Goal: Information Seeking & Learning: Learn about a topic

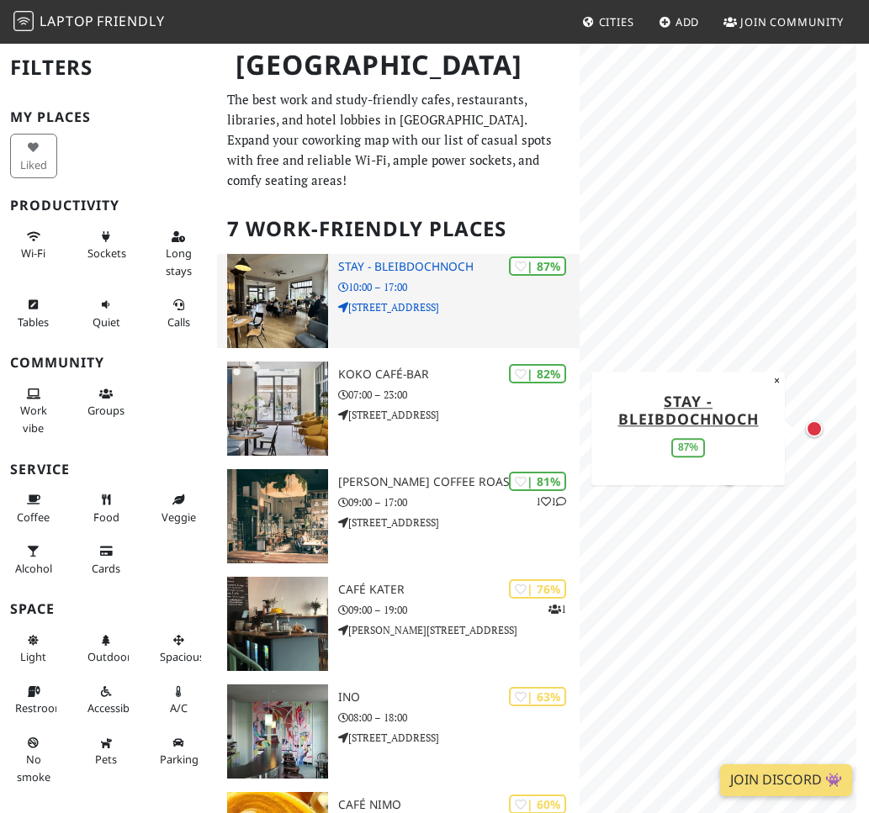
click at [382, 299] on p "Dresdner Str. 79" at bounding box center [458, 307] width 241 height 16
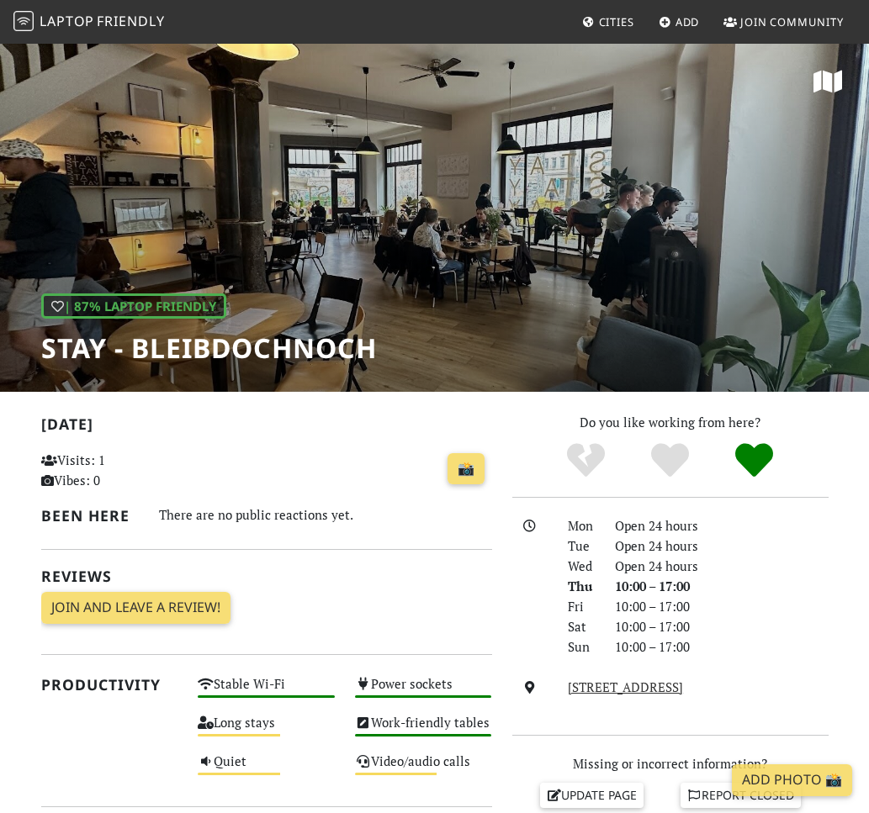
click at [375, 355] on h1 "STAY - bleibdochnoch" at bounding box center [209, 348] width 336 height 32
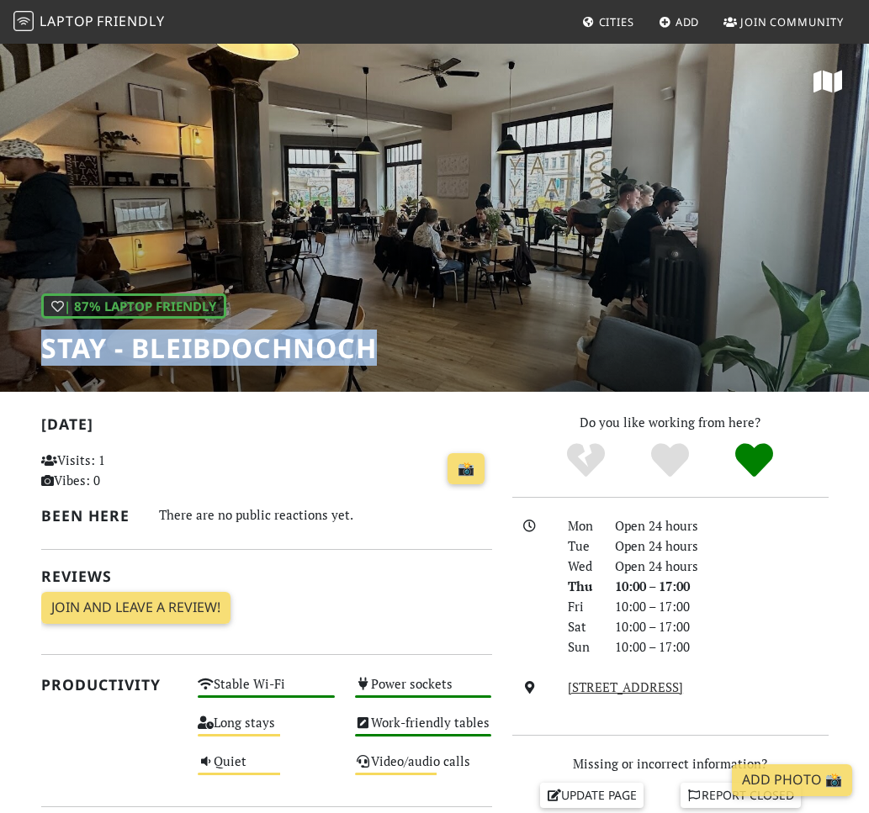
click at [375, 355] on h1 "STAY - bleibdochnoch" at bounding box center [209, 348] width 336 height 32
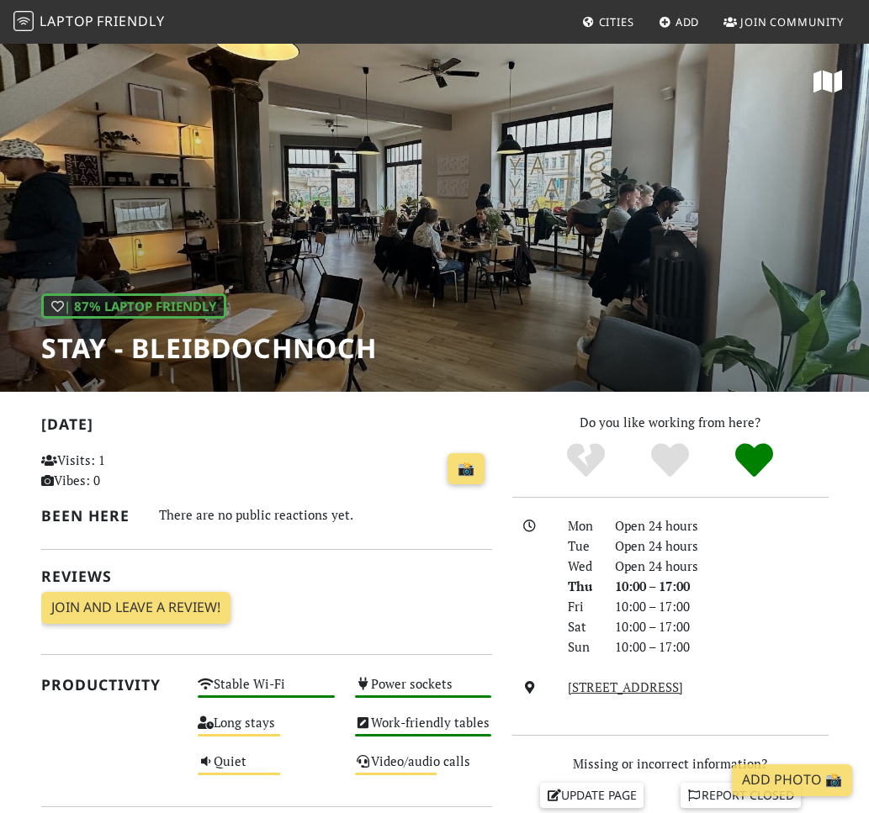
click at [379, 442] on div "[DATE] Visits: 1 Vibes: 0 📸 Been here There are no public reactions yet. Review…" at bounding box center [266, 524] width 451 height 225
click at [379, 420] on h2 "[DATE]" at bounding box center [266, 428] width 451 height 24
click at [314, 346] on h1 "STAY - bleibdochnoch" at bounding box center [209, 348] width 336 height 32
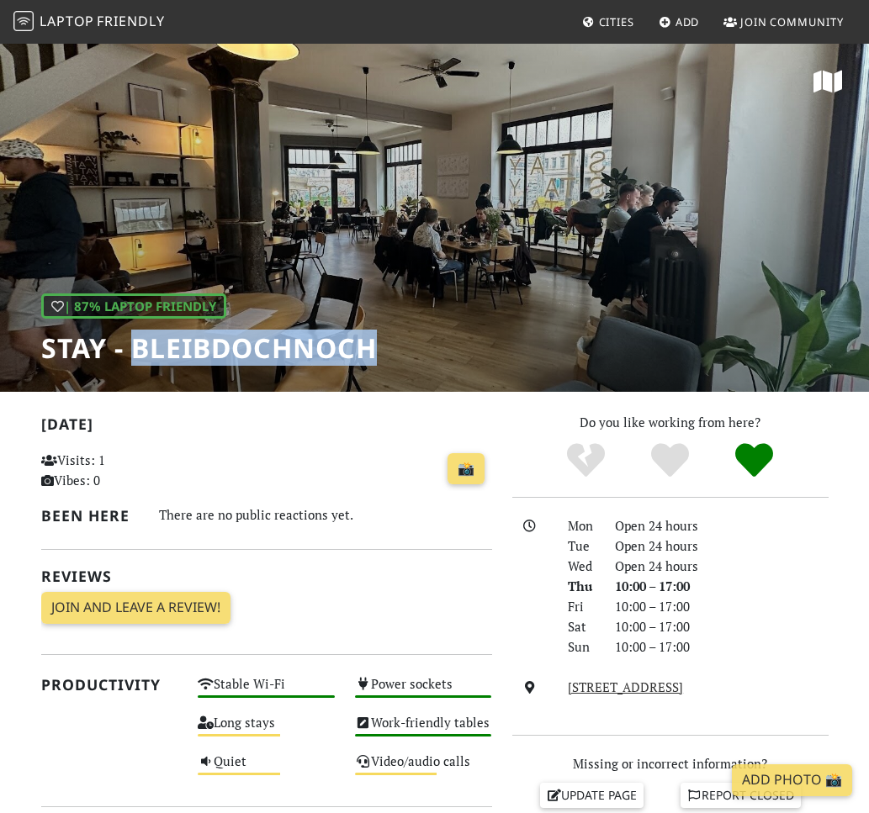
click at [314, 346] on h1 "STAY - bleibdochnoch" at bounding box center [209, 348] width 336 height 32
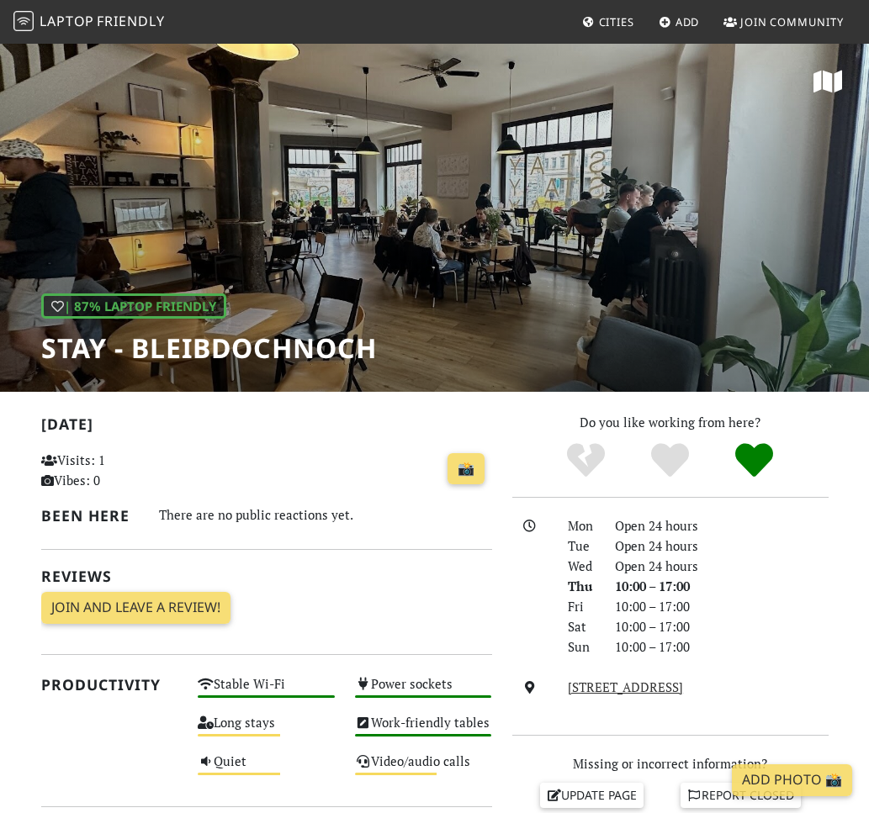
click at [352, 417] on h2 "[DATE]" at bounding box center [266, 428] width 451 height 24
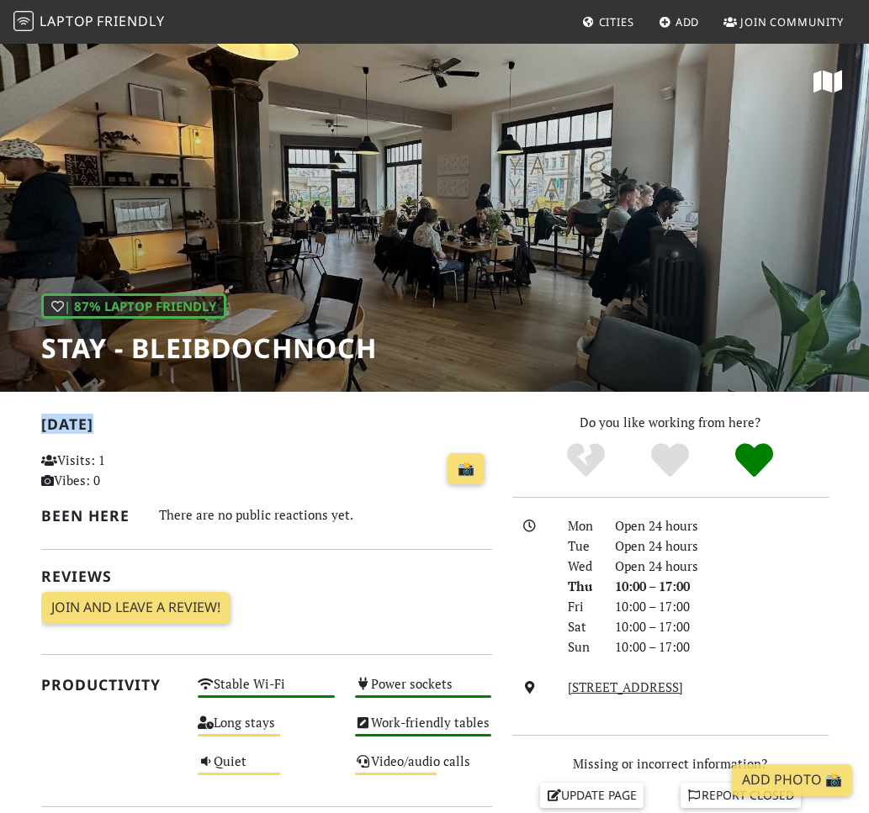
click at [352, 417] on h2 "[DATE]" at bounding box center [266, 428] width 451 height 24
click at [363, 421] on h2 "[DATE]" at bounding box center [266, 428] width 451 height 24
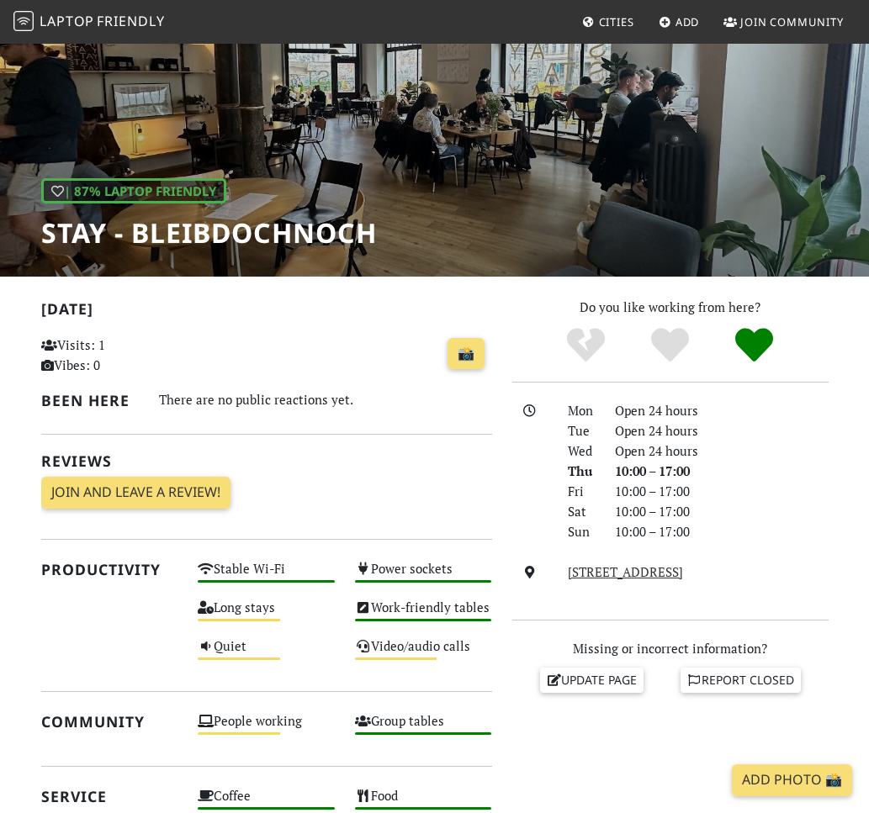
scroll to position [116, 0]
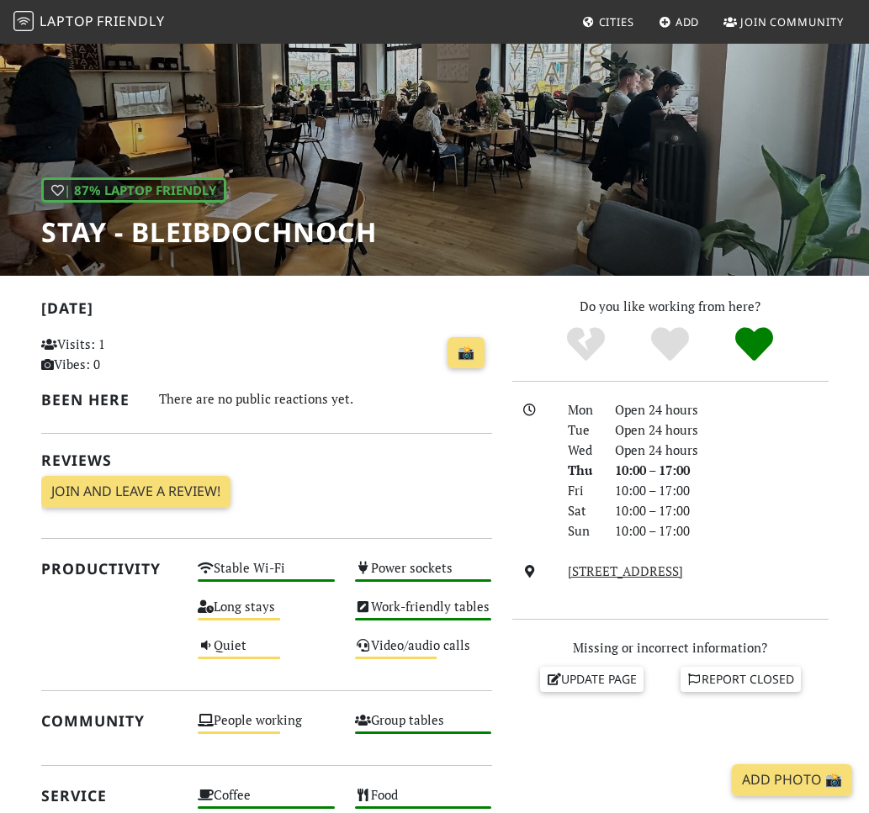
click at [506, 640] on div "Do you like working from here? Mon Open 24 hours Tue Open 24 hours Wed Open 24 …" at bounding box center [670, 713] width 336 height 834
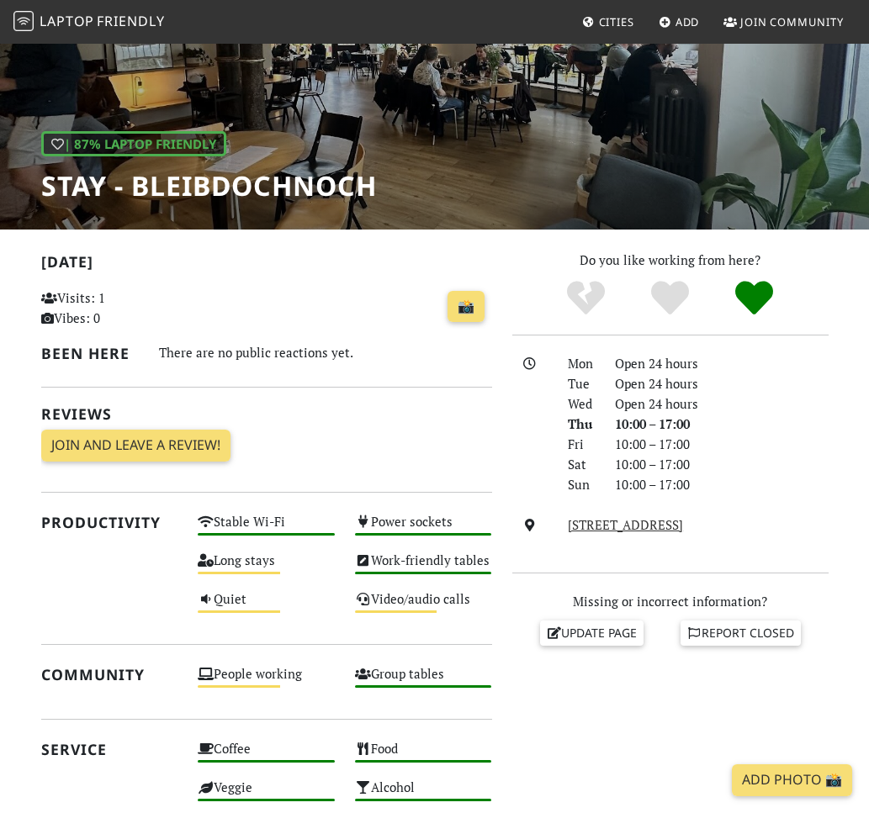
scroll to position [179, 0]
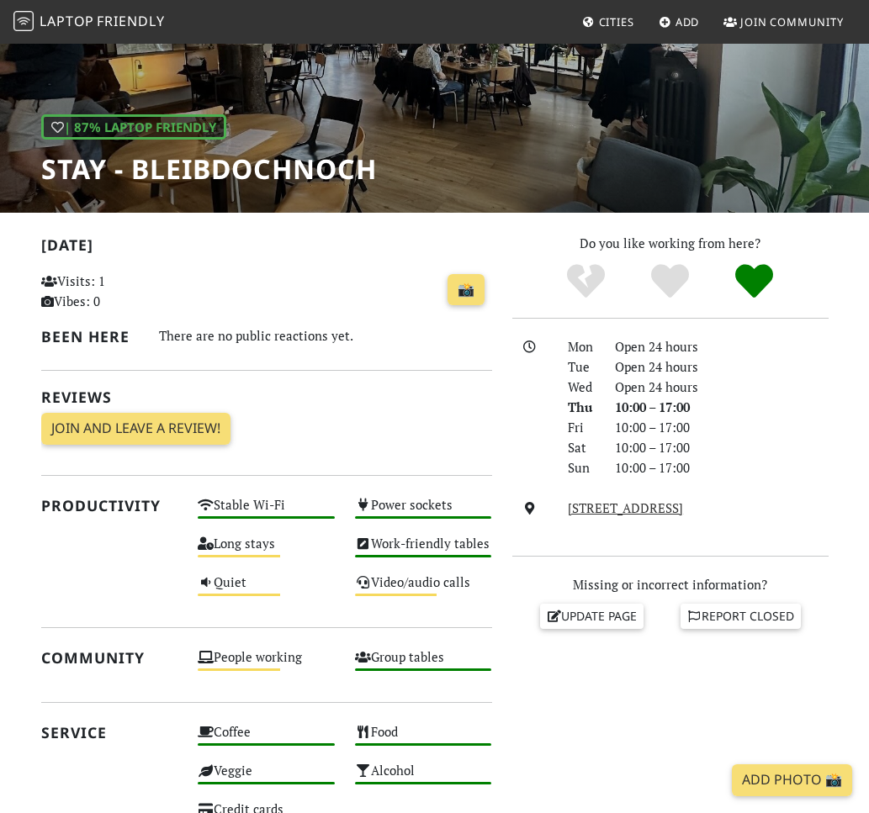
drag, startPoint x: 497, startPoint y: 593, endPoint x: 505, endPoint y: 606, distance: 14.7
click at [505, 606] on div "[DATE] Visits: 1 Vibes: 0 📸 Been here There are no public reactions yet. Review…" at bounding box center [434, 650] width 807 height 834
click at [518, 621] on div "Update page Report closed" at bounding box center [670, 616] width 336 height 25
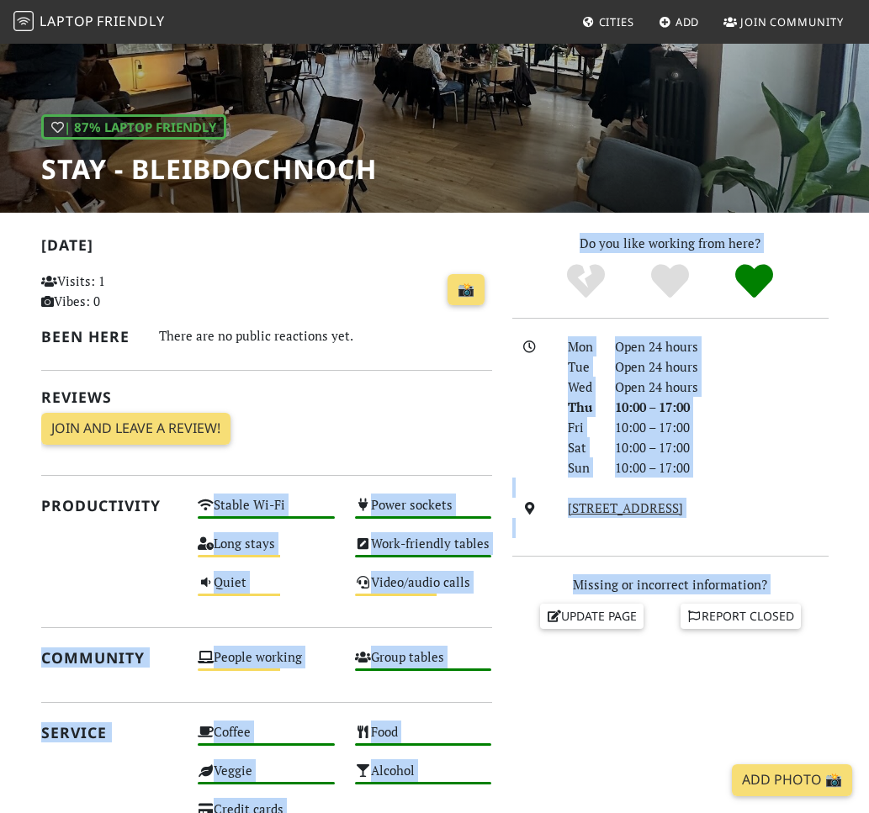
drag, startPoint x: 518, startPoint y: 621, endPoint x: 174, endPoint y: 500, distance: 364.5
click at [174, 500] on div "[DATE] Visits: 1 Vibes: 0 📸 Been here There are no public reactions yet. Review…" at bounding box center [434, 650] width 807 height 834
click at [174, 500] on h2 "Productivity" at bounding box center [109, 506] width 137 height 18
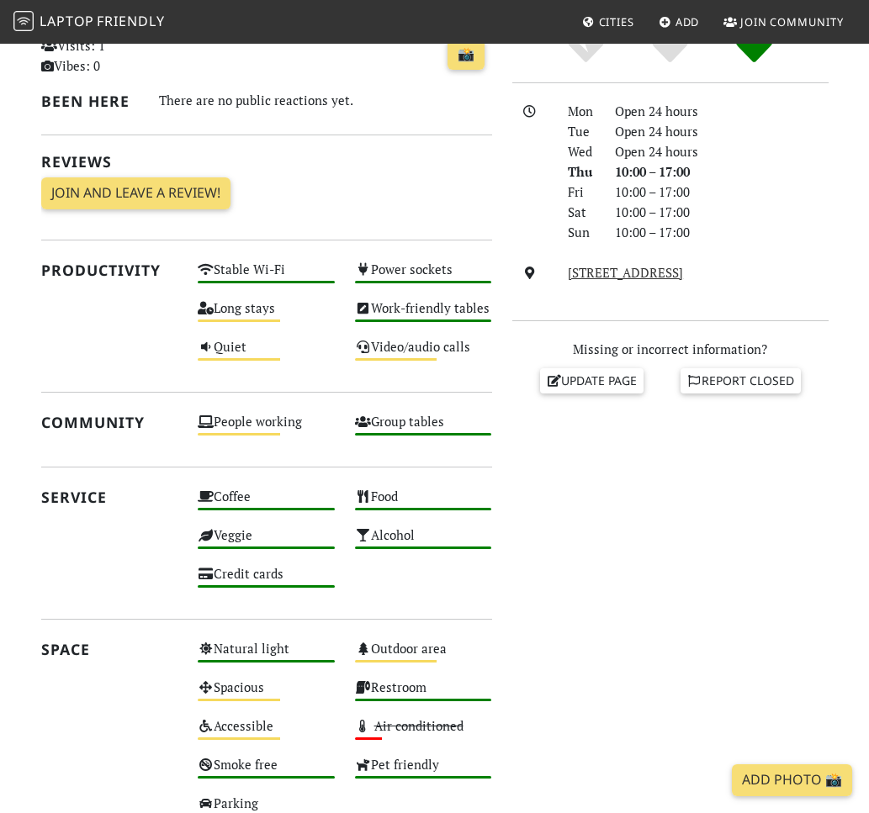
scroll to position [463, 0]
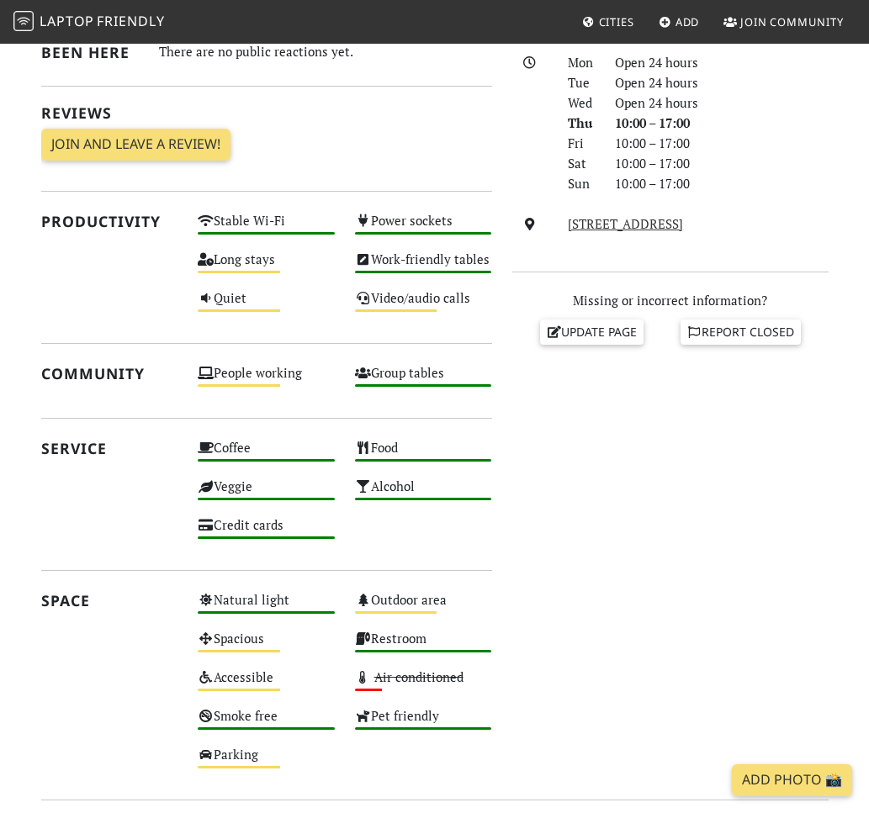
click at [613, 532] on div "Do you like working from here? Mon Open 24 hours Tue Open 24 hours Wed Open 24 …" at bounding box center [670, 366] width 336 height 834
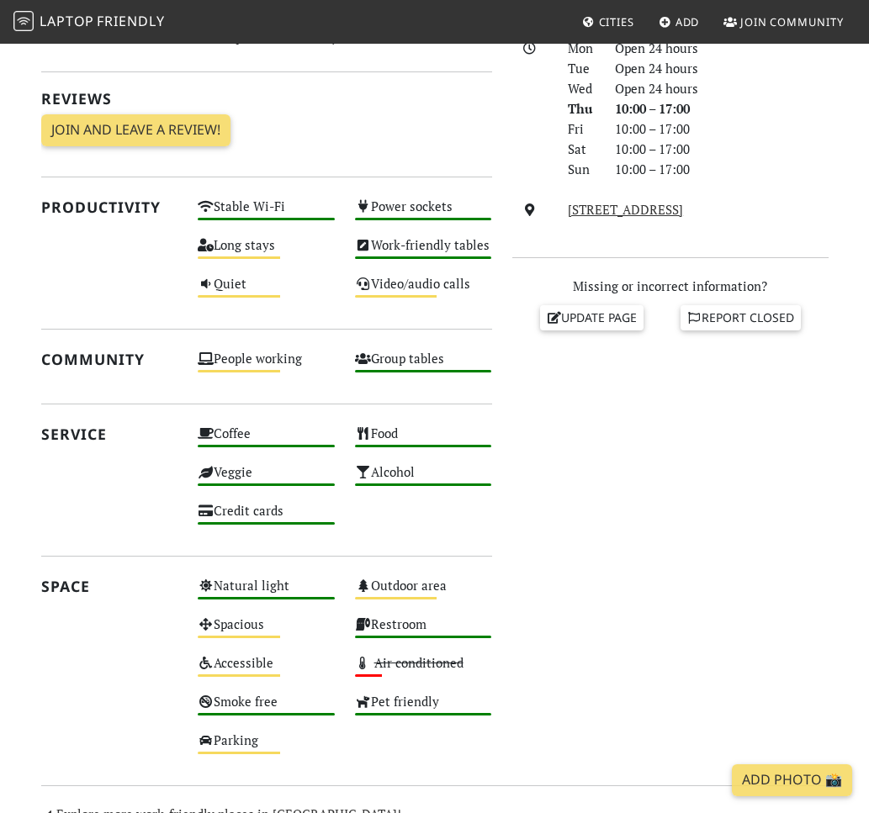
scroll to position [474, 0]
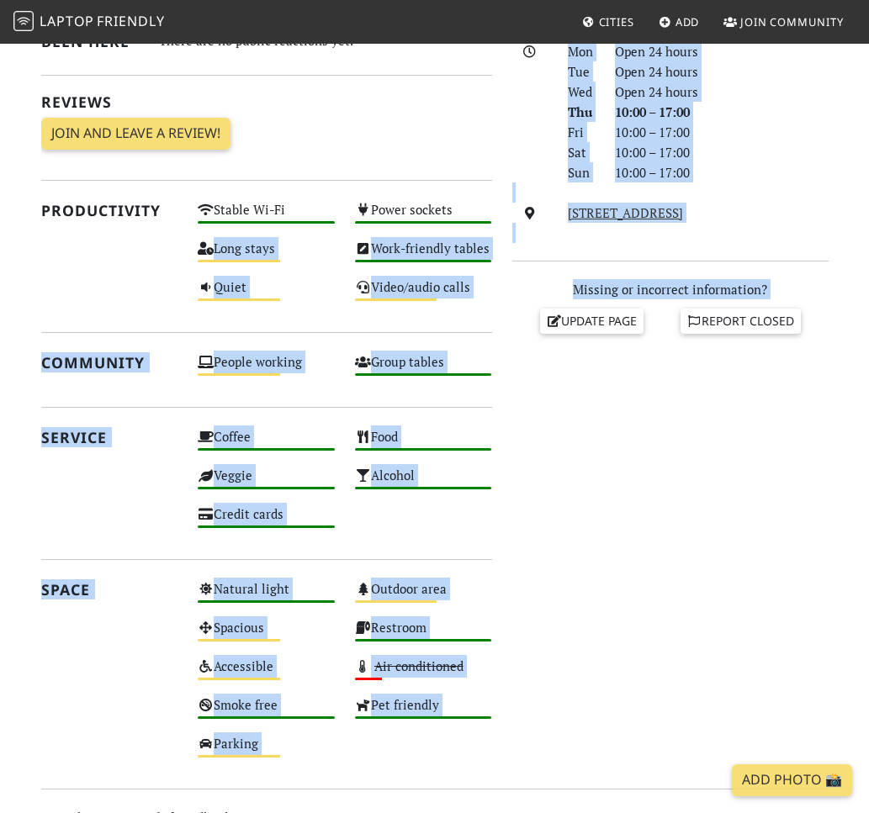
drag, startPoint x: 539, startPoint y: 765, endPoint x: 190, endPoint y: 239, distance: 631.1
click at [190, 239] on div "[DATE] Visits: 1 Vibes: 0 📸 Been here There are no public reactions yet. Review…" at bounding box center [434, 355] width 807 height 834
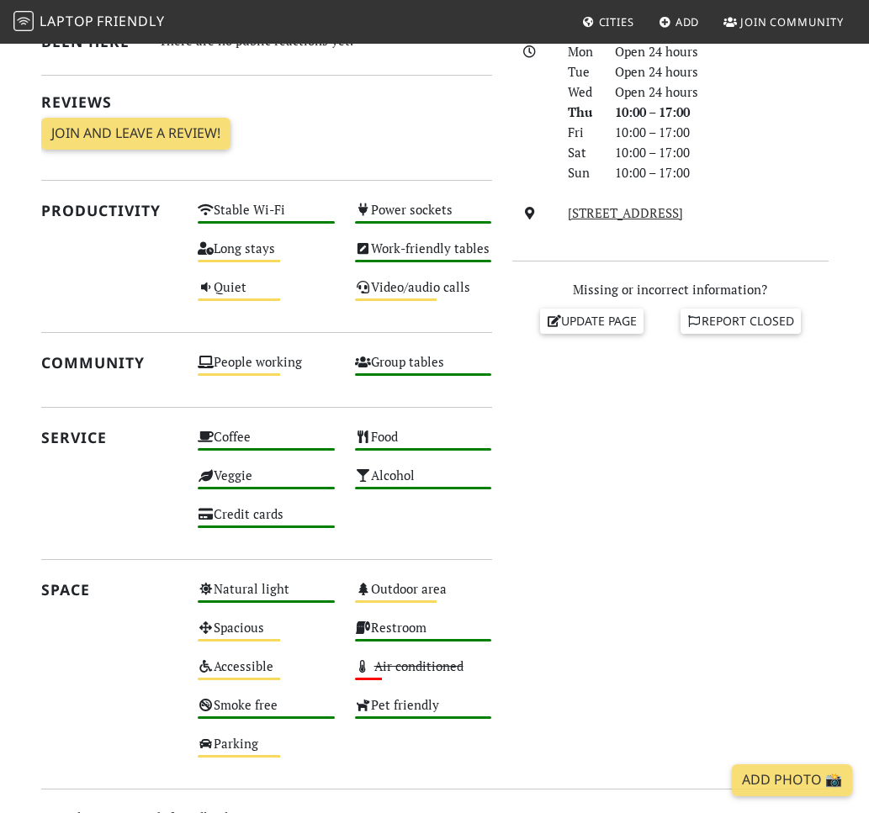
click at [162, 236] on div "Productivity" at bounding box center [109, 257] width 157 height 116
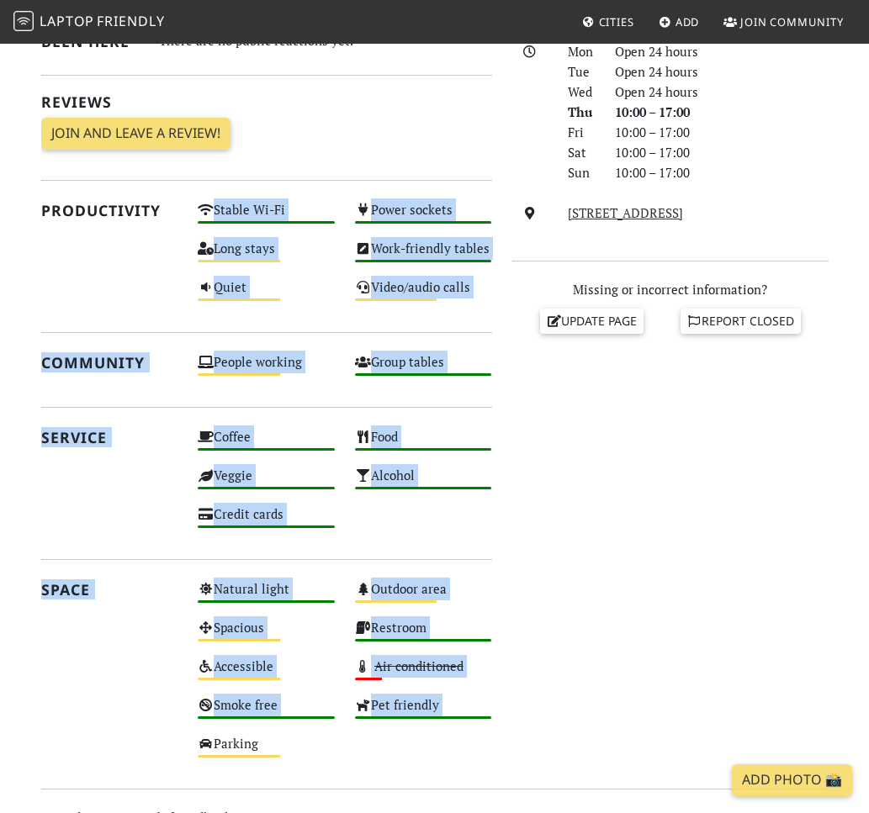
drag, startPoint x: 168, startPoint y: 183, endPoint x: 482, endPoint y: 763, distance: 659.0
click at [482, 763] on div "[DATE] Visits: 1 Vibes: 0 📸 Been here There are no public reactions yet. Review…" at bounding box center [266, 355] width 471 height 834
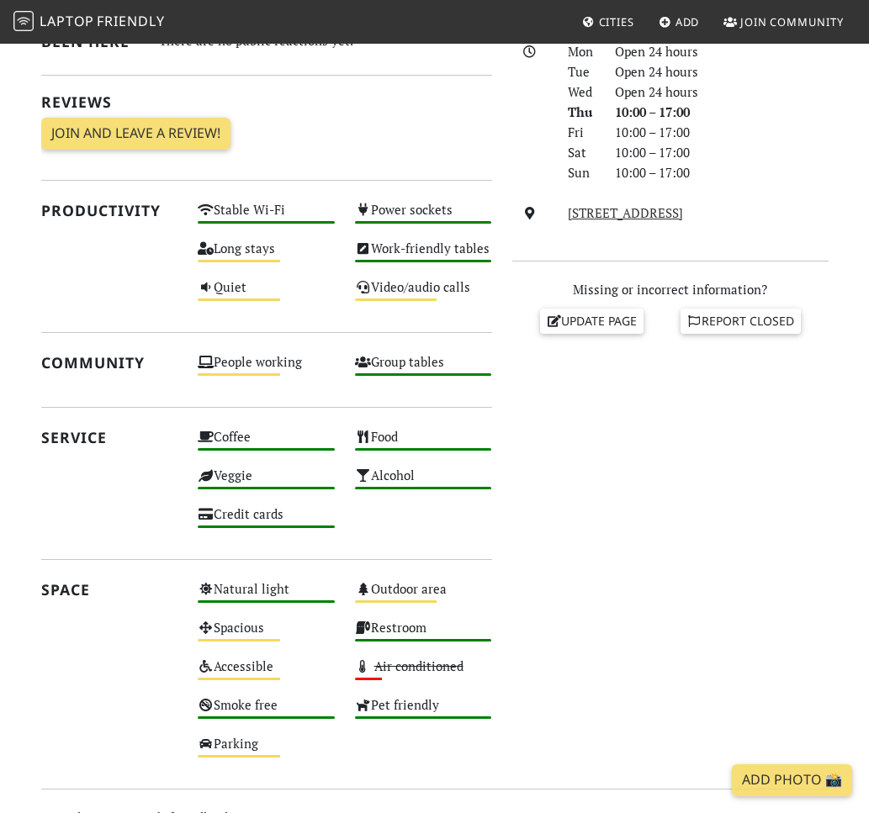
click at [527, 700] on div "Do you like working from here? Mon Open 24 hours Tue Open 24 hours Wed Open 24 …" at bounding box center [670, 355] width 336 height 834
click at [545, 713] on div "Do you like working from here? Mon Open 24 hours Tue Open 24 hours Wed Open 24 …" at bounding box center [670, 355] width 336 height 834
drag, startPoint x: 545, startPoint y: 713, endPoint x: 557, endPoint y: 733, distance: 23.4
click at [548, 719] on div "Do you like working from here? Mon Open 24 hours Tue Open 24 hours Wed Open 24 …" at bounding box center [670, 355] width 336 height 834
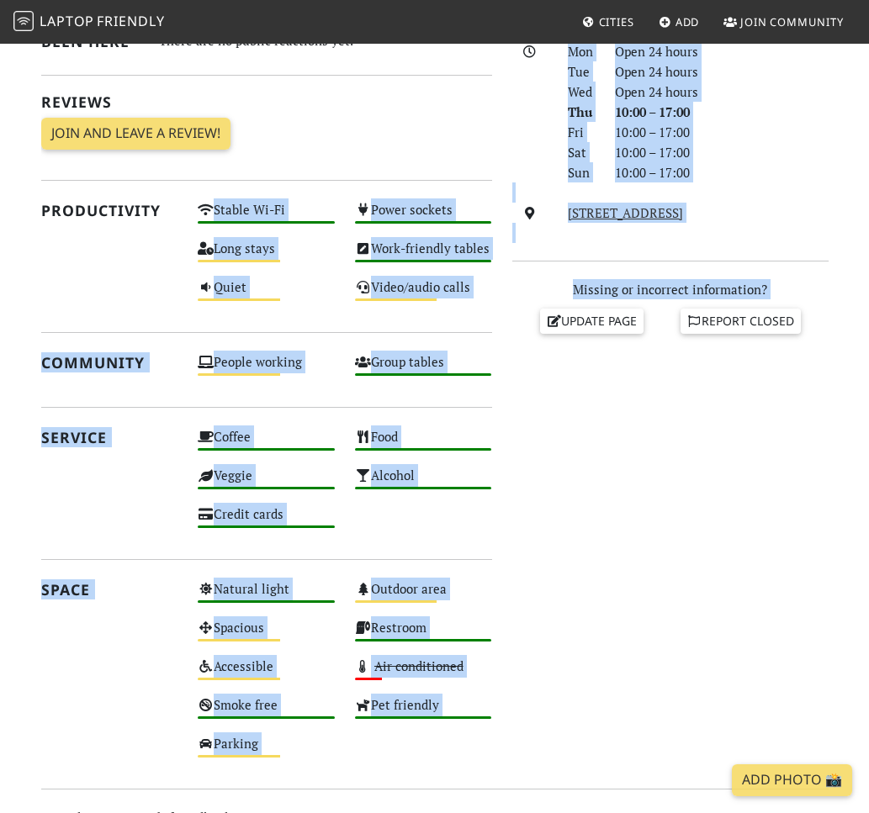
drag, startPoint x: 564, startPoint y: 748, endPoint x: 176, endPoint y: 190, distance: 679.2
click at [176, 190] on div "[DATE] Visits: 1 Vibes: 0 📸 Been here There are no public reactions yet. Review…" at bounding box center [434, 355] width 807 height 834
click at [176, 190] on div "[DATE] Visits: 1 Vibes: 0 📸 Been here There are no public reactions yet. Review…" at bounding box center [266, 355] width 471 height 834
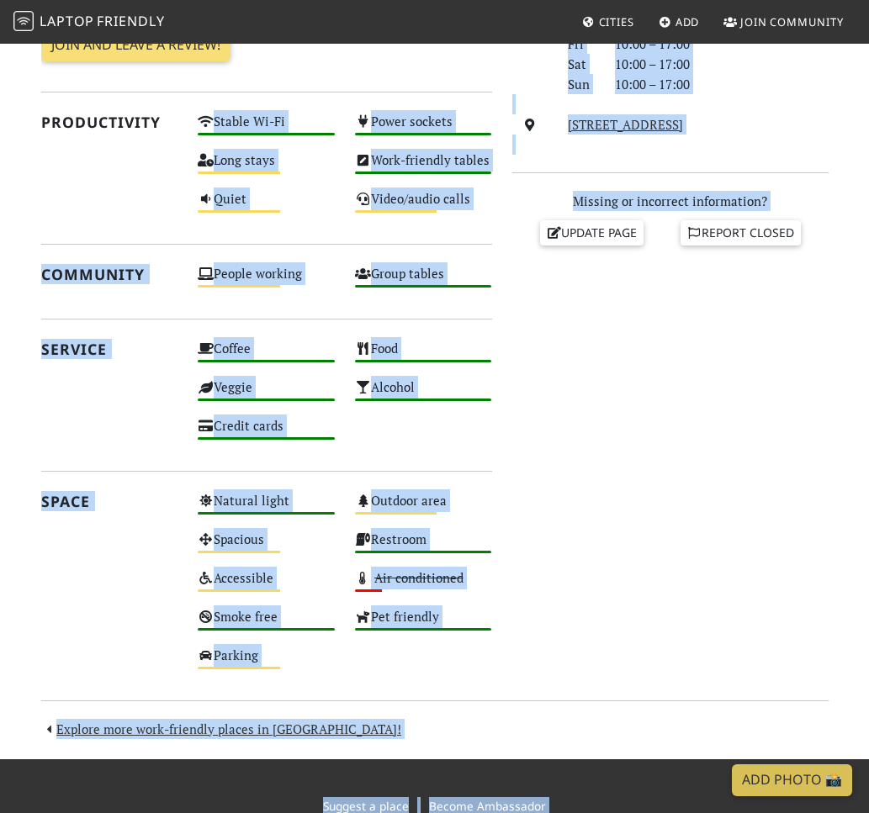
scroll to position [590, 0]
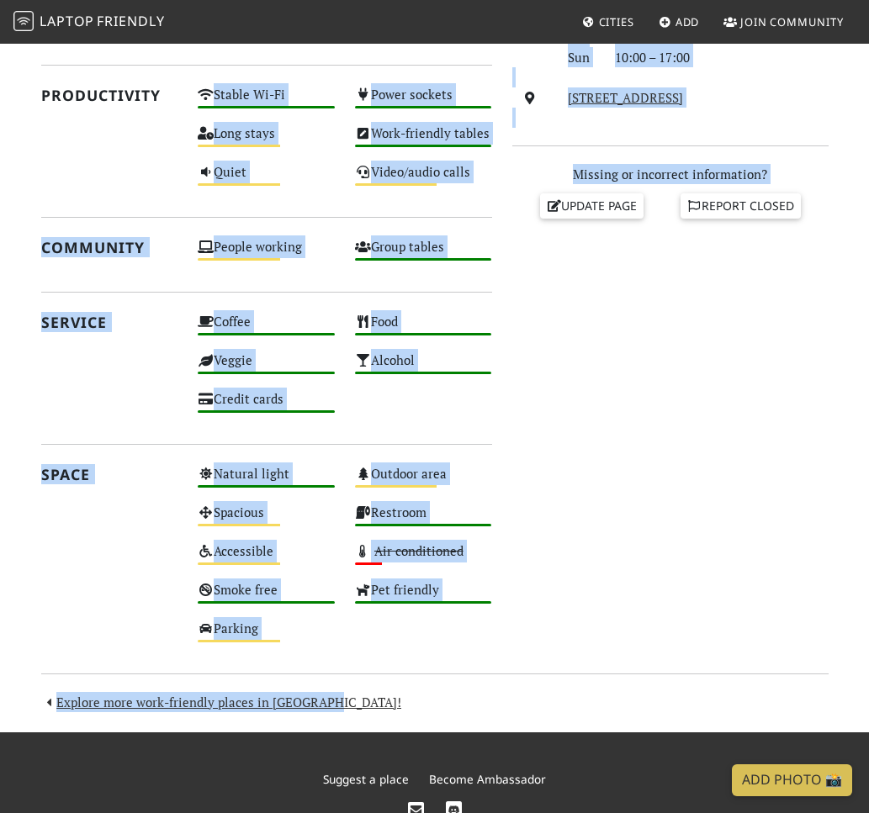
drag, startPoint x: 176, startPoint y: 190, endPoint x: 576, endPoint y: 710, distance: 656.1
click at [576, 710] on div "[DATE] Visits: 1 Vibes: 0 📸 Been here There are no public reactions yet. Review…" at bounding box center [434, 268] width 807 height 890
click at [552, 624] on div "Do you like working from here? Mon Open 24 hours Tue Open 24 hours Wed Open 24 …" at bounding box center [670, 240] width 336 height 834
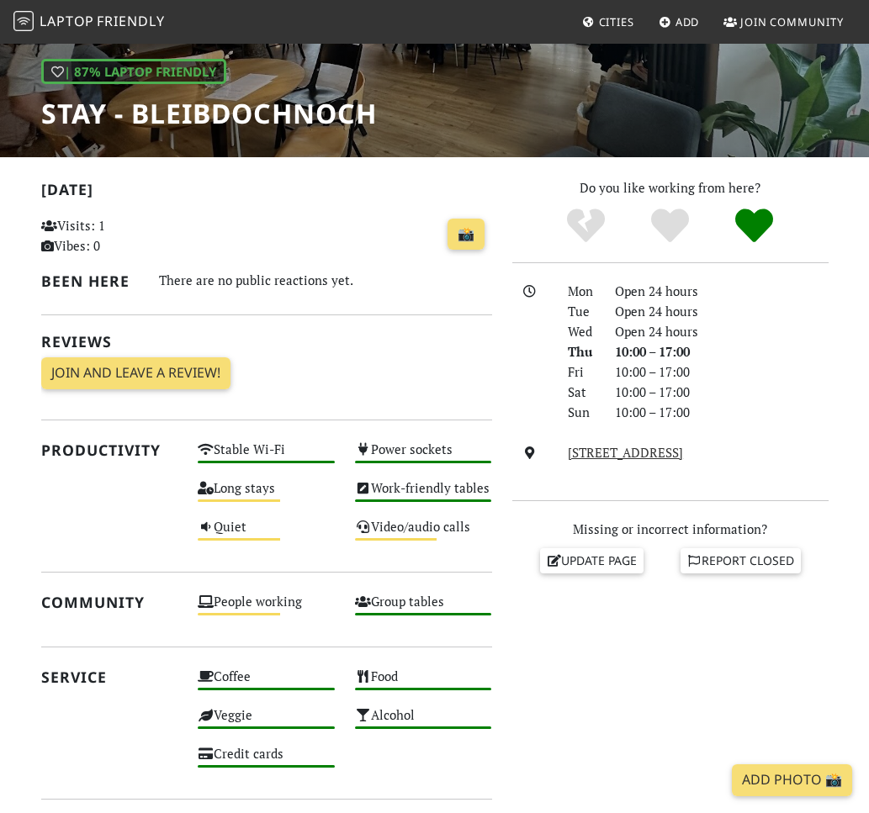
scroll to position [0, 0]
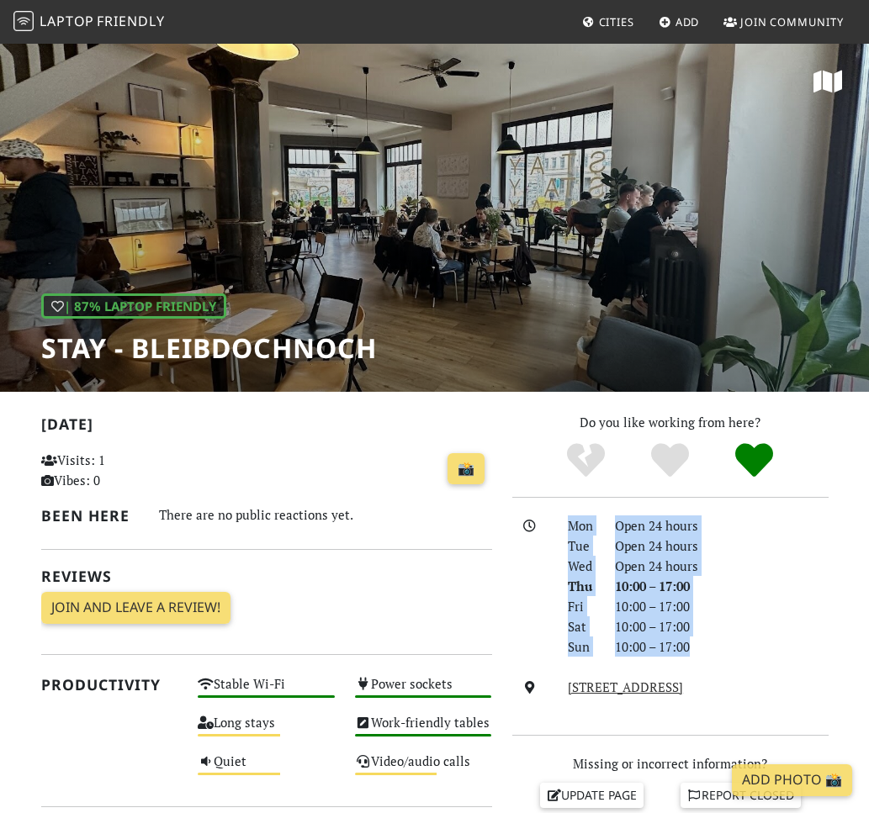
drag, startPoint x: 538, startPoint y: 500, endPoint x: 701, endPoint y: 657, distance: 225.5
click at [701, 657] on div "Do you like working from here? Mon Open 24 hours Tue Open 24 hours Wed Open 24 …" at bounding box center [670, 829] width 336 height 834
click at [701, 657] on div "Mon Open 24 hours Tue Open 24 hours Wed Open 24 hours Thu 10:00 – 17:00 Fri 10:…" at bounding box center [670, 617] width 316 height 202
drag, startPoint x: 759, startPoint y: 688, endPoint x: 543, endPoint y: 401, distance: 358.7
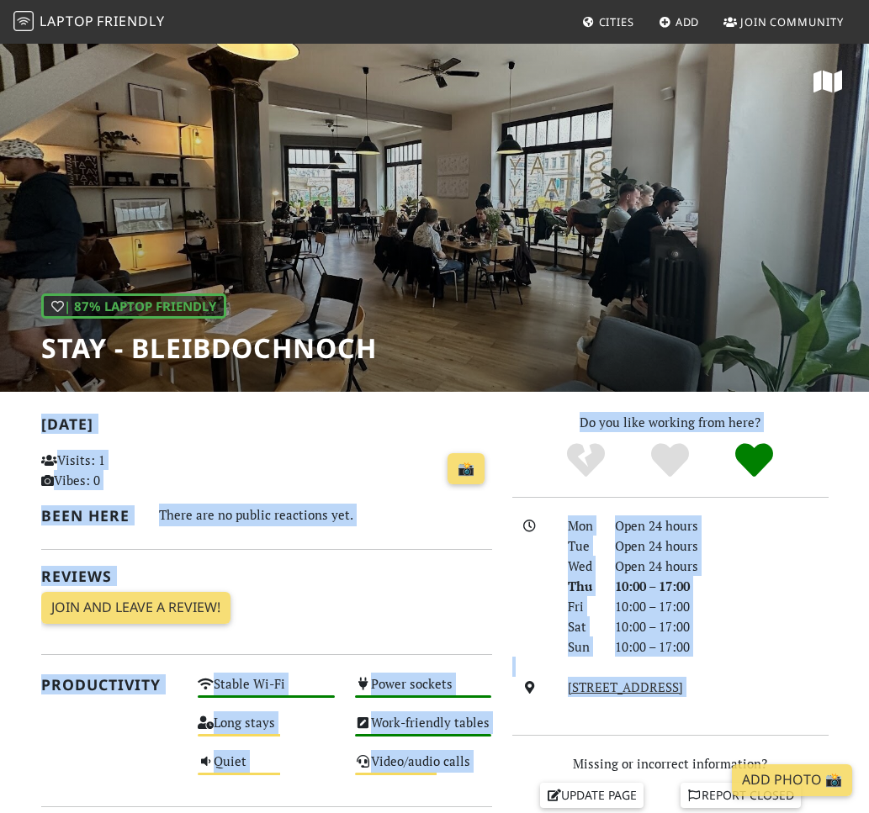
drag, startPoint x: 24, startPoint y: 416, endPoint x: 741, endPoint y: 707, distance: 773.2
click at [762, 700] on div "Mon Open 24 hours Tue Open 24 hours Wed Open 24 hours Thu 10:00 – 17:00 Fri 10:…" at bounding box center [670, 617] width 316 height 202
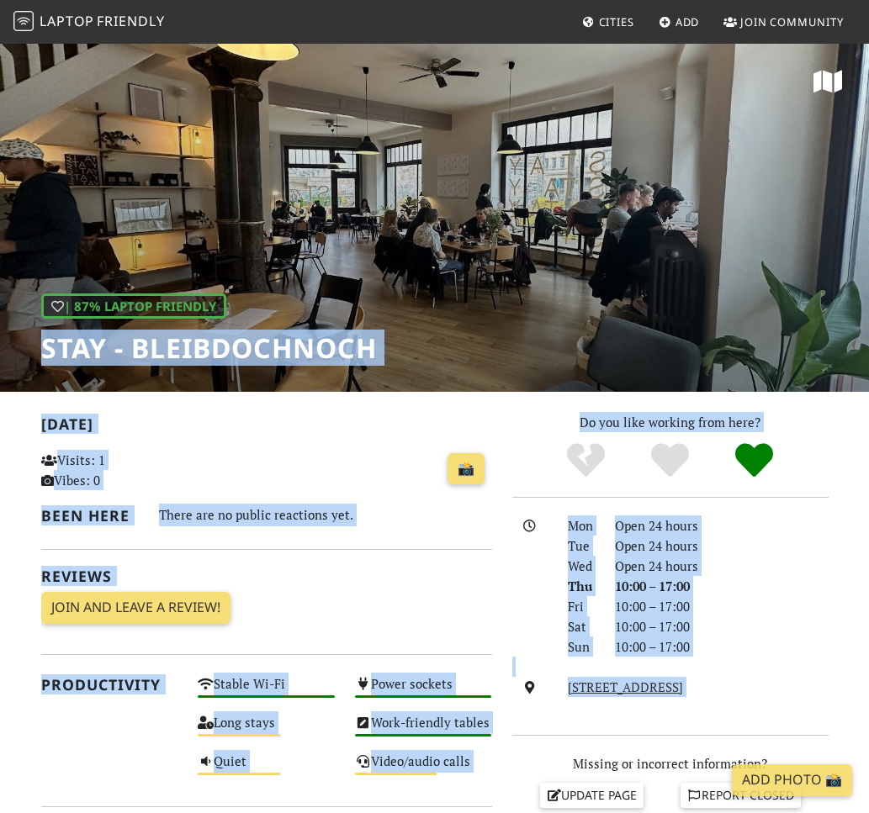
drag, startPoint x: 759, startPoint y: 707, endPoint x: 34, endPoint y: 390, distance: 791.4
click at [34, 390] on div "| 87% Laptop Friendly STAY - bleibdochnoch [DATE] Visits: 1 Vibes: 0 📸 Been her…" at bounding box center [434, 682] width 869 height 1280
click at [32, 416] on div "[DATE] Visits: 1 Vibes: 0 📸 Been here There are no public reactions yet. Review…" at bounding box center [266, 829] width 471 height 834
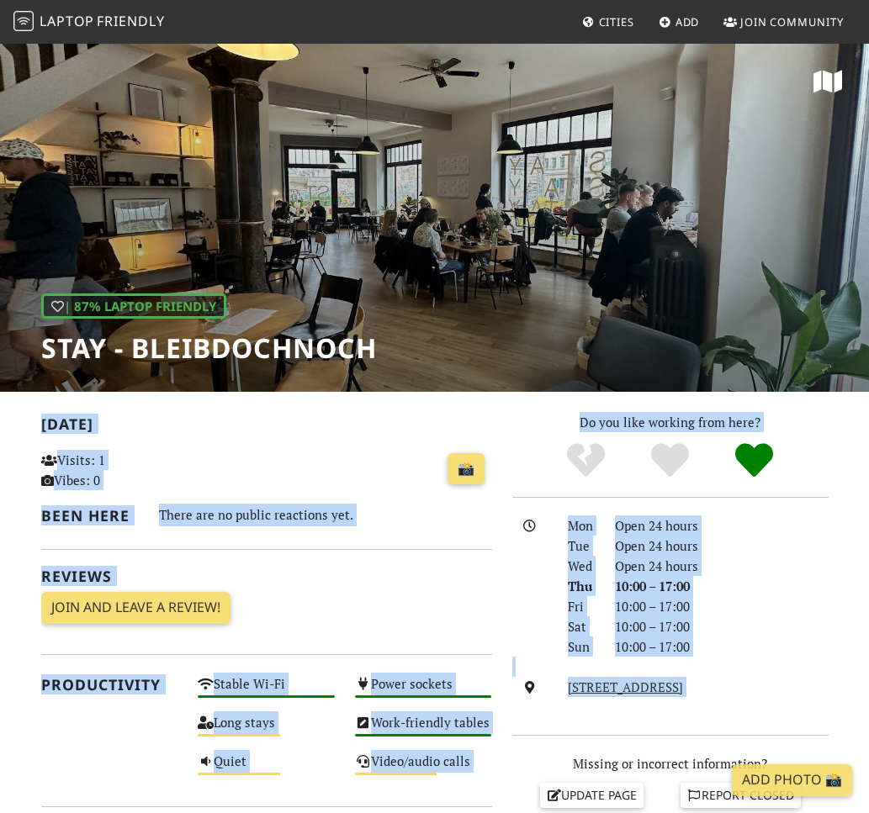
drag, startPoint x: 39, startPoint y: 422, endPoint x: 799, endPoint y: 698, distance: 808.9
click at [799, 698] on div "[DATE] Visits: 1 Vibes: 0 📸 Been here There are no public reactions yet. Review…" at bounding box center [434, 829] width 807 height 834
click at [799, 698] on div "Mon Open 24 hours Tue Open 24 hours Wed Open 24 hours Thu 10:00 – 17:00 Fri 10:…" at bounding box center [670, 617] width 316 height 202
drag, startPoint x: 744, startPoint y: 693, endPoint x: 15, endPoint y: 417, distance: 778.9
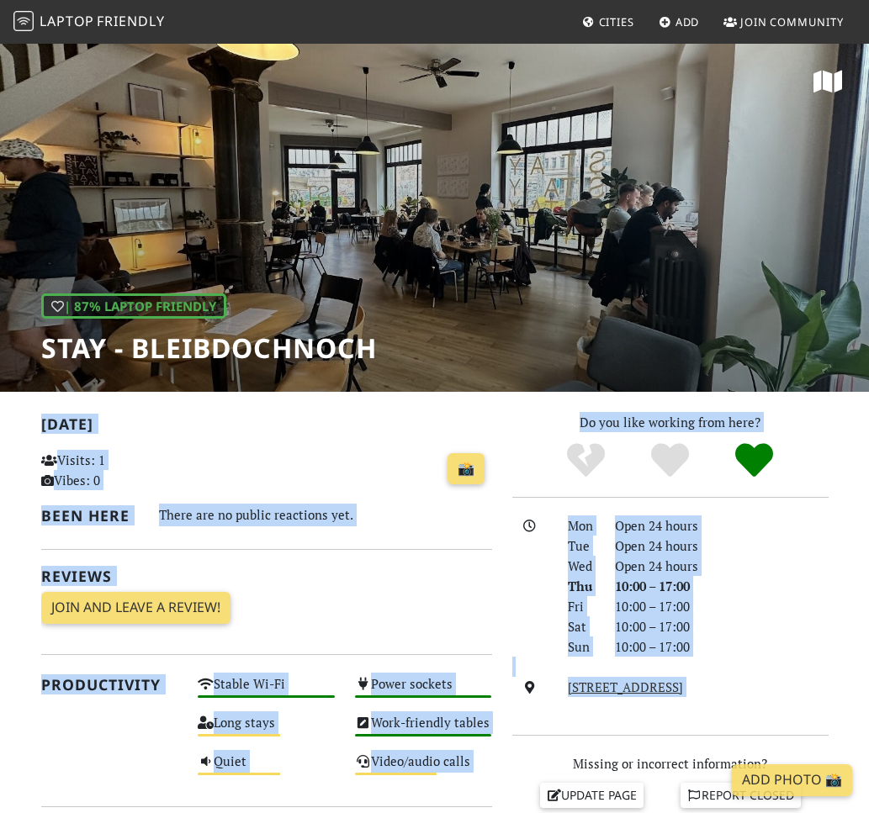
drag, startPoint x: 34, startPoint y: 417, endPoint x: 760, endPoint y: 693, distance: 776.6
click at [760, 693] on div "[DATE] Visits: 1 Vibes: 0 📸 Been here There are no public reactions yet. Review…" at bounding box center [434, 829] width 807 height 834
click at [760, 693] on div "[STREET_ADDRESS]" at bounding box center [698, 687] width 280 height 20
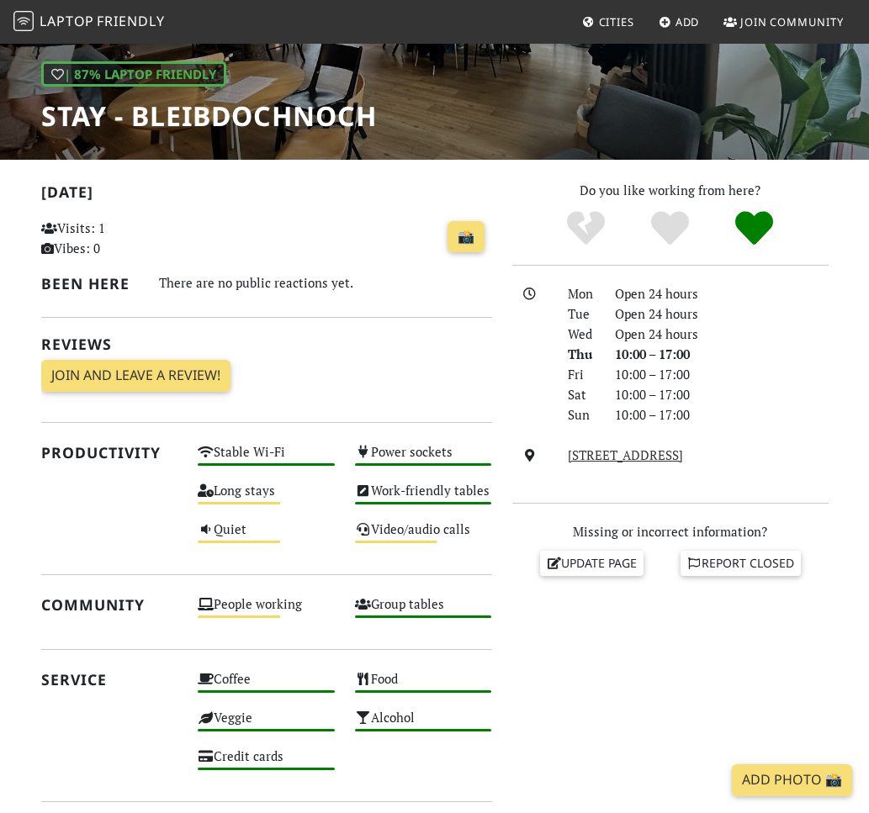
scroll to position [667, 0]
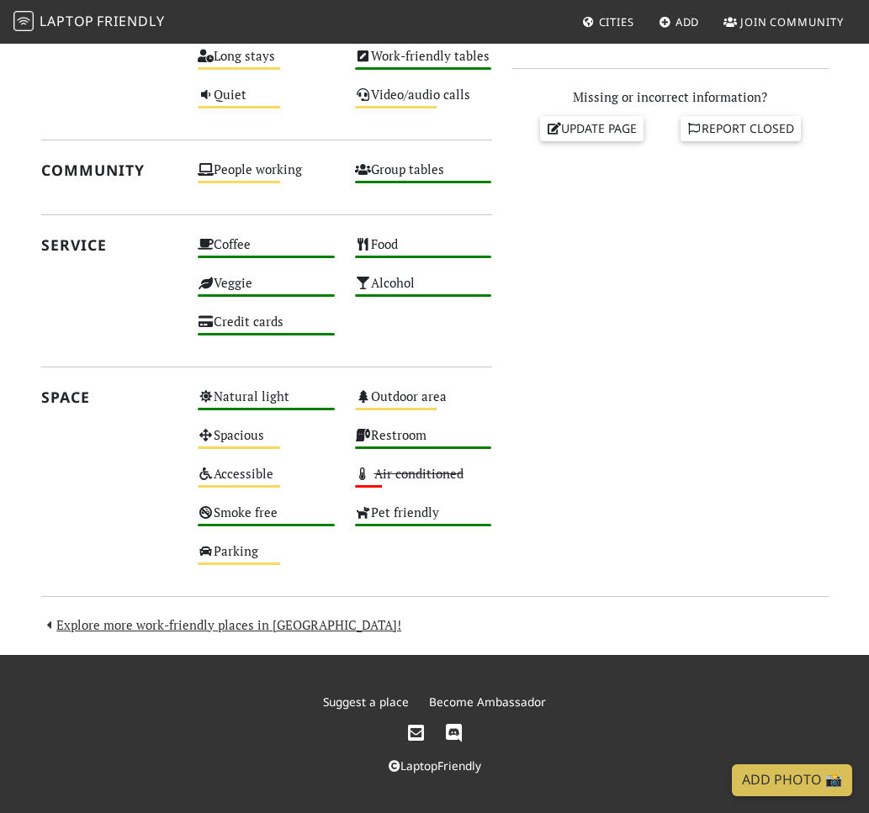
click at [746, 658] on footer "Suggest a place Become Ambassador LaptopFriendly" at bounding box center [434, 734] width 869 height 158
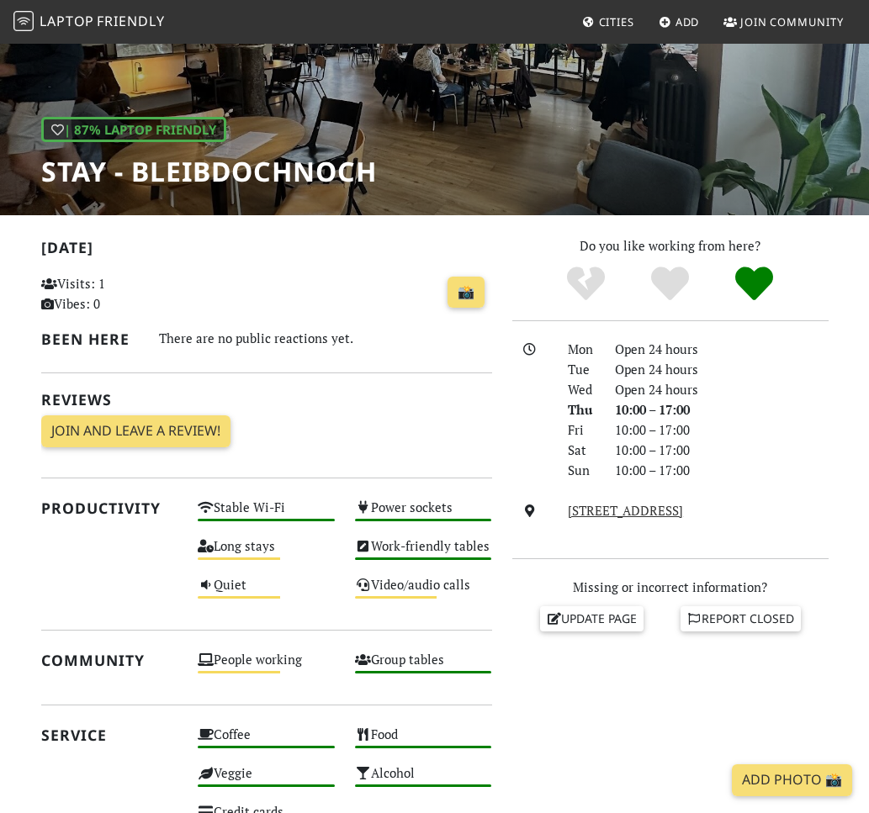
scroll to position [0, 0]
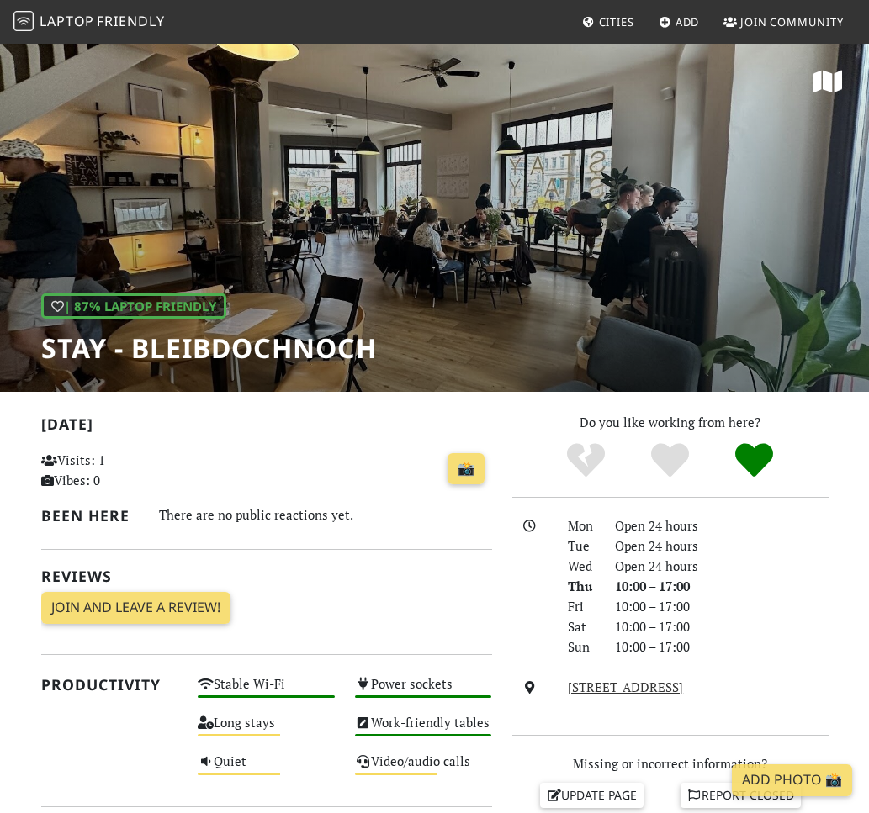
drag, startPoint x: 747, startPoint y: 691, endPoint x: 29, endPoint y: 429, distance: 764.8
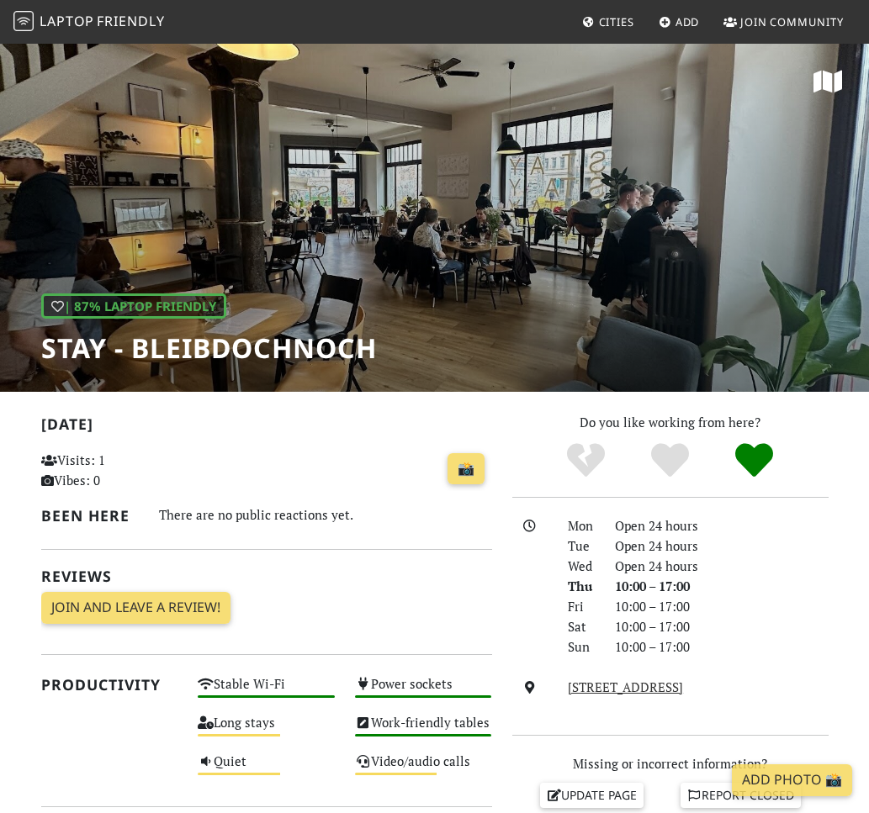
click at [797, 617] on div "10:00 – 17:00" at bounding box center [722, 627] width 234 height 20
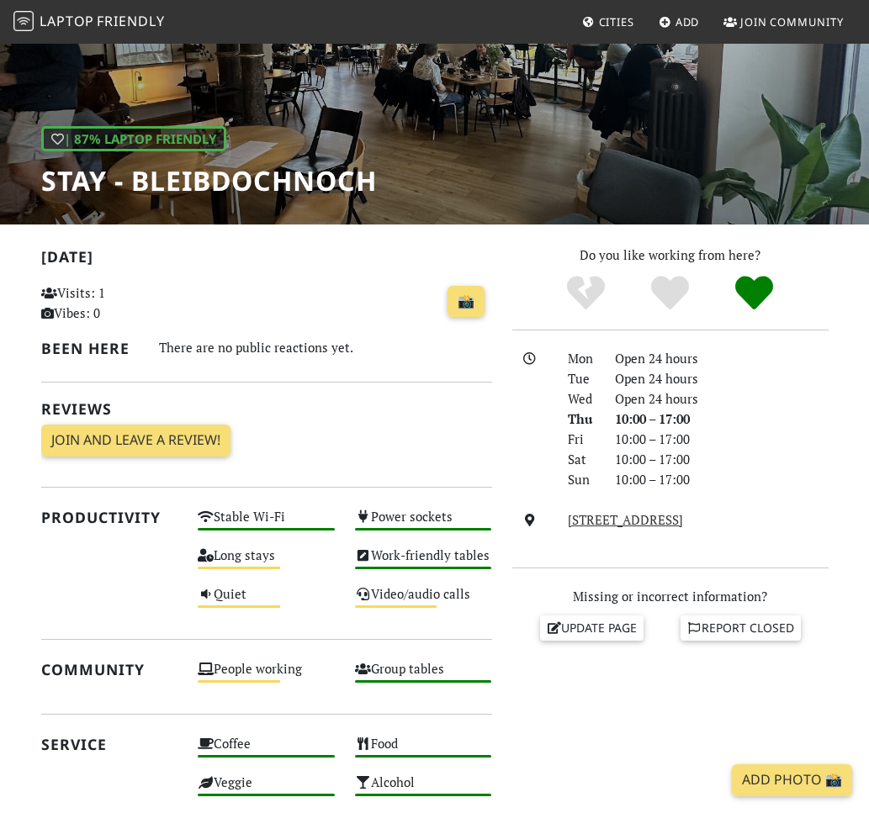
scroll to position [202, 0]
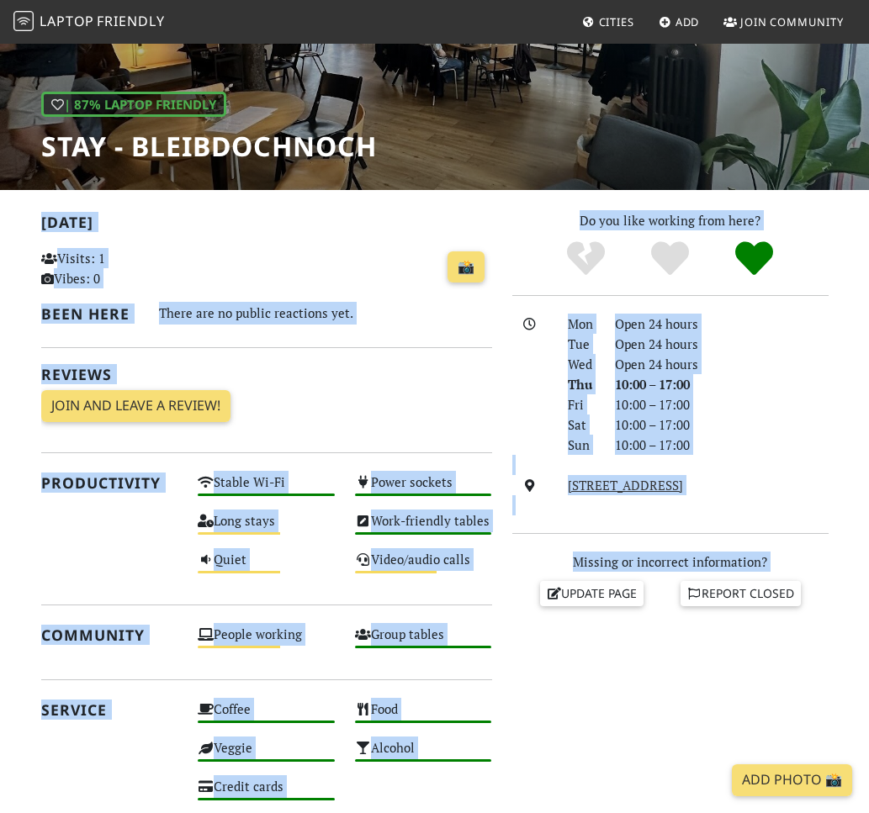
drag, startPoint x: 30, startPoint y: 209, endPoint x: 749, endPoint y: 619, distance: 827.7
click at [749, 619] on div "[DATE] Visits: 1 Vibes: 0 📸 Been here There are no public reactions yet. Review…" at bounding box center [434, 627] width 807 height 834
click at [726, 659] on div "Do you like working from here? Mon Open 24 hours Tue Open 24 hours Wed Open 24 …" at bounding box center [670, 627] width 336 height 834
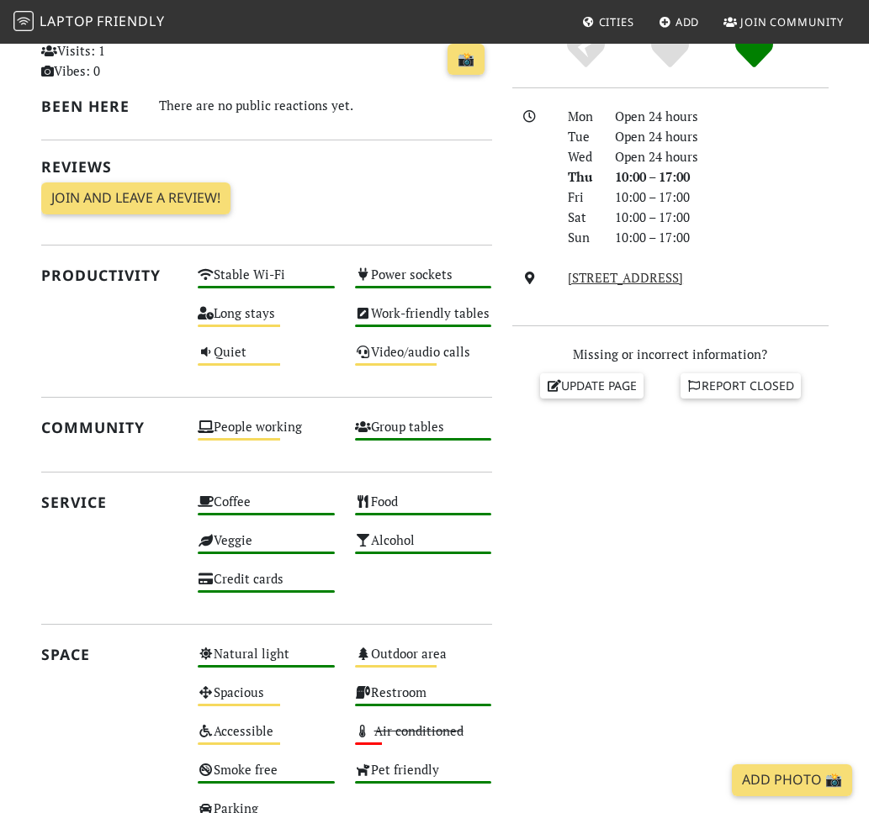
scroll to position [460, 0]
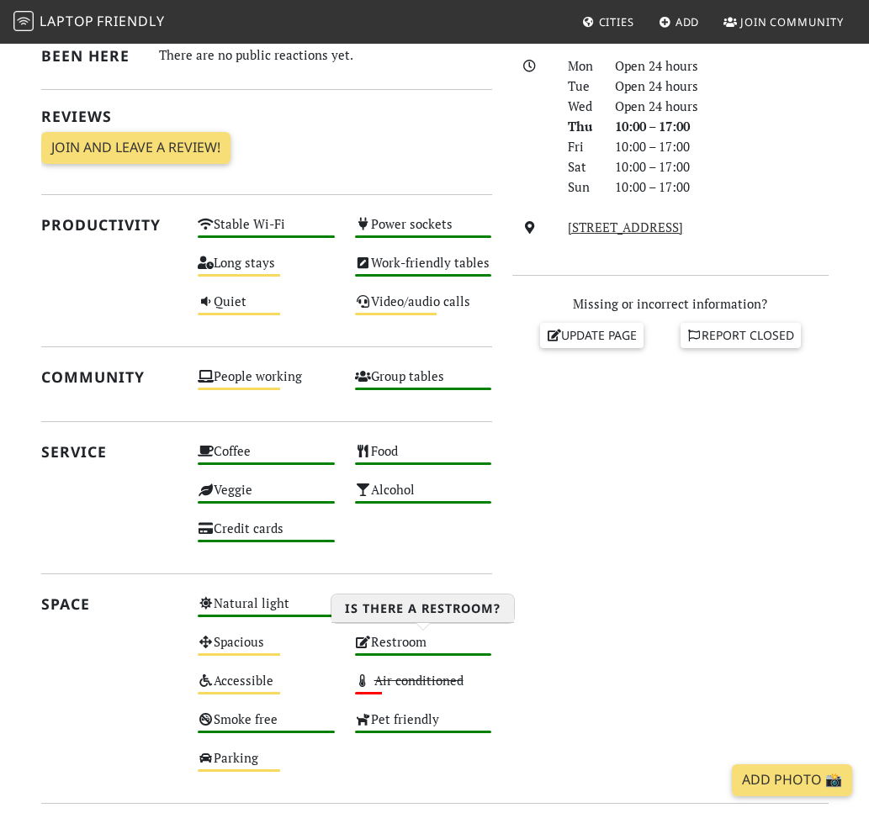
click at [469, 638] on div "Restroom High" at bounding box center [423, 650] width 157 height 39
click at [591, 643] on div "Do you like working from here? Mon Open 24 hours Tue Open 24 hours Wed Open 24 …" at bounding box center [670, 369] width 336 height 834
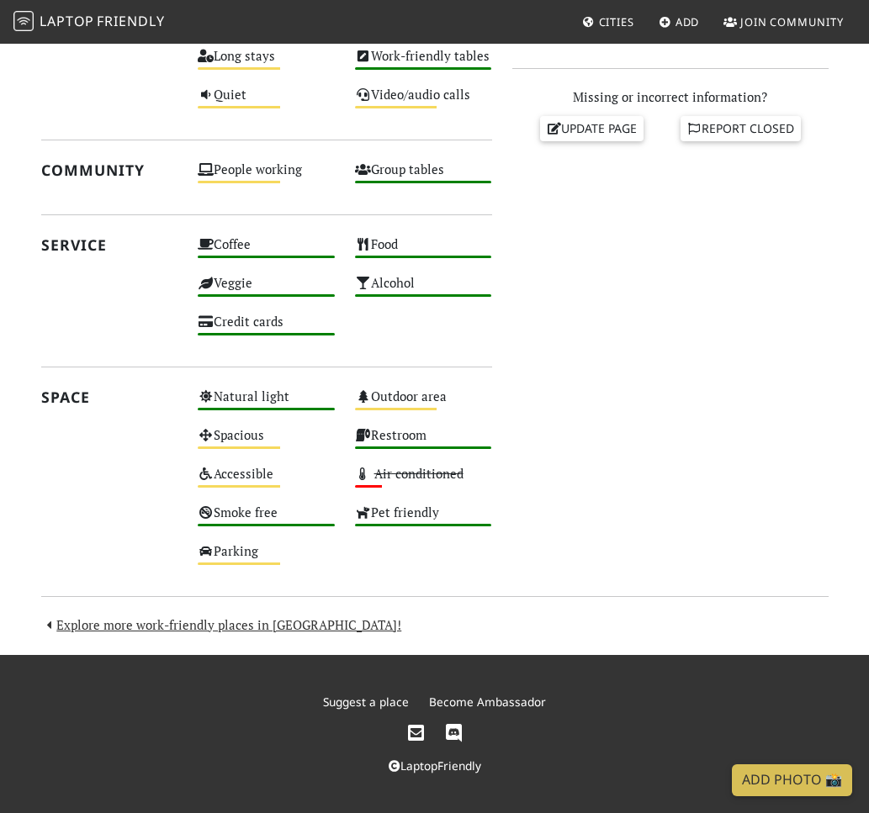
click at [548, 646] on section "[DATE] Visits: 1 Vibes: 0 📸 Been here There are no public reactions yet. Review…" at bounding box center [434, 190] width 869 height 930
drag, startPoint x: 524, startPoint y: 780, endPoint x: 69, endPoint y: 533, distance: 517.5
click at [109, 518] on div "Space" at bounding box center [109, 481] width 157 height 193
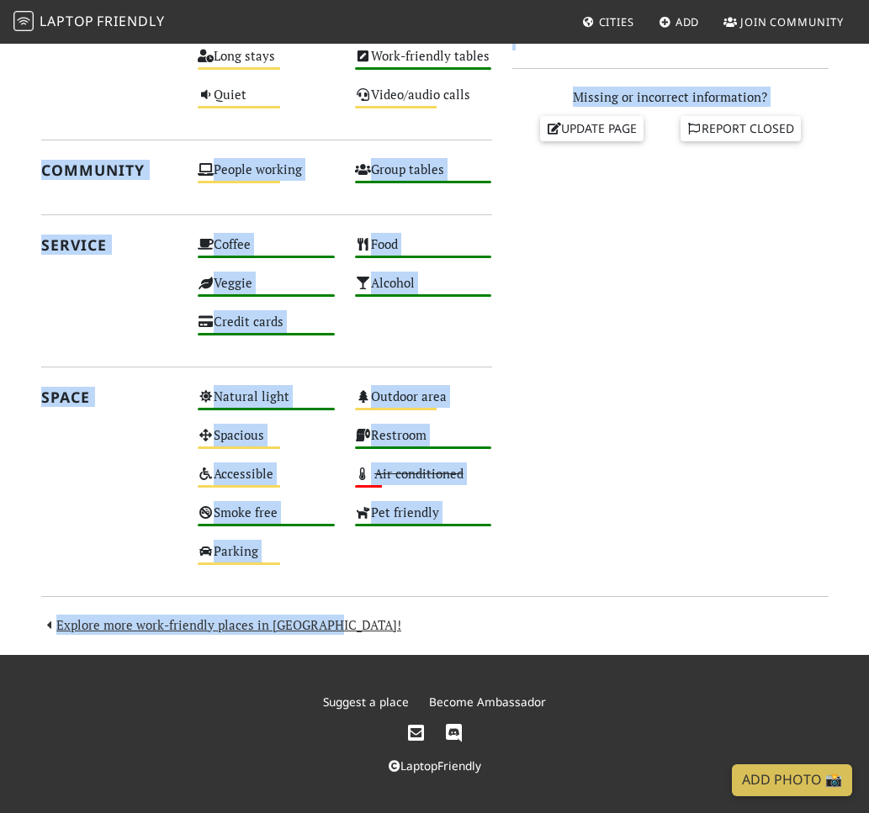
drag, startPoint x: 24, startPoint y: 154, endPoint x: 463, endPoint y: 626, distance: 644.6
click at [463, 626] on section "[DATE] Visits: 1 Vibes: 0 📸 Been here There are no public reactions yet. Review…" at bounding box center [434, 190] width 869 height 930
click at [463, 626] on div "[DATE] Visits: 1 Vibes: 0 📸 Been here There are no public reactions yet. Review…" at bounding box center [434, 190] width 807 height 890
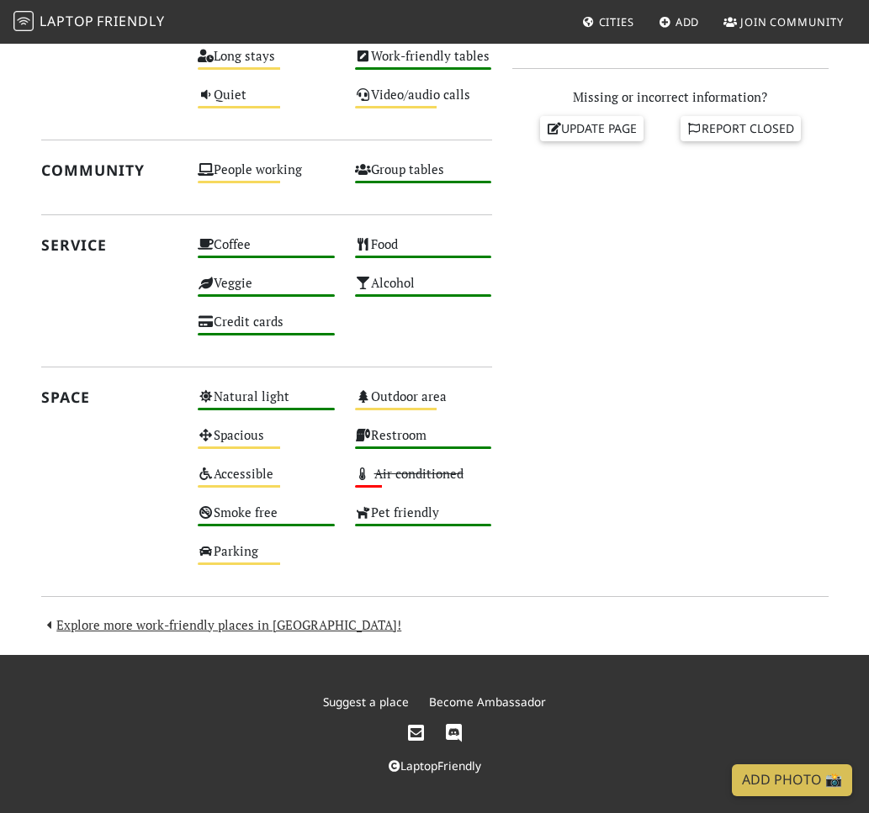
click at [550, 615] on div "[DATE] Visits: 1 Vibes: 0 📸 Been here There are no public reactions yet. Review…" at bounding box center [434, 190] width 807 height 890
drag, startPoint x: 537, startPoint y: 786, endPoint x: 42, endPoint y: 157, distance: 800.8
click at [42, 158] on div "Community" at bounding box center [109, 177] width 157 height 39
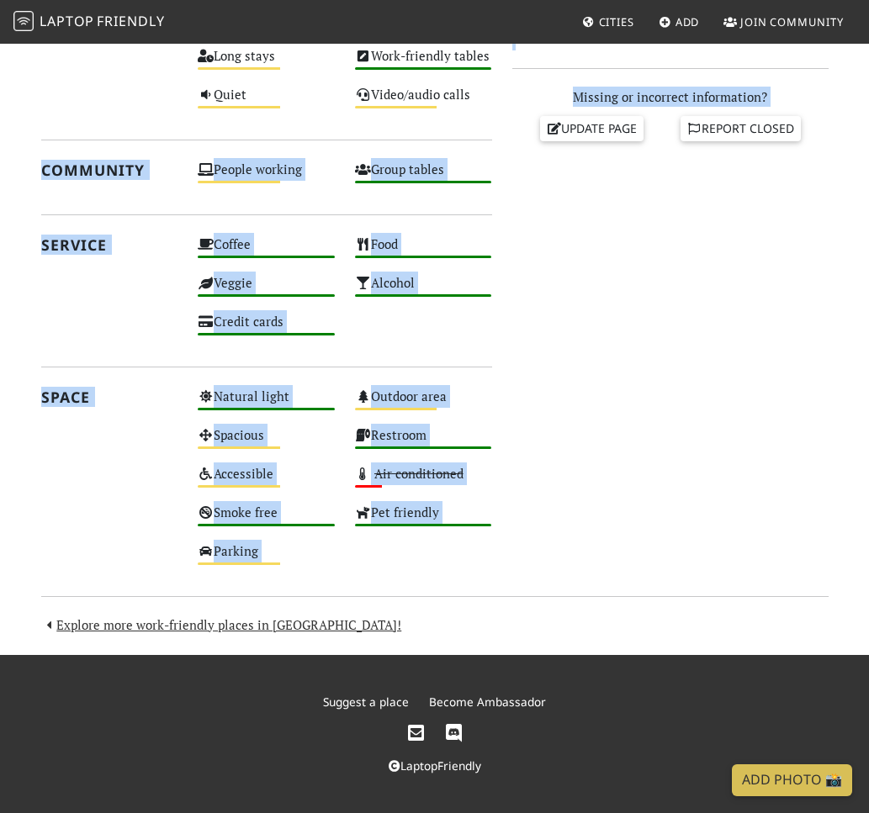
drag, startPoint x: 36, startPoint y: 167, endPoint x: 527, endPoint y: 560, distance: 628.3
click at [527, 560] on div "[DATE] Visits: 1 Vibes: 0 📸 Been here There are no public reactions yet. Review…" at bounding box center [434, 162] width 807 height 834
click at [527, 560] on div "Do you like working from here? Mon Open 24 hours Tue Open 24 hours Wed Open 24 …" at bounding box center [670, 162] width 336 height 834
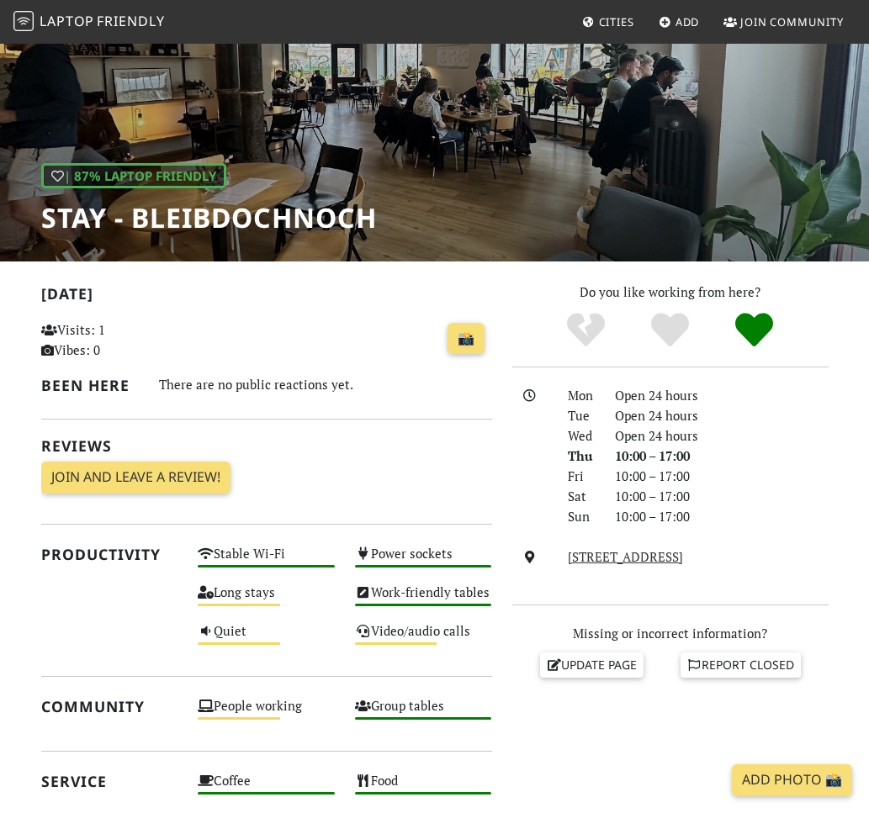
scroll to position [135, 0]
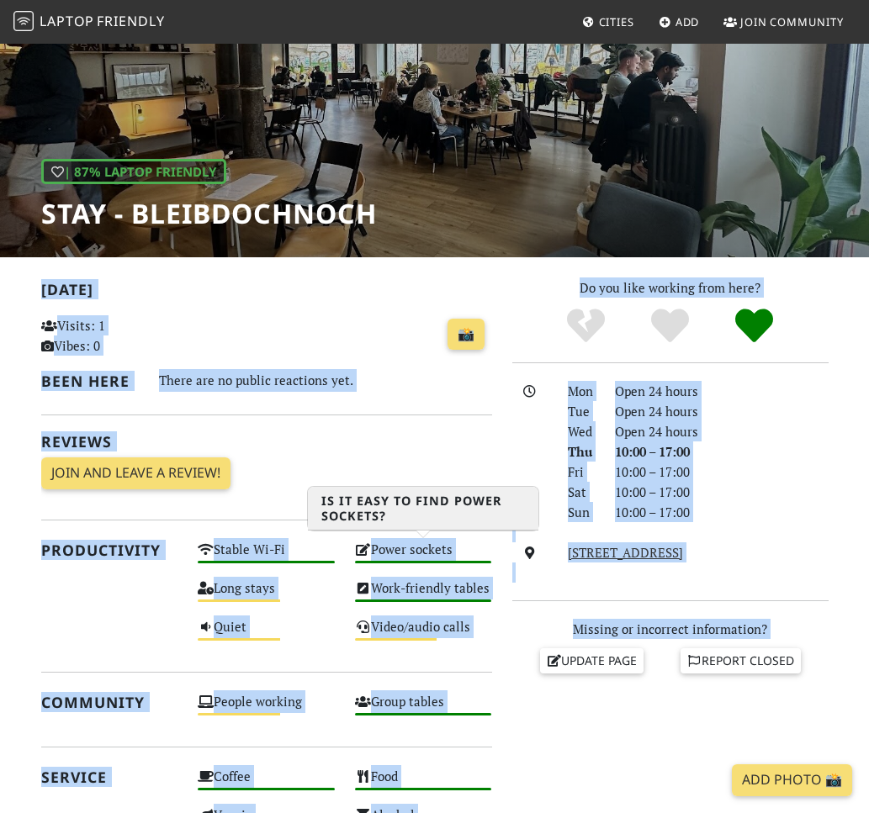
drag, startPoint x: 32, startPoint y: 266, endPoint x: 543, endPoint y: 708, distance: 676.2
click at [543, 708] on section "[DATE] Visits: 1 Vibes: 0 📸 Been here There are no public reactions yet. Review…" at bounding box center [434, 722] width 869 height 930
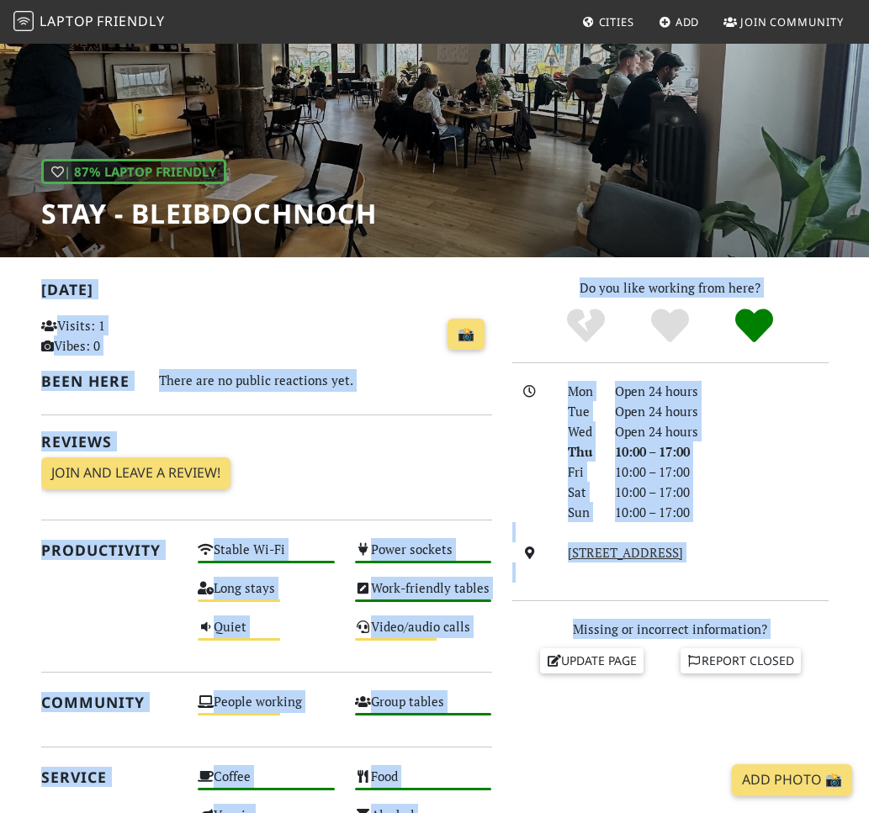
click at [543, 708] on div "Do you like working from here? Mon Open 24 hours Tue Open 24 hours Wed Open 24 …" at bounding box center [670, 695] width 336 height 834
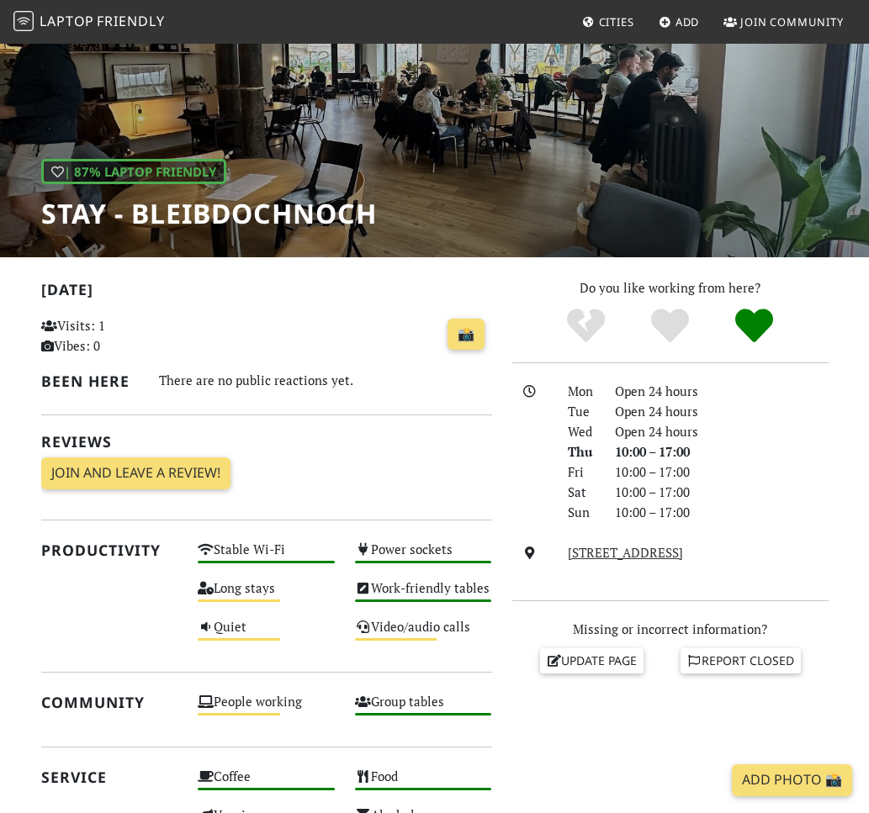
click at [524, 707] on div "Do you like working from here? Mon Open 24 hours Tue Open 24 hours Wed Open 24 …" at bounding box center [670, 695] width 336 height 834
drag, startPoint x: 490, startPoint y: 702, endPoint x: 167, endPoint y: 396, distance: 444.4
click at [167, 396] on div "[DATE] Visits: 1 Vibes: 0 📸 Been here There are no public reactions yet. Review…" at bounding box center [266, 695] width 471 height 834
click at [167, 396] on div "There are no public reactions yet." at bounding box center [325, 383] width 353 height 28
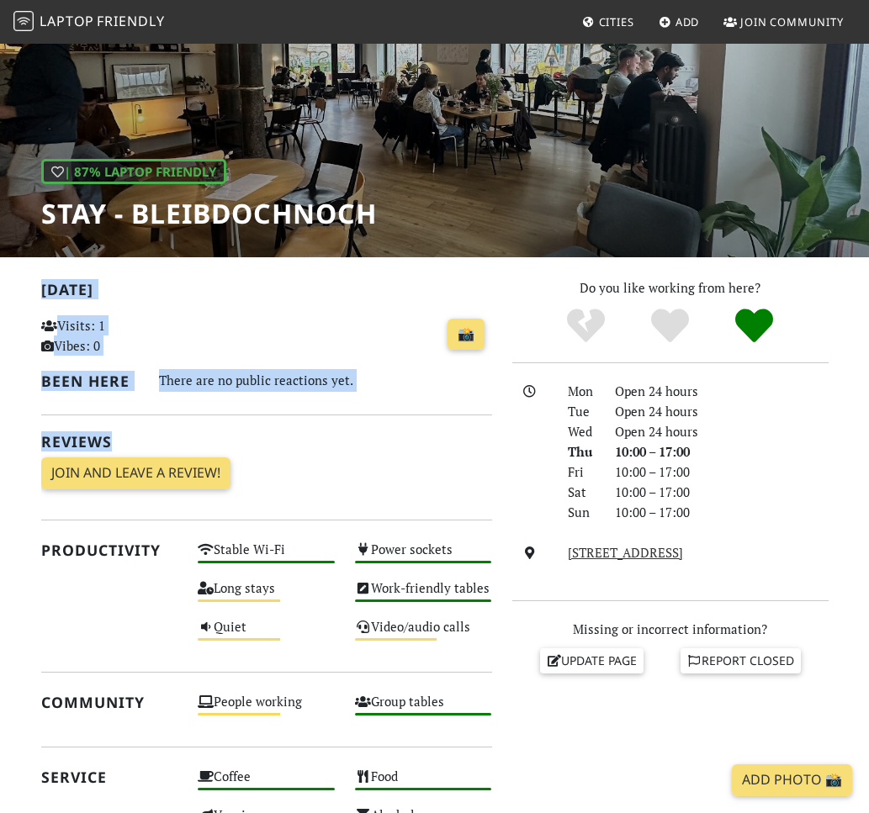
drag, startPoint x: 30, startPoint y: 291, endPoint x: 387, endPoint y: 421, distance: 379.7
click at [387, 421] on div "[DATE] Visits: 1 Vibes: 0 📸 Been here There are no public reactions yet. Review…" at bounding box center [266, 695] width 471 height 834
click at [387, 421] on div "[DATE] Visits: 1 Vibes: 0 📸 Been here There are no public reactions yet. Review…" at bounding box center [266, 390] width 451 height 225
drag, startPoint x: 250, startPoint y: 487, endPoint x: 17, endPoint y: 282, distance: 310.5
click at [17, 282] on section "[DATE] Visits: 1 Vibes: 0 📸 Been here There are no public reactions yet. Review…" at bounding box center [434, 722] width 869 height 930
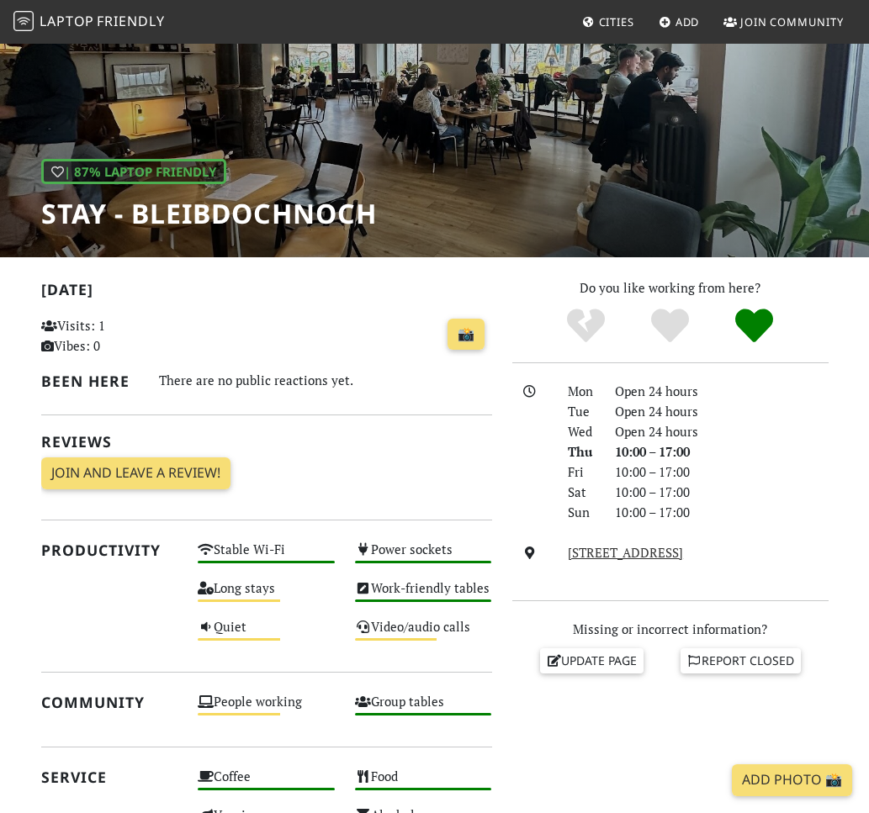
click at [19, 154] on div "| 87% Laptop Friendly STAY - bleibdochnoch" at bounding box center [434, 82] width 869 height 350
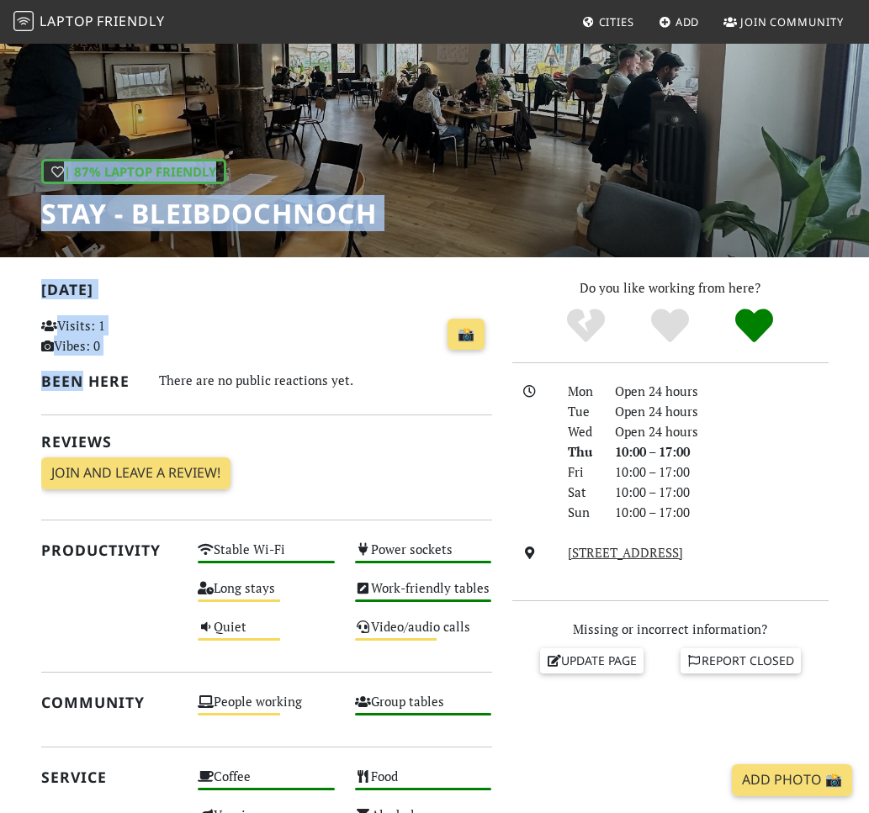
drag, startPoint x: 19, startPoint y: 154, endPoint x: 314, endPoint y: 360, distance: 359.4
click at [314, 360] on div "| 87% Laptop Friendly STAY - bleibdochnoch [DATE] Visits: 1 Vibes: 0 📸 Been her…" at bounding box center [434, 547] width 869 height 1280
click at [314, 360] on div "📸" at bounding box center [345, 340] width 314 height 57
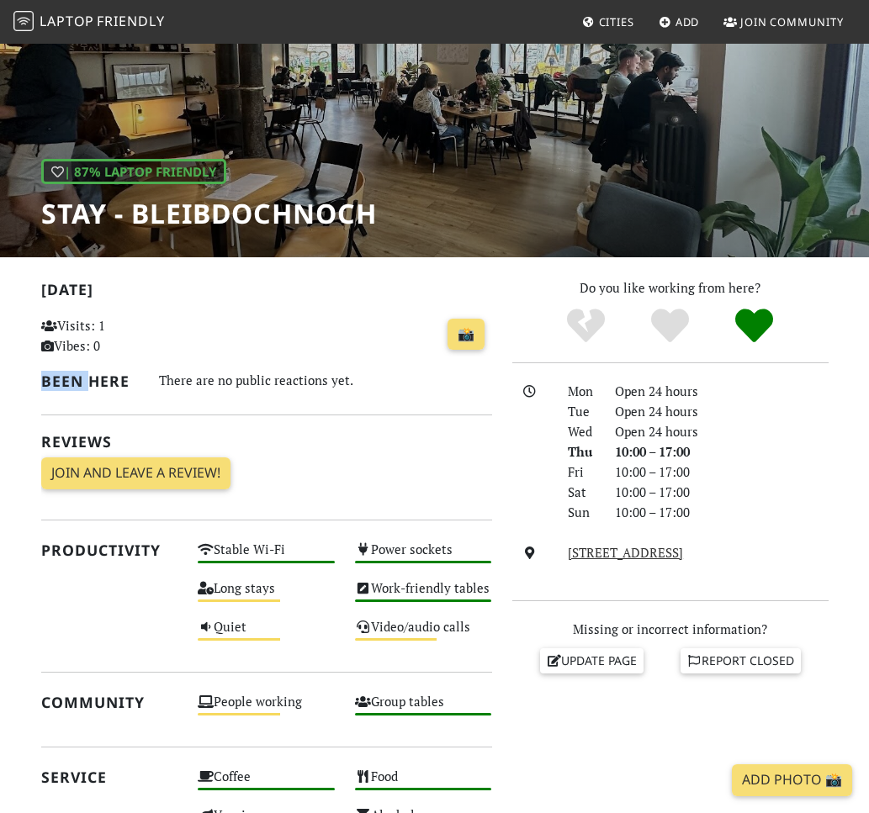
click at [314, 360] on div "📸" at bounding box center [345, 340] width 314 height 57
click at [482, 495] on div "[DATE] Visits: 1 Vibes: 0 📸 Been here There are no public reactions yet. Review…" at bounding box center [266, 390] width 451 height 225
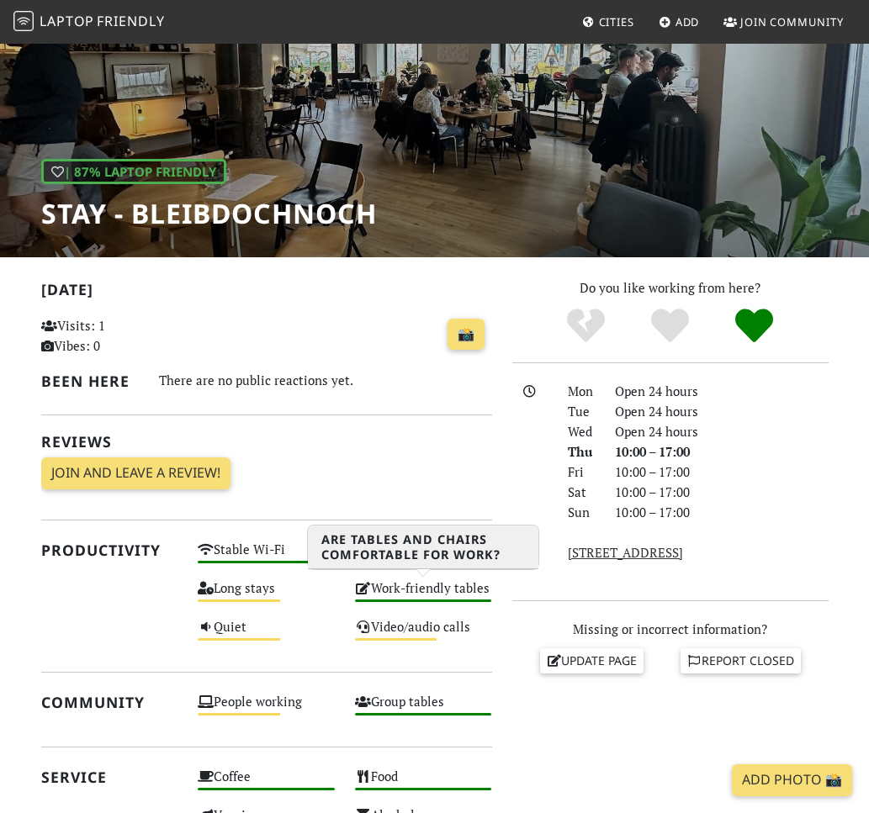
click at [498, 609] on div "Work-friendly tables High" at bounding box center [423, 596] width 157 height 39
click at [526, 672] on div "Update page Report closed" at bounding box center [670, 661] width 336 height 25
click at [503, 657] on div "Update page Report closed" at bounding box center [670, 661] width 336 height 25
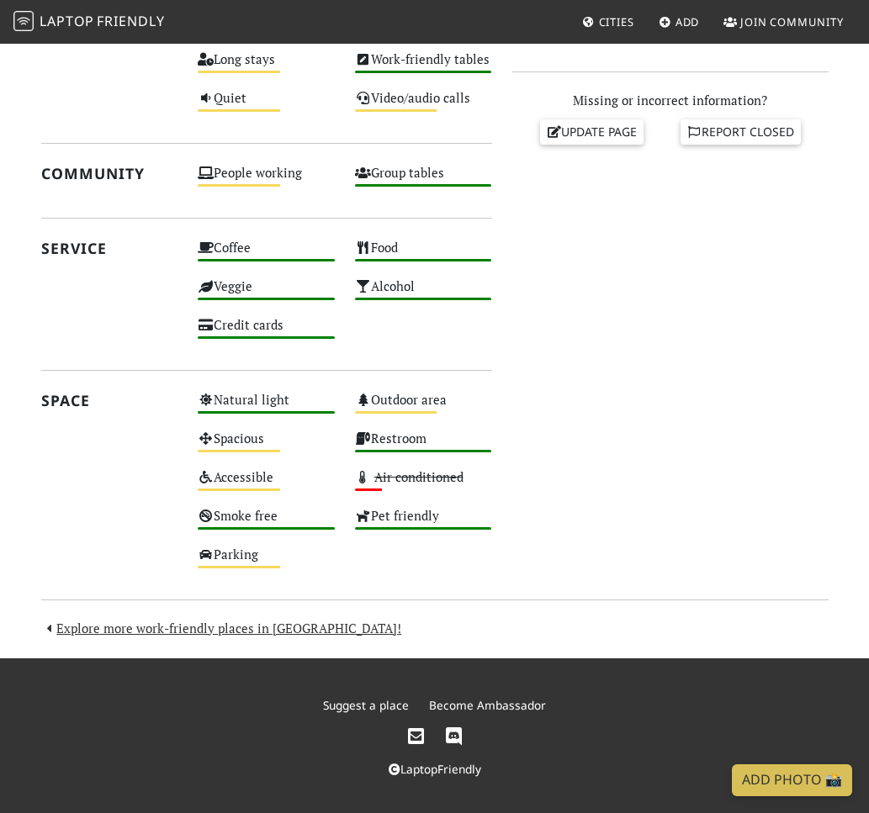
scroll to position [667, 0]
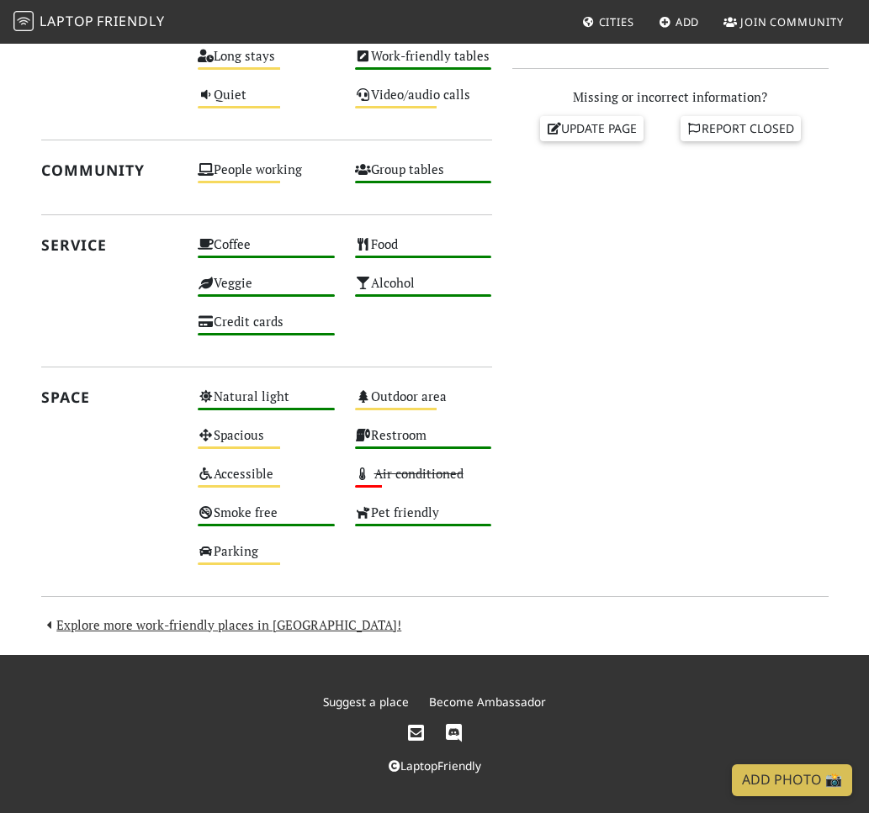
drag, startPoint x: 496, startPoint y: 800, endPoint x: 19, endPoint y: 558, distance: 535.7
click at [18, 558] on section "[DATE] Visits: 1 Vibes: 0 📸 Been here There are no public reactions yet. Review…" at bounding box center [434, 190] width 869 height 930
drag, startPoint x: 554, startPoint y: 781, endPoint x: 93, endPoint y: 201, distance: 740.5
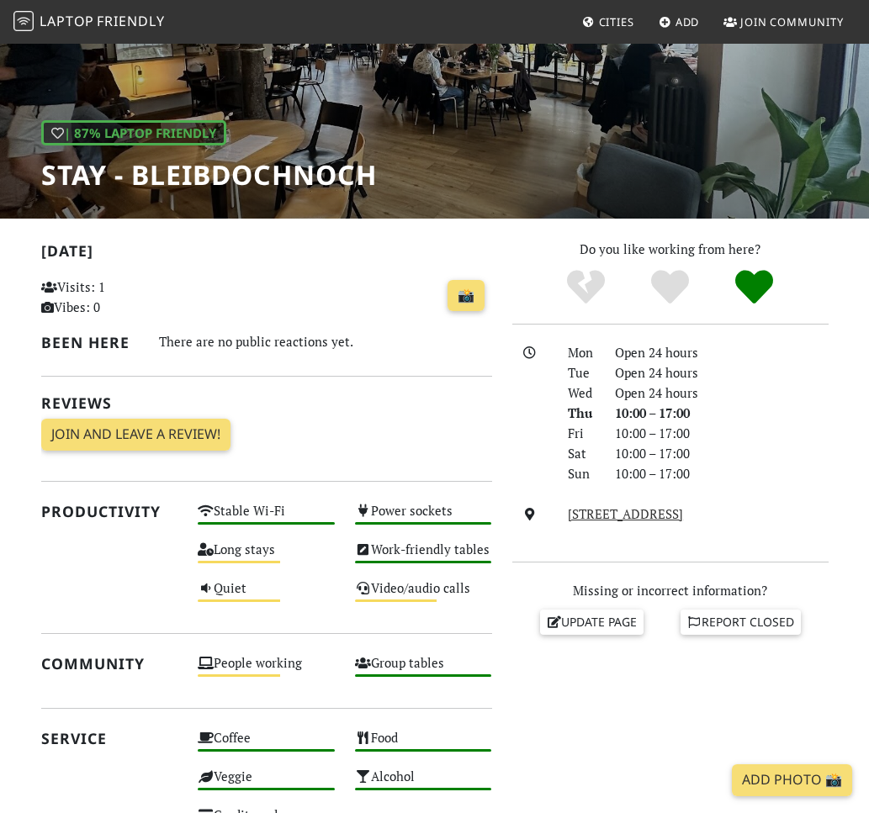
scroll to position [170, 0]
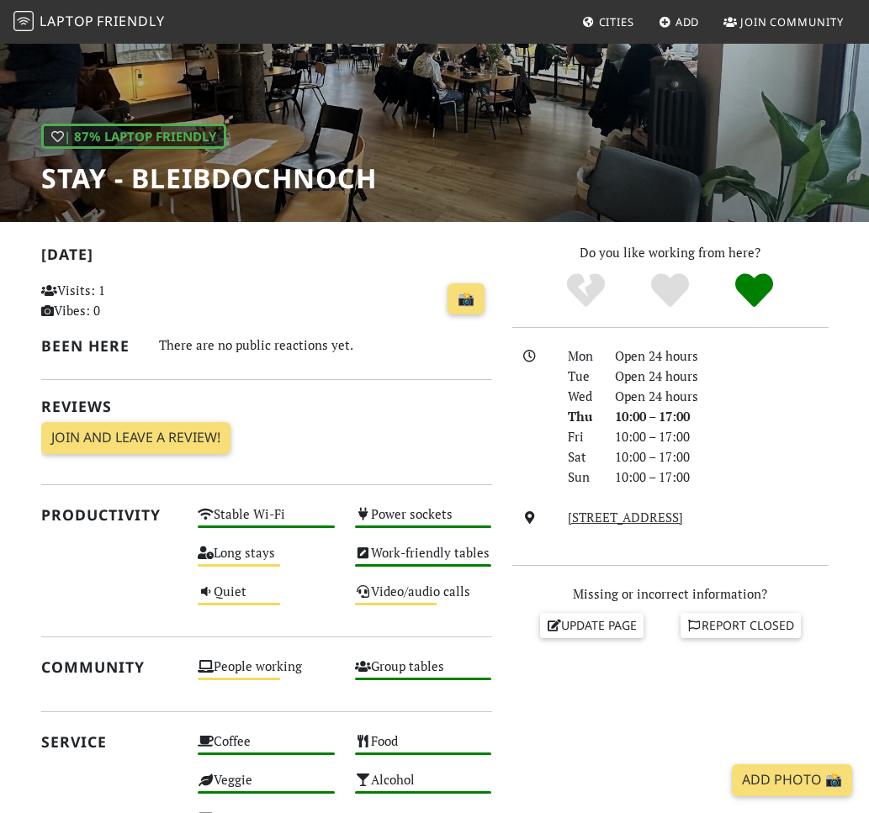
click at [33, 144] on div "| 87% Laptop Friendly STAY - bleibdochnoch" at bounding box center [434, 47] width 869 height 350
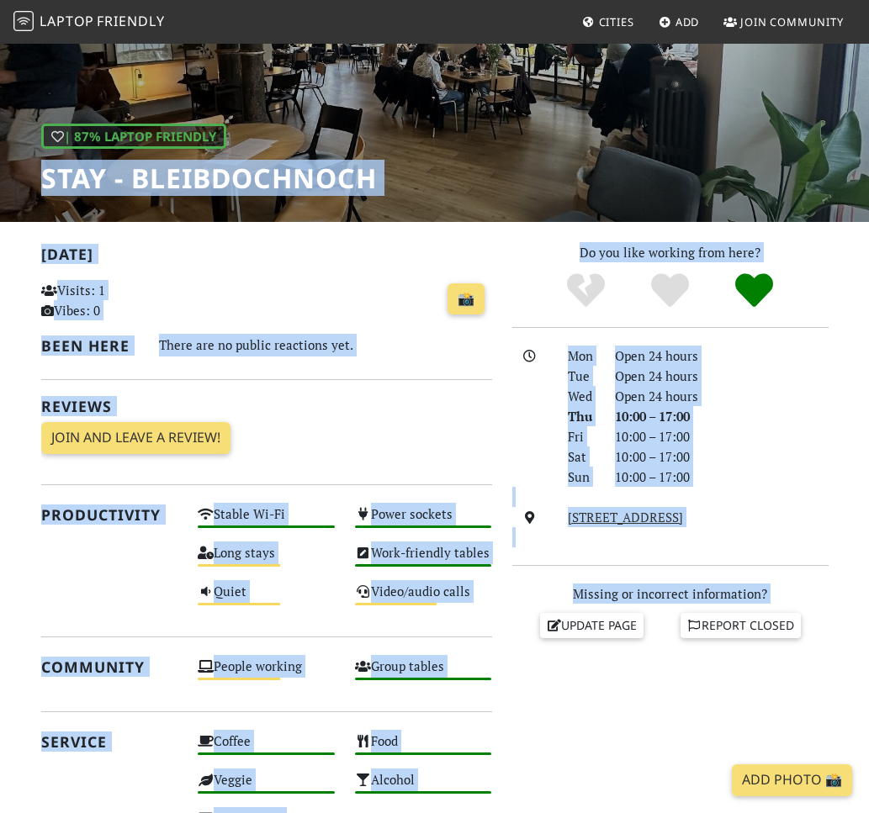
drag, startPoint x: 33, startPoint y: 173, endPoint x: 520, endPoint y: 663, distance: 690.5
click at [520, 663] on div "| 87% Laptop Friendly STAY - bleibdochnoch [DATE] Visits: 1 Vibes: 0 📸 Been her…" at bounding box center [434, 512] width 869 height 1280
click at [520, 663] on div "Do you like working from here? Mon Open 24 hours Tue Open 24 hours Wed Open 24 …" at bounding box center [670, 659] width 336 height 834
drag, startPoint x: 516, startPoint y: 701, endPoint x: 31, endPoint y: 181, distance: 710.6
click at [31, 181] on div "| 87% Laptop Friendly STAY - bleibdochnoch [DATE] Visits: 1 Vibes: 0 📸 Been her…" at bounding box center [434, 512] width 869 height 1280
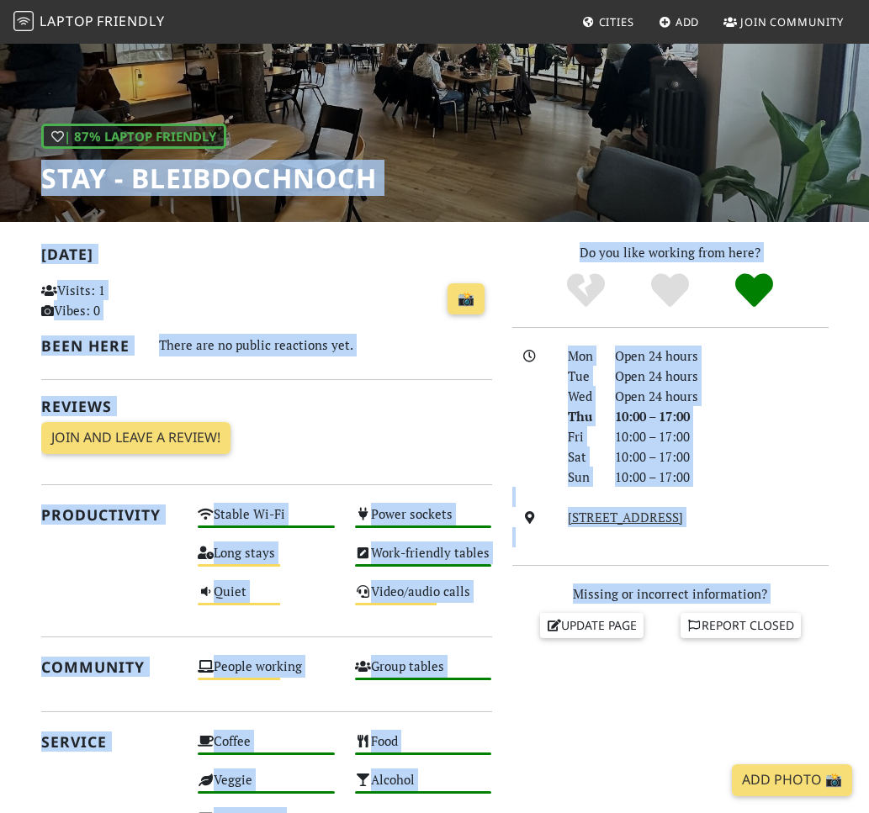
click at [31, 181] on div "| 87% Laptop Friendly STAY - bleibdochnoch" at bounding box center [434, 47] width 869 height 350
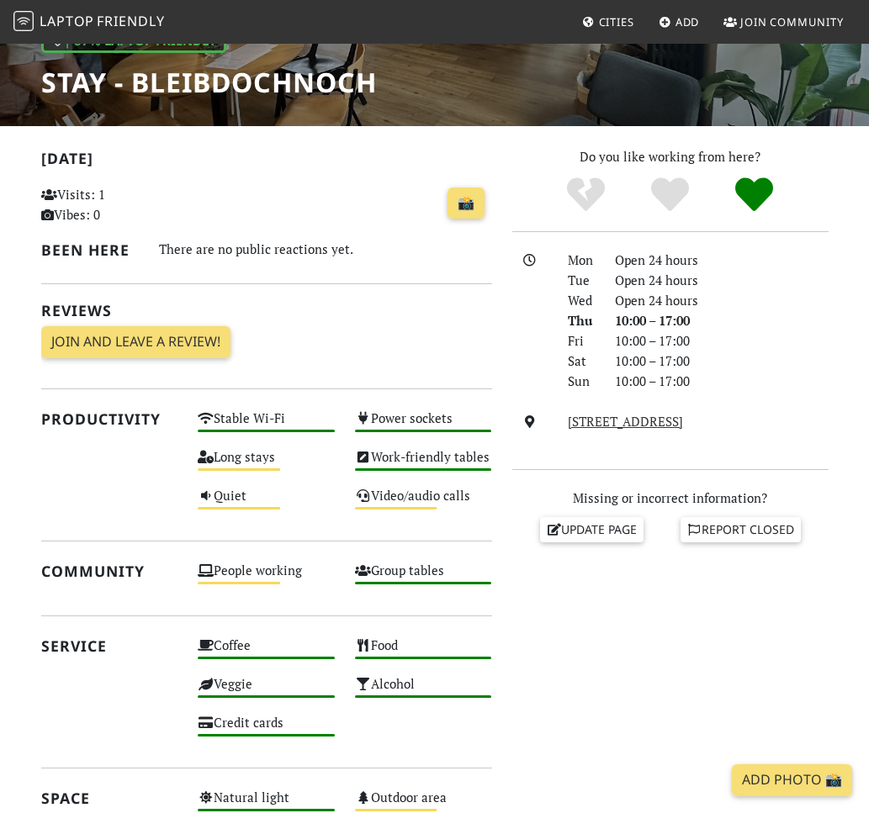
scroll to position [267, 0]
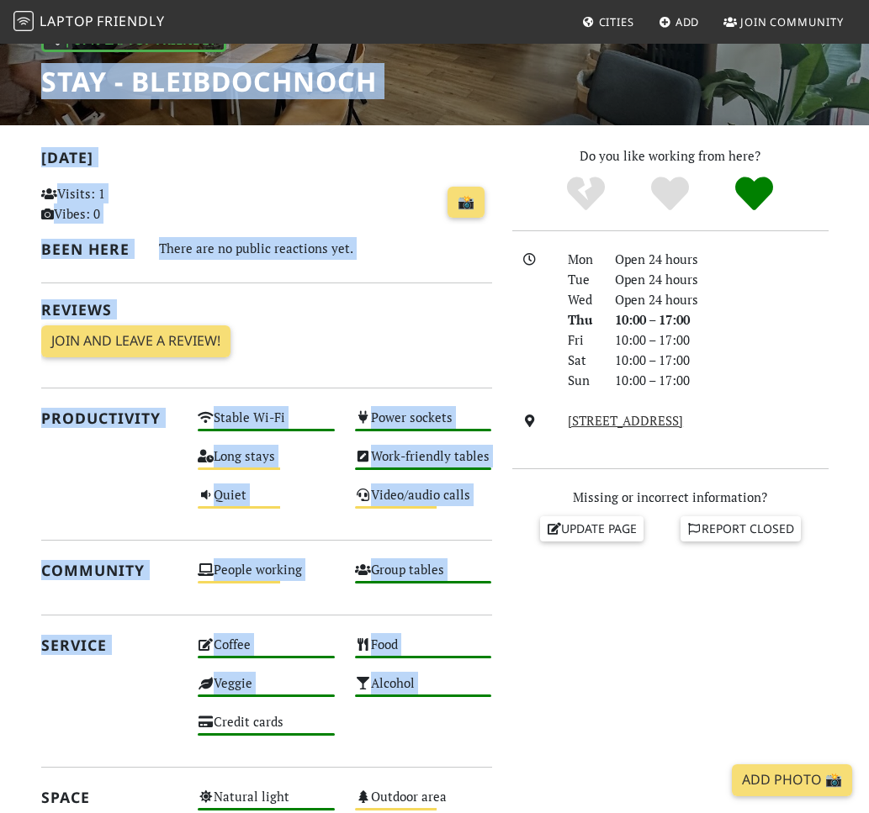
drag, startPoint x: 43, startPoint y: 84, endPoint x: 500, endPoint y: 776, distance: 829.4
click at [500, 776] on div "| 87% Laptop Friendly STAY - bleibdochnoch [DATE] Visits: 1 Vibes: 0 📸 Been her…" at bounding box center [434, 415] width 869 height 1280
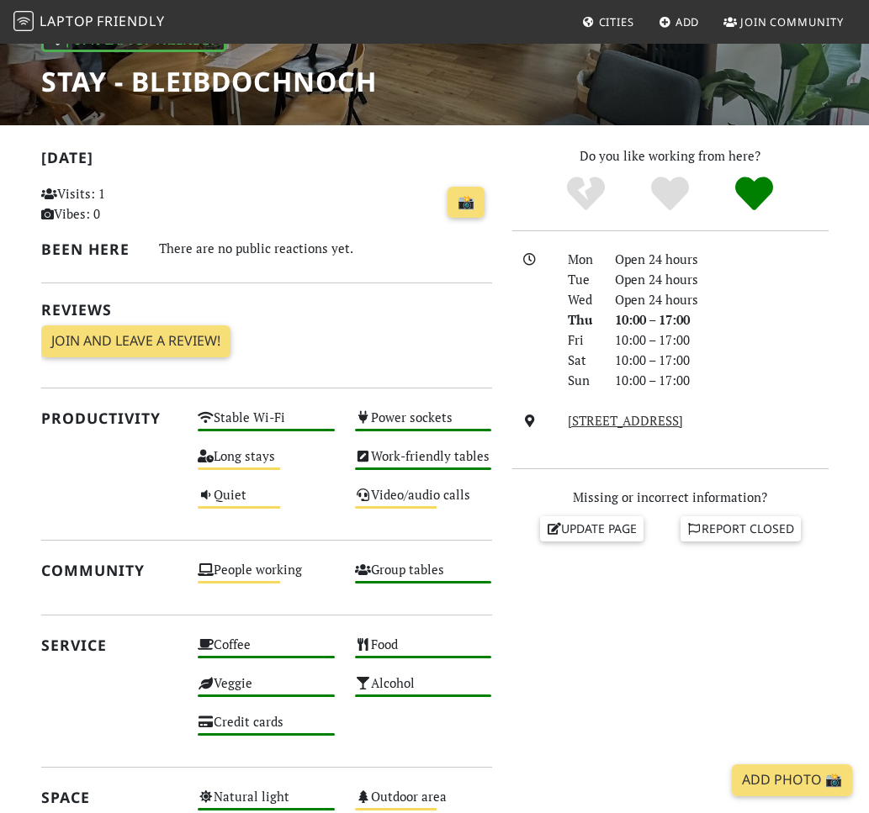
click at [532, 732] on div "Do you like working from here? Mon Open 24 hours Tue Open 24 hours Wed Open 24 …" at bounding box center [670, 563] width 336 height 834
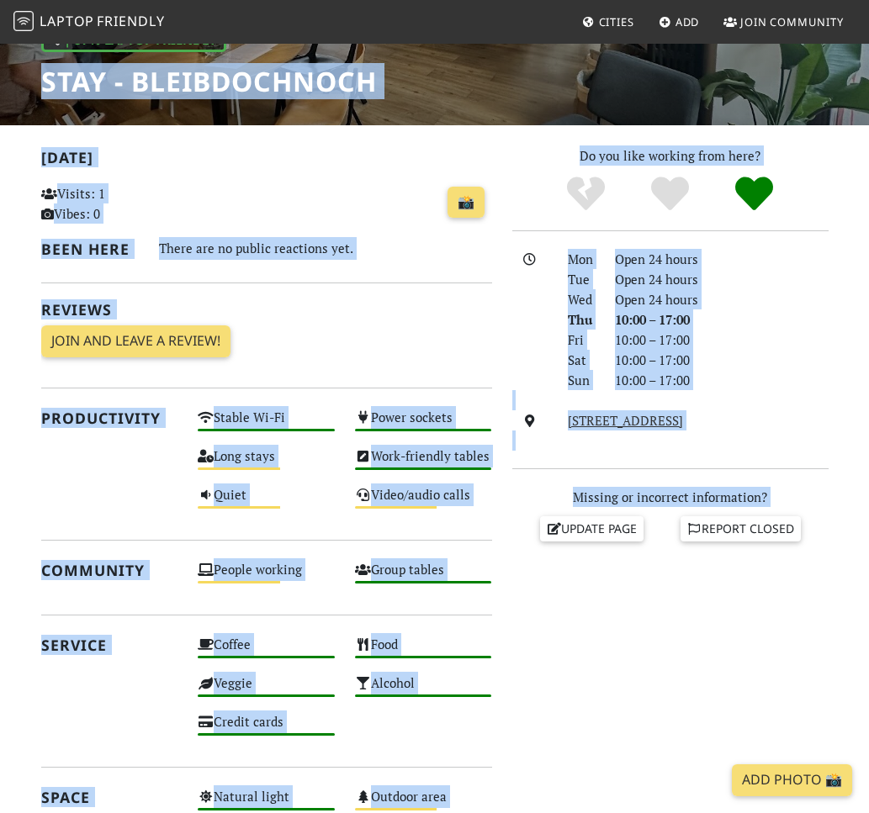
drag, startPoint x: 532, startPoint y: 732, endPoint x: 34, endPoint y: 93, distance: 810.2
click at [34, 93] on div "| 87% Laptop Friendly STAY - bleibdochnoch [DATE] Visits: 1 Vibes: 0 📸 Been her…" at bounding box center [434, 415] width 869 height 1280
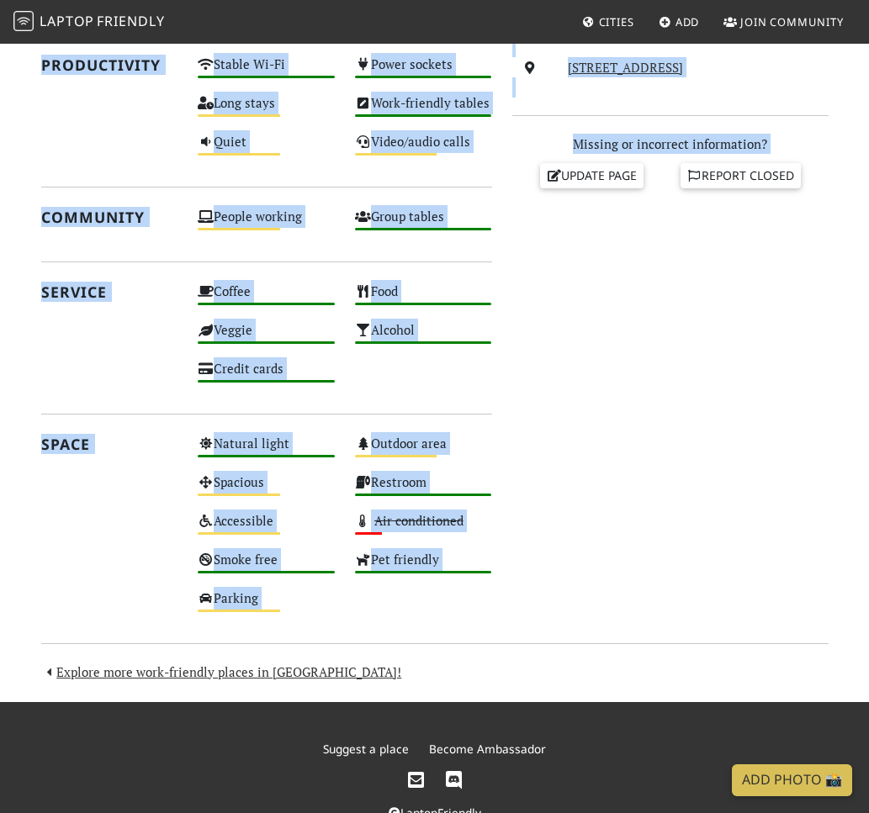
scroll to position [667, 0]
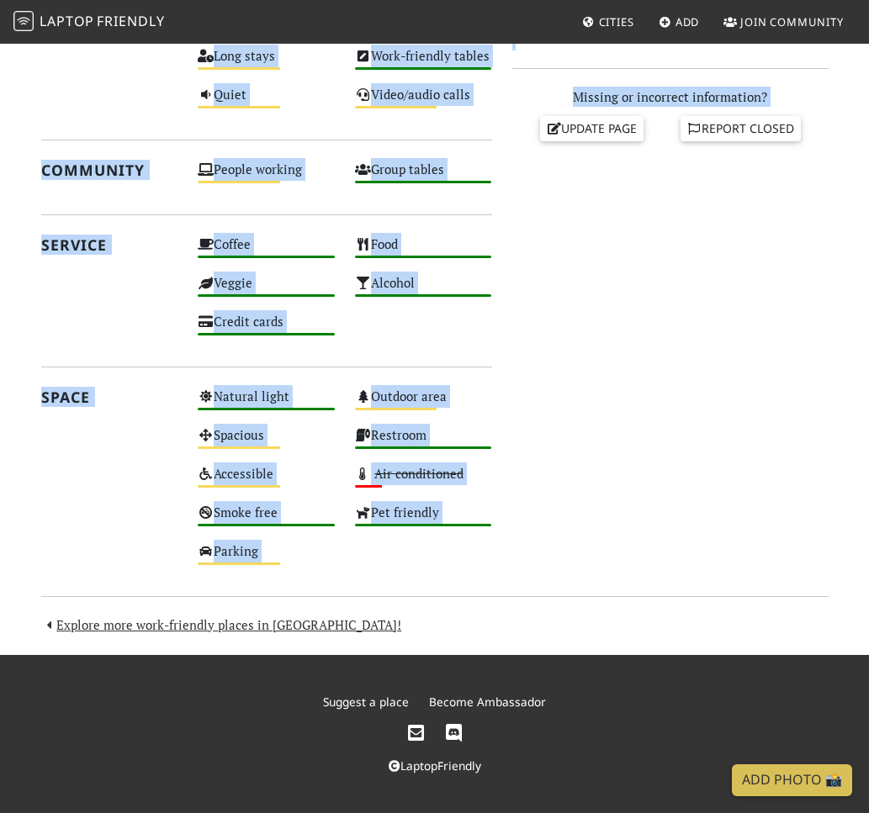
drag, startPoint x: 34, startPoint y: 84, endPoint x: 543, endPoint y: 763, distance: 848.9
click at [543, 763] on div "LaptopFriendly" at bounding box center [435, 766] width 770 height 19
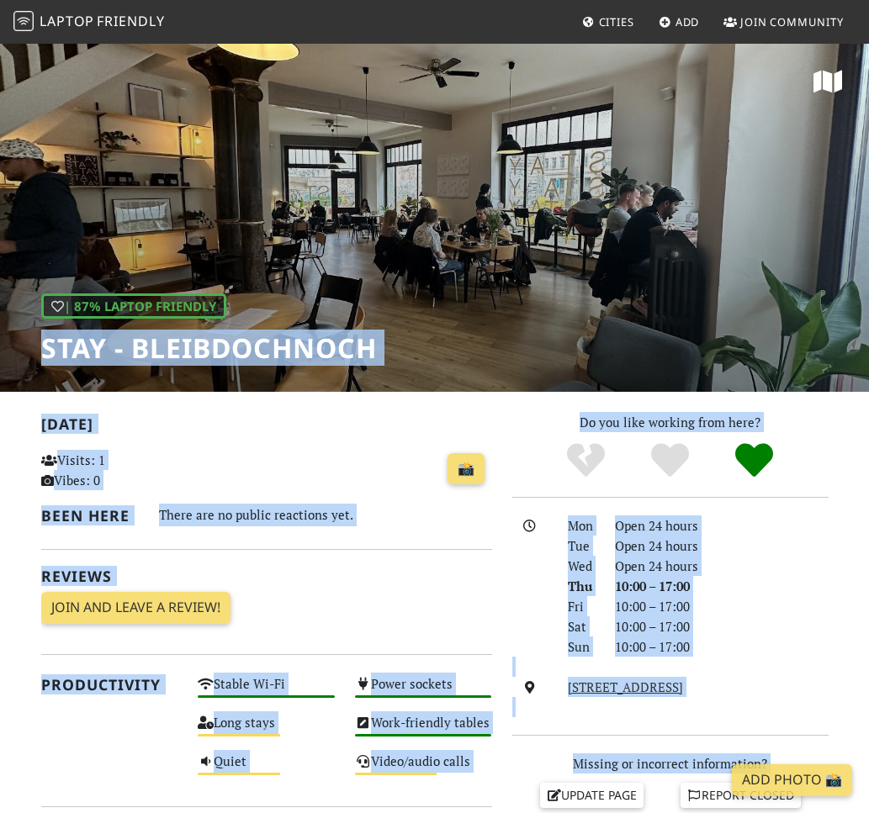
drag, startPoint x: 516, startPoint y: 771, endPoint x: 32, endPoint y: 319, distance: 663.0
click at [32, 319] on body "Laptop Friendly Cities Add Join Community | 87% Laptop Friendly STAY - bleibdoc…" at bounding box center [434, 406] width 869 height 813
click at [42, 360] on h1 "STAY - bleibdochnoch" at bounding box center [209, 348] width 336 height 32
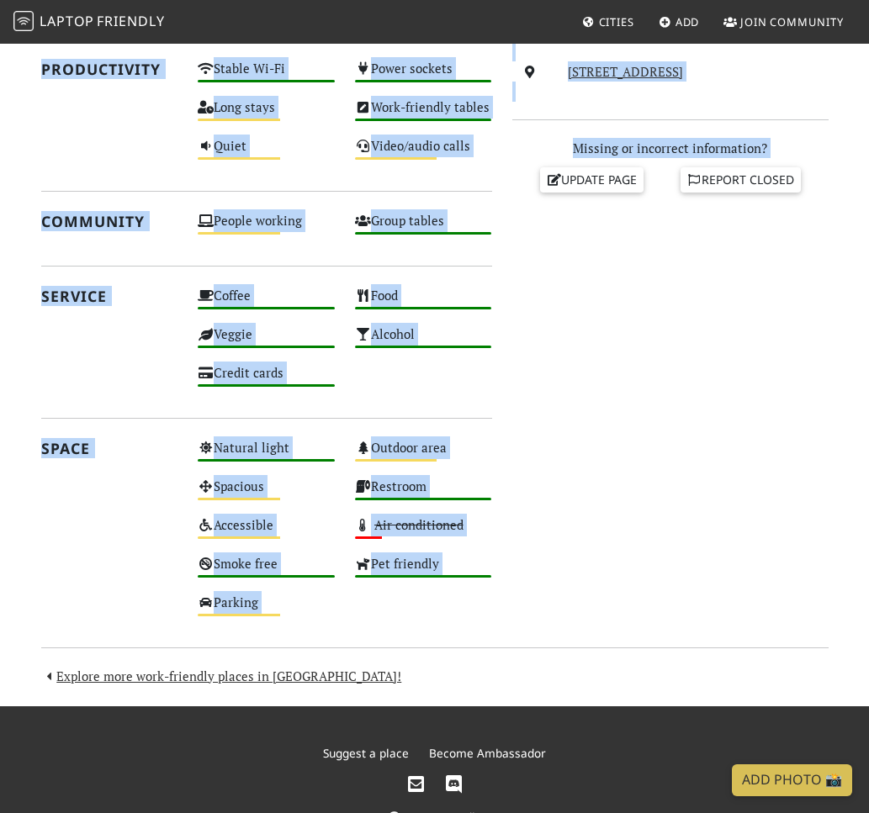
scroll to position [667, 0]
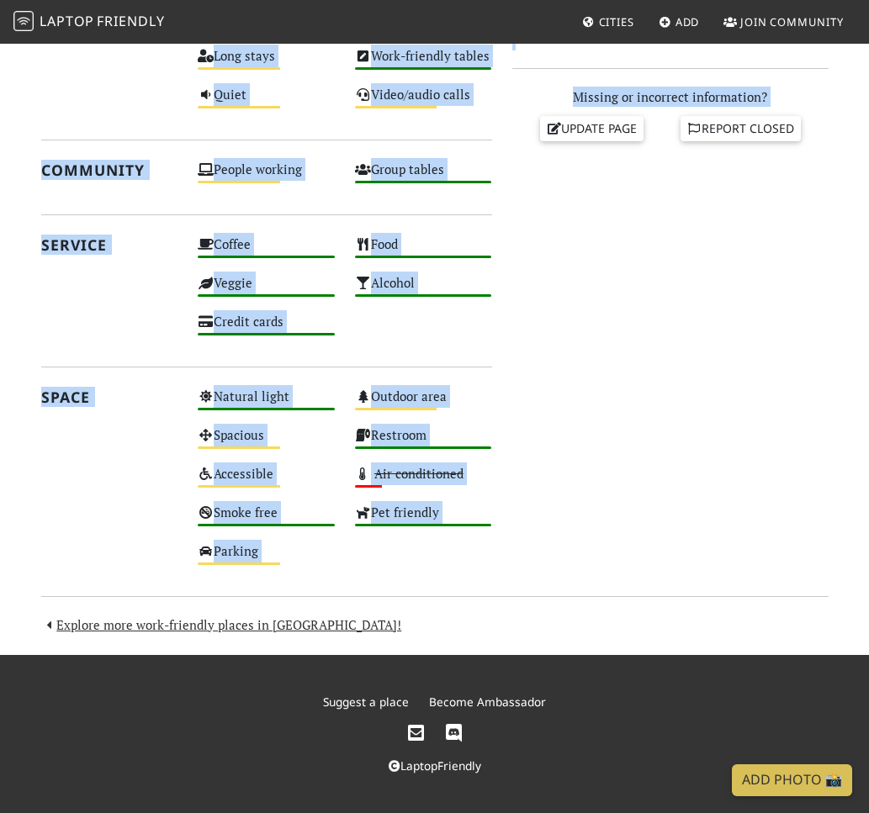
drag, startPoint x: 35, startPoint y: 346, endPoint x: 549, endPoint y: 761, distance: 660.9
click at [549, 761] on div "LaptopFriendly" at bounding box center [435, 766] width 770 height 19
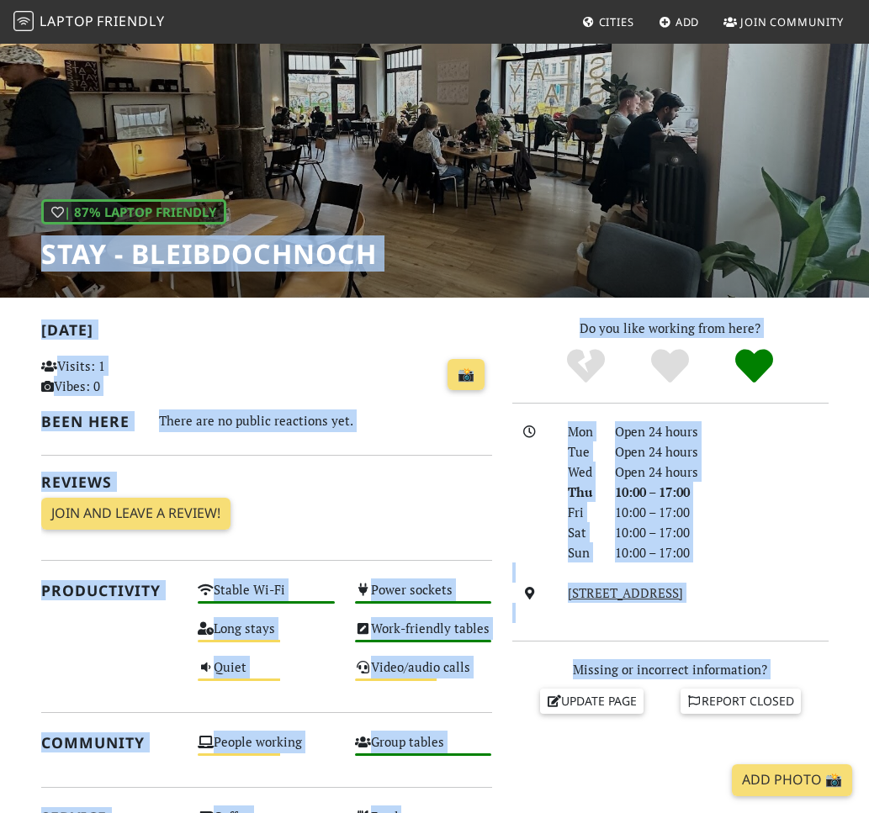
scroll to position [0, 0]
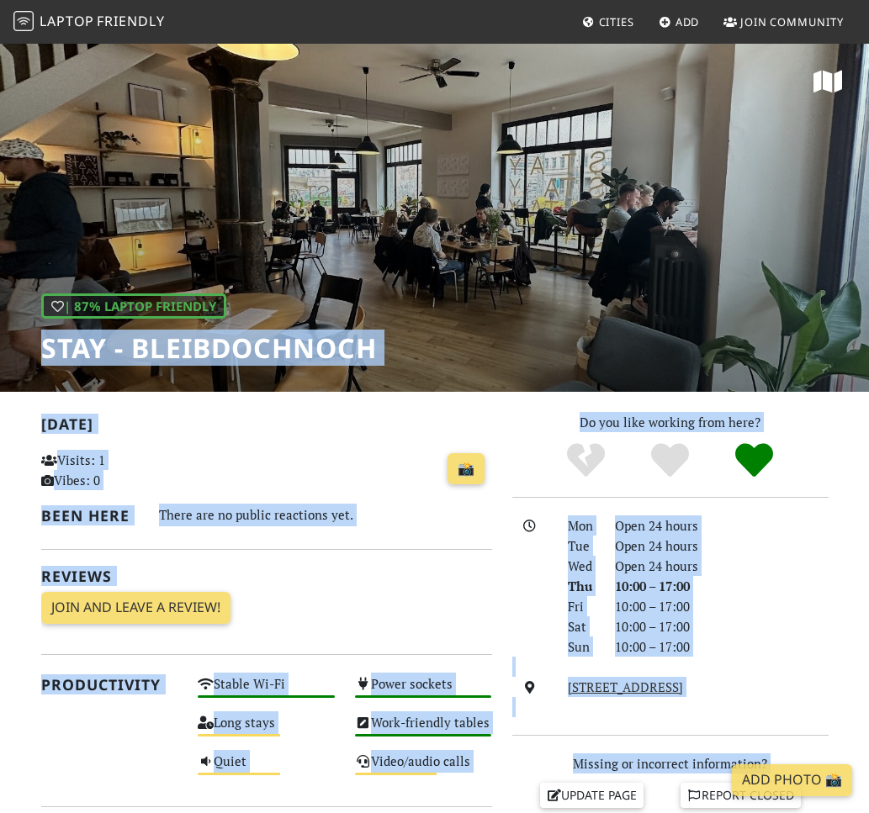
drag, startPoint x: 534, startPoint y: 774, endPoint x: 19, endPoint y: 216, distance: 759.0
click at [19, 216] on body "Laptop Friendly Cities Add Join Community | 87% Laptop Friendly STAY - bleibdoc…" at bounding box center [434, 406] width 869 height 813
click at [35, 344] on div "| 87% Laptop Friendly STAY - bleibdochnoch" at bounding box center [434, 217] width 869 height 350
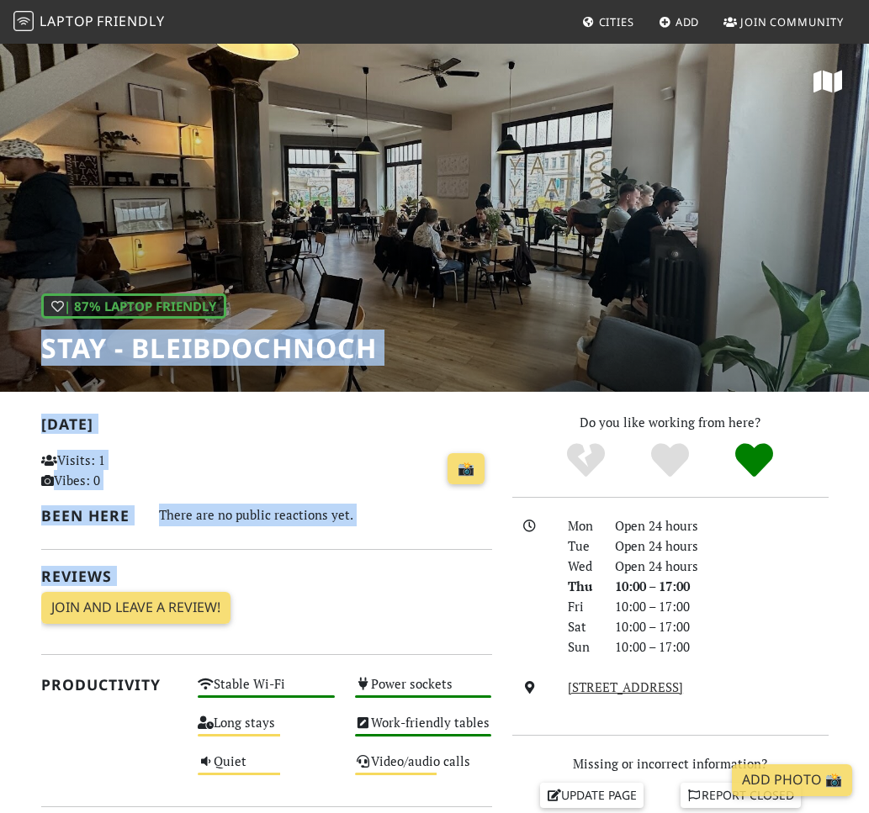
drag, startPoint x: 35, startPoint y: 344, endPoint x: 424, endPoint y: 613, distance: 472.7
click at [424, 613] on div "| 87% Laptop Friendly STAY - bleibdochnoch [DATE] Visits: 1 Vibes: 0 📸 Been her…" at bounding box center [434, 682] width 869 height 1280
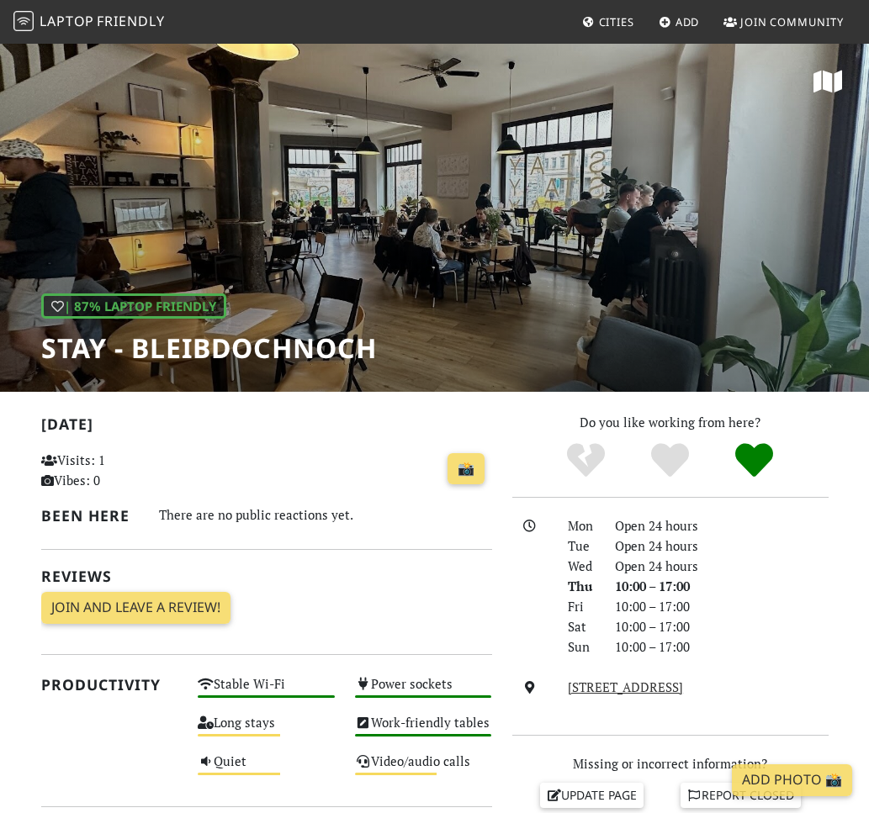
click at [471, 651] on div "[DATE] Visits: 1 Vibes: 0 📸 Been here There are no public reactions yet. Review…" at bounding box center [266, 829] width 471 height 834
click at [490, 651] on div "[DATE] Visits: 1 Vibes: 0 📸 Been here There are no public reactions yet. Review…" at bounding box center [266, 829] width 471 height 834
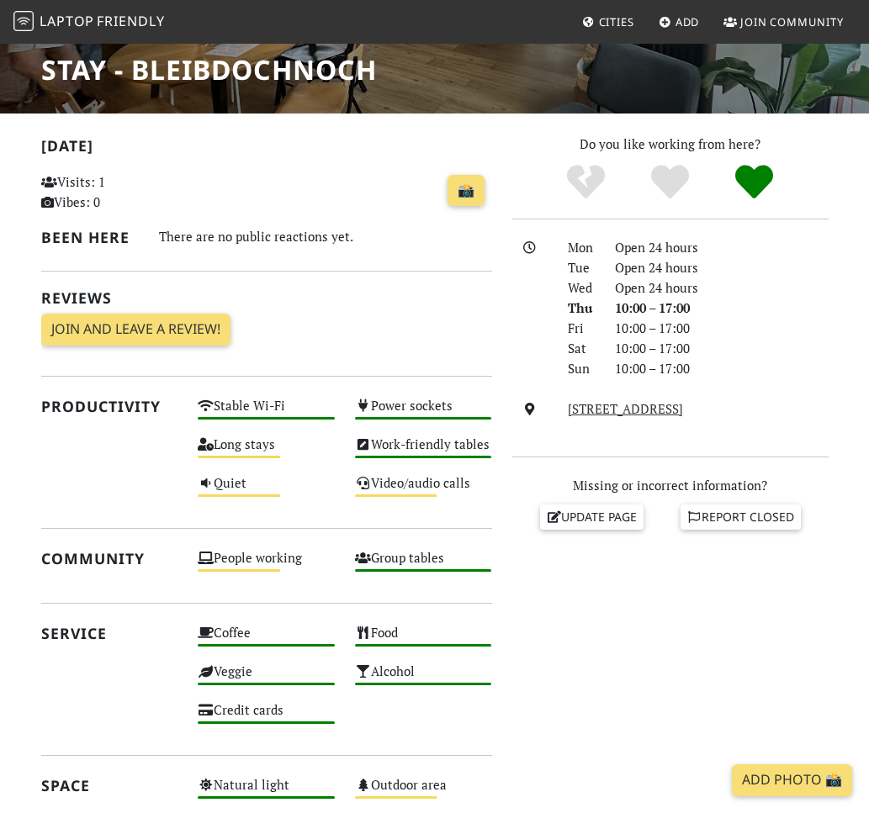
scroll to position [280, 0]
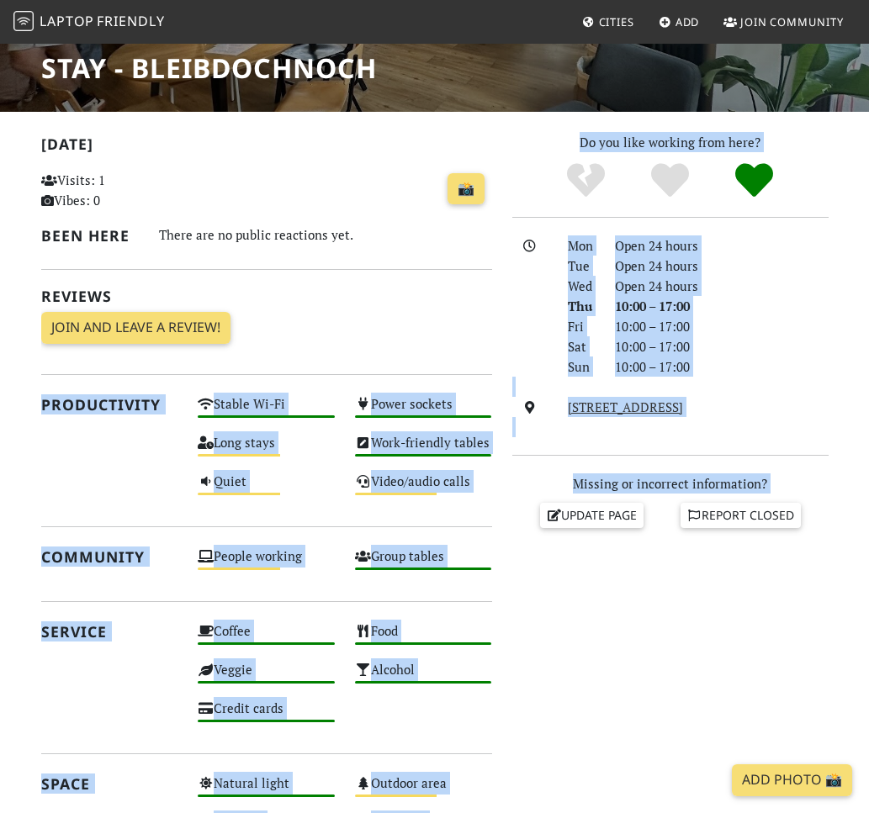
drag, startPoint x: 512, startPoint y: 702, endPoint x: 130, endPoint y: 347, distance: 520.8
click at [130, 347] on div "[DATE] Visits: 1 Vibes: 0 📸 Been here There are no public reactions yet. Review…" at bounding box center [434, 549] width 807 height 834
click at [94, 410] on h2 "Productivity" at bounding box center [109, 405] width 137 height 18
drag, startPoint x: 19, startPoint y: 387, endPoint x: 735, endPoint y: 679, distance: 773.0
click at [735, 679] on section "[DATE] Visits: 1 Vibes: 0 📸 Been here There are no public reactions yet. Review…" at bounding box center [434, 577] width 869 height 930
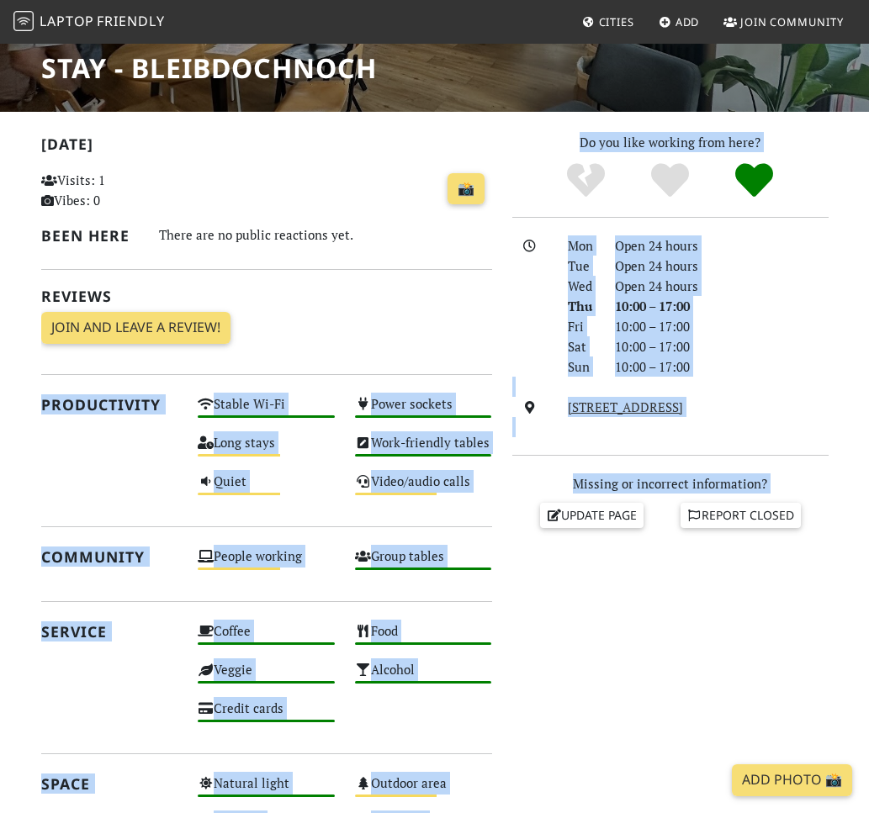
click at [735, 679] on div "Do you like working from here? Mon Open 24 hours Tue Open 24 hours Wed Open 24 …" at bounding box center [670, 549] width 336 height 834
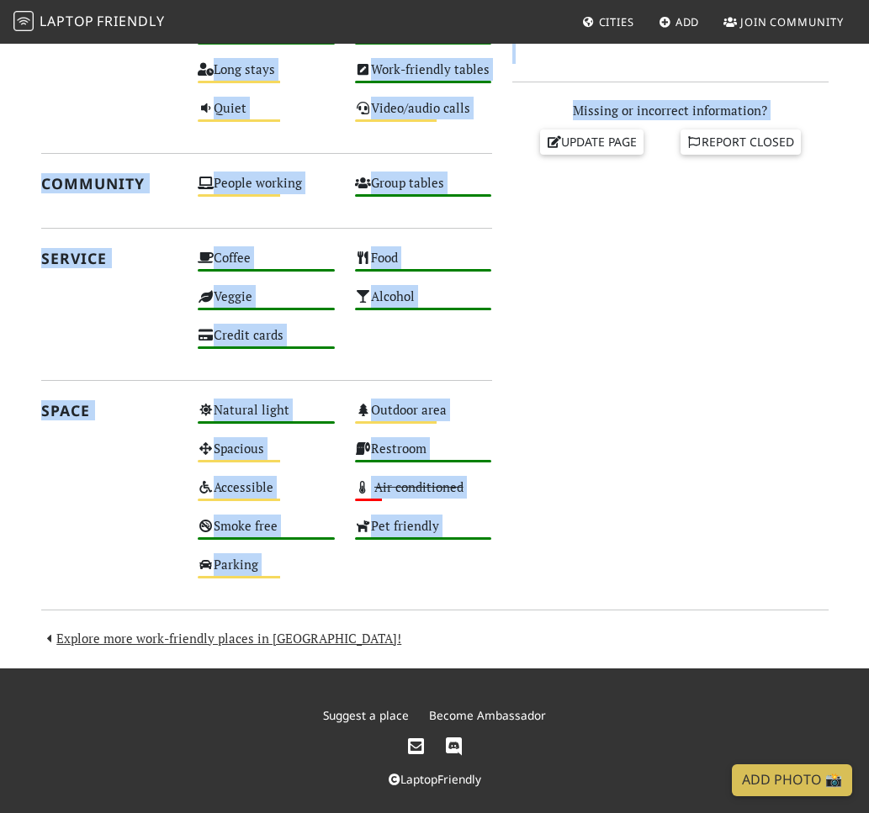
scroll to position [0, 0]
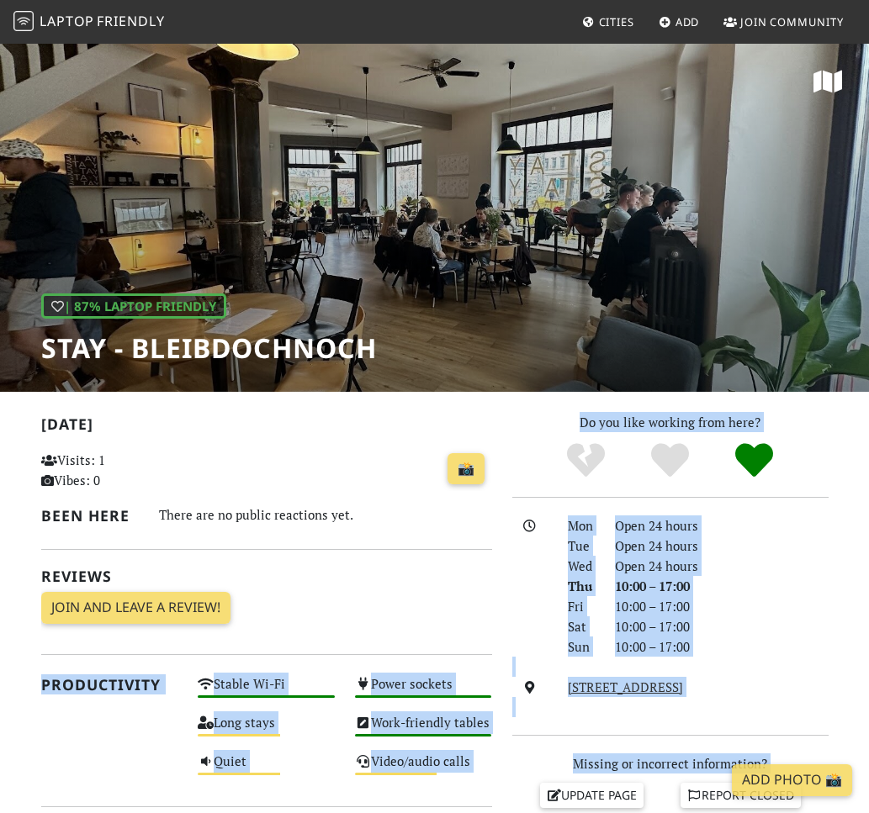
drag, startPoint x: 500, startPoint y: 768, endPoint x: 31, endPoint y: 315, distance: 652.6
click at [31, 315] on body "Laptop Friendly Cities Add Join Community | 87% Laptop Friendly STAY - bleibdoc…" at bounding box center [434, 406] width 869 height 813
click at [40, 380] on div "| 87% Laptop Friendly STAY - bleibdochnoch" at bounding box center [434, 217] width 869 height 350
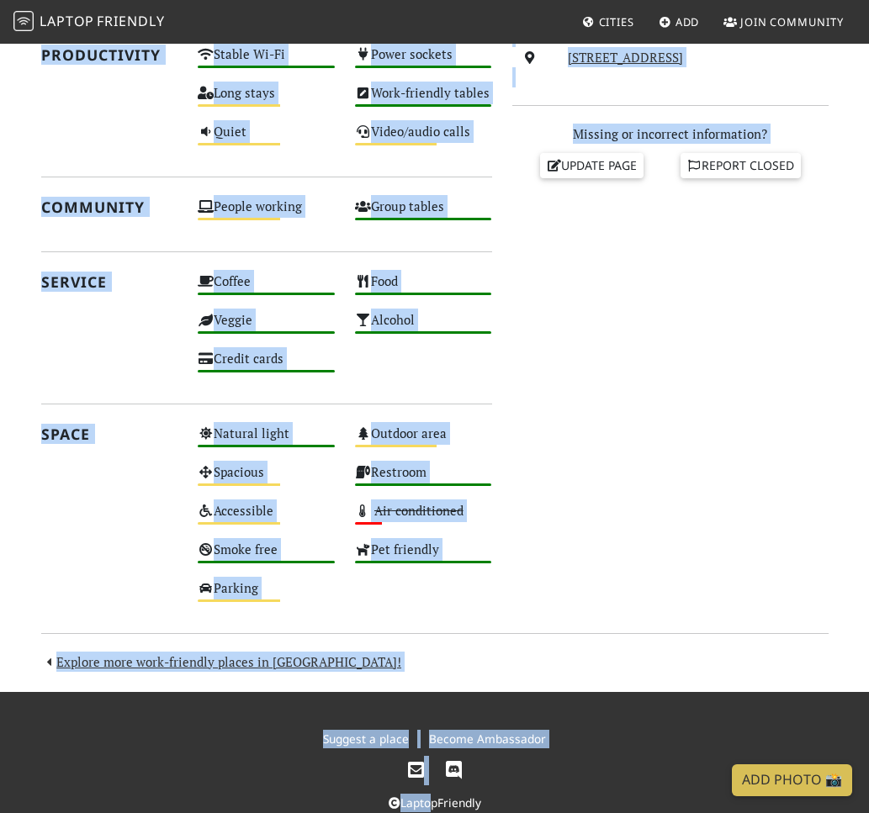
scroll to position [667, 0]
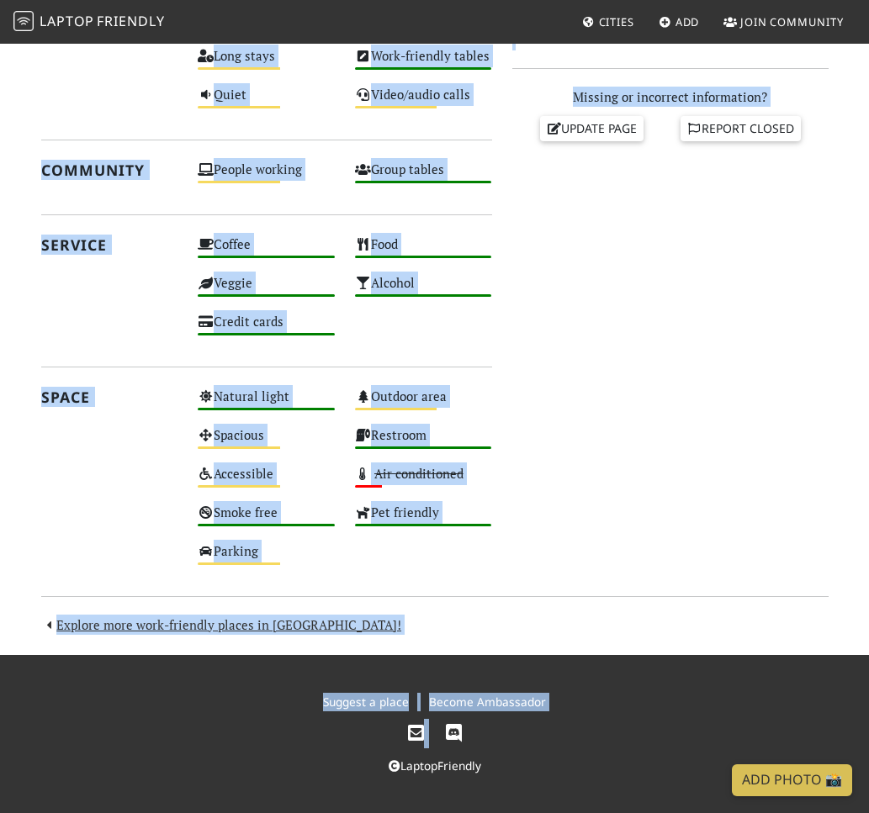
drag, startPoint x: 39, startPoint y: 345, endPoint x: 502, endPoint y: 720, distance: 596.3
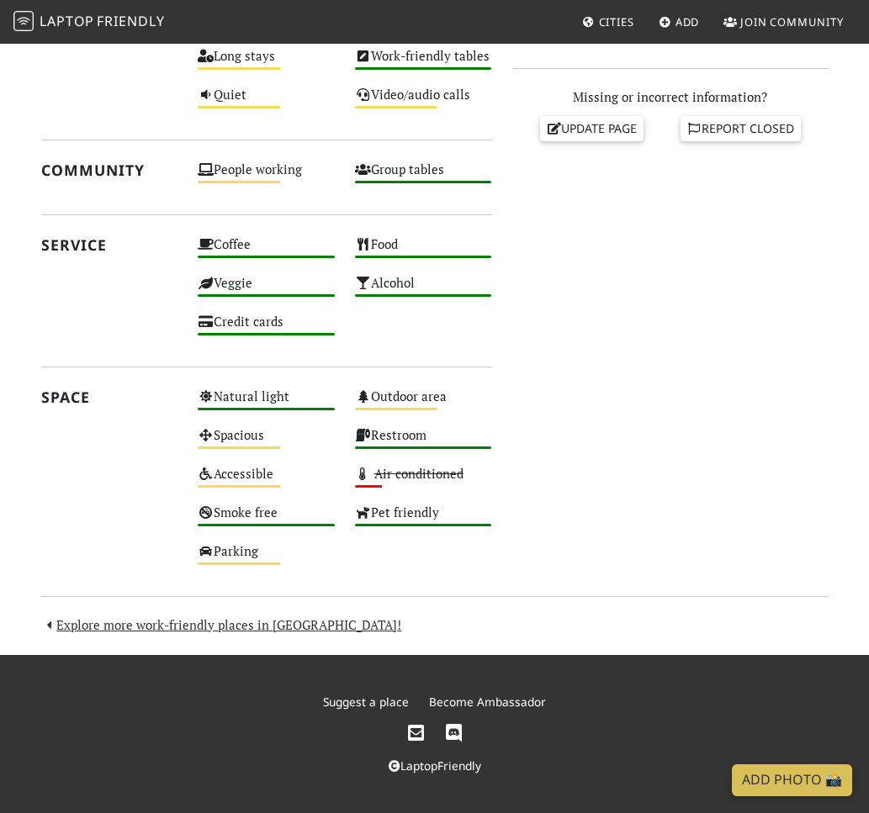
click at [521, 757] on div "LaptopFriendly" at bounding box center [435, 766] width 770 height 19
click at [556, 497] on div "Do you like working from here? Mon Open 24 hours Tue Open 24 hours Wed Open 24 …" at bounding box center [670, 162] width 336 height 834
drag, startPoint x: 610, startPoint y: 466, endPoint x: 611, endPoint y: 806, distance: 339.8
drag, startPoint x: 38, startPoint y: 167, endPoint x: 509, endPoint y: 806, distance: 794.1
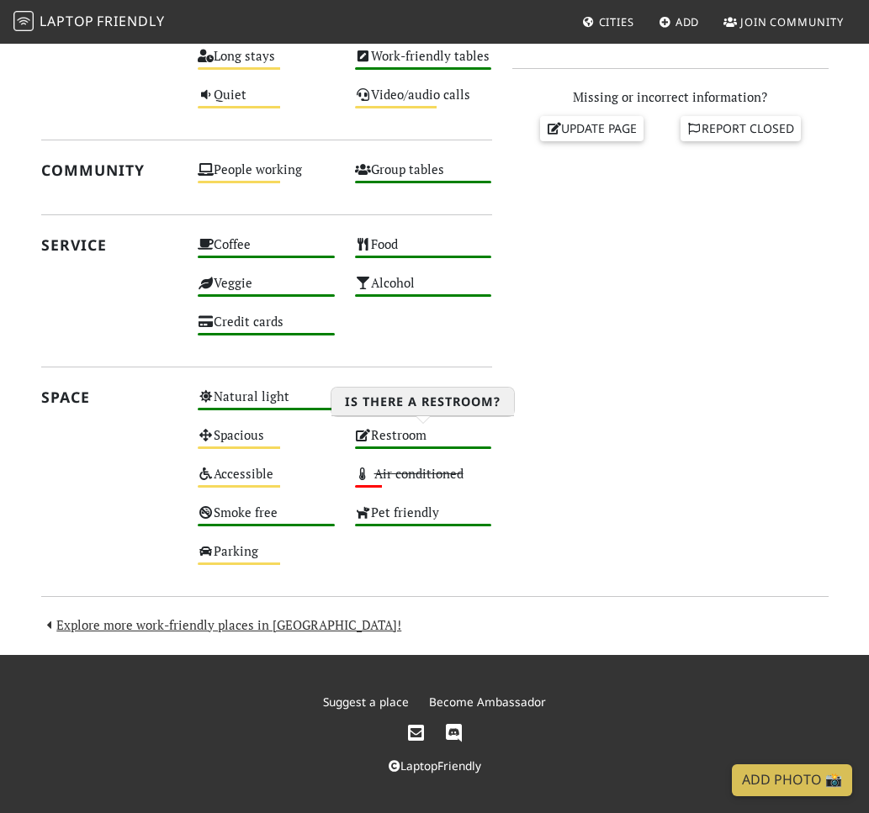
click at [555, 781] on footer "Suggest a place Become Ambassador LaptopFriendly" at bounding box center [434, 734] width 869 height 158
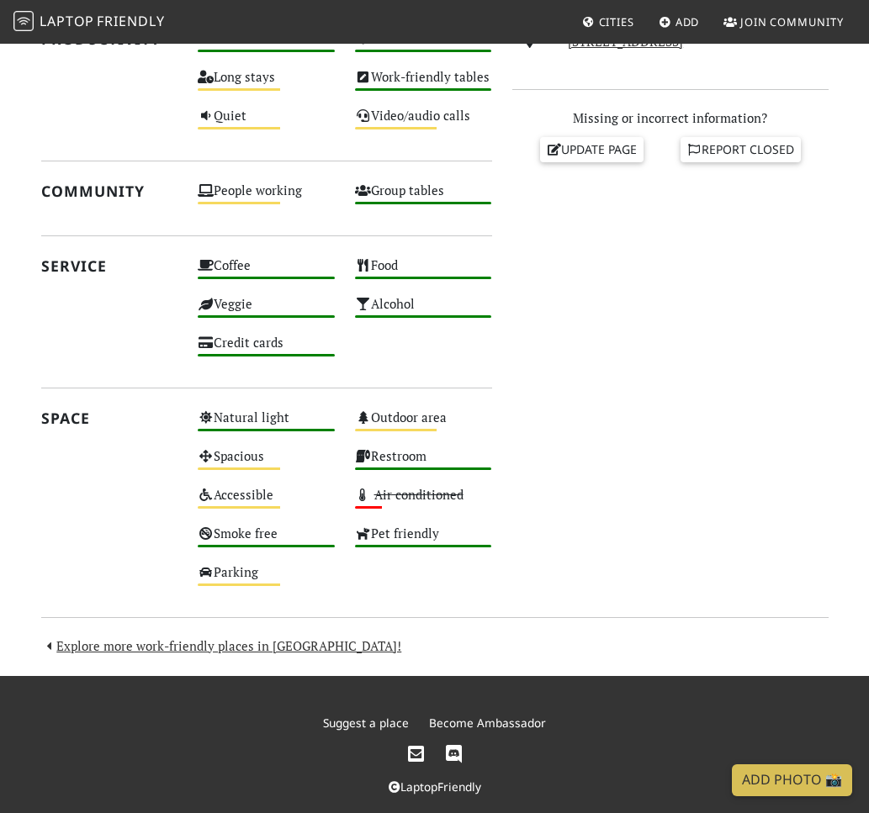
scroll to position [622, 0]
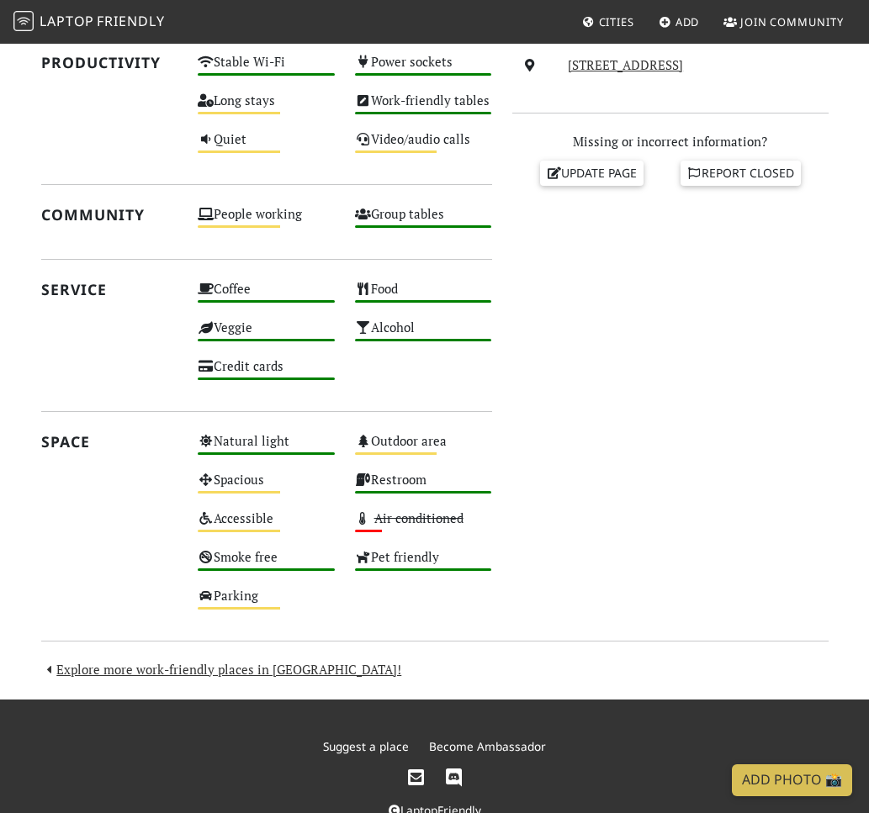
drag, startPoint x: 517, startPoint y: 777, endPoint x: 40, endPoint y: 214, distance: 738.8
click at [40, 214] on div "Community" at bounding box center [109, 222] width 157 height 39
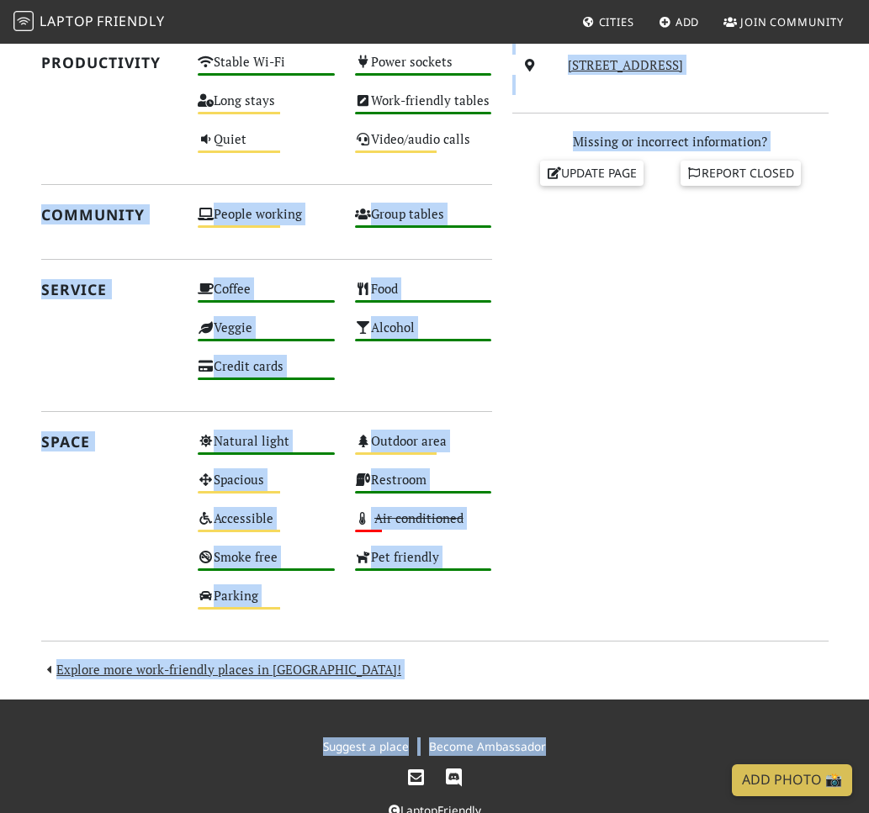
drag, startPoint x: 40, startPoint y: 214, endPoint x: 548, endPoint y: 709, distance: 709.6
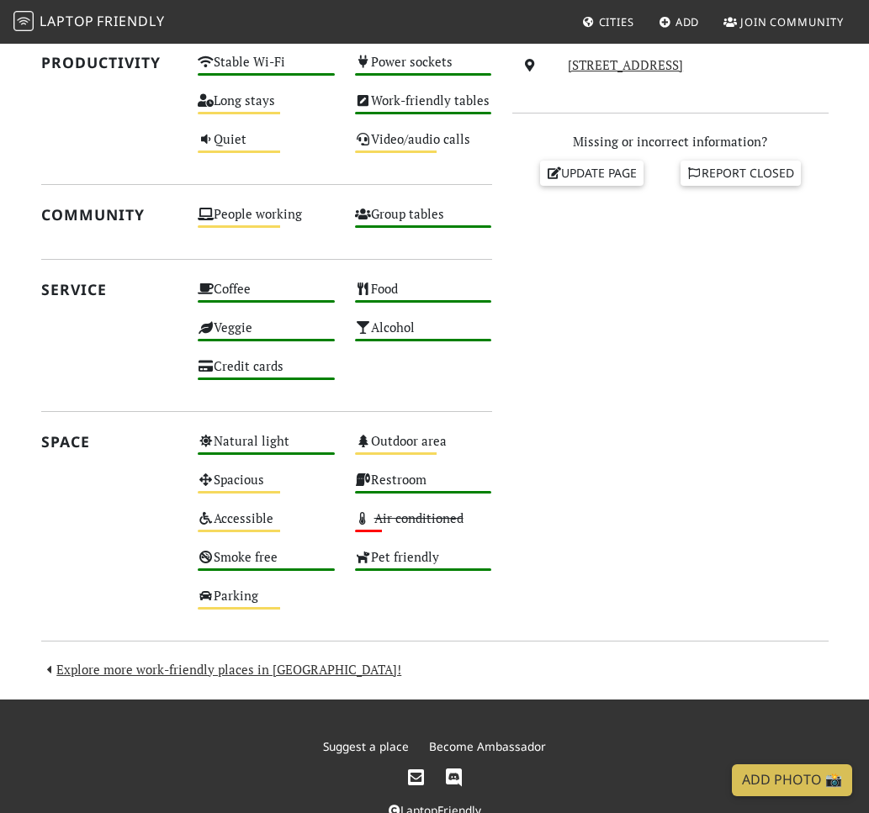
click at [510, 792] on div at bounding box center [435, 778] width 770 height 29
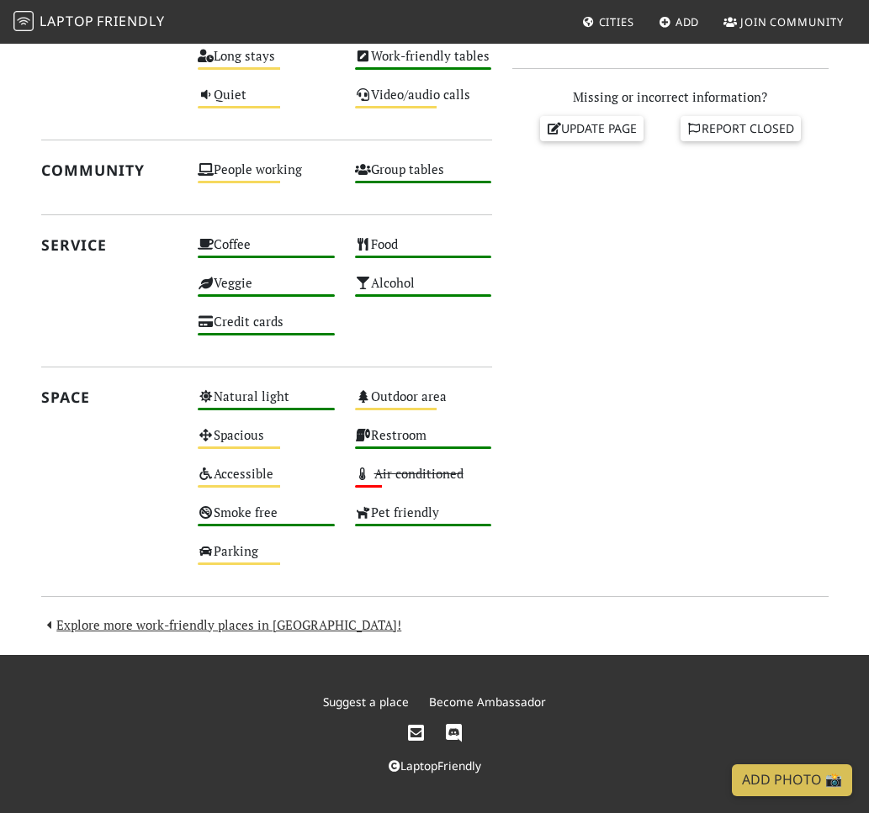
drag, startPoint x: 516, startPoint y: 777, endPoint x: 48, endPoint y: 151, distance: 782.4
click at [48, 151] on div "[DATE] Visits: 1 Vibes: 0 📸 Been here There are no public reactions yet. Review…" at bounding box center [266, 162] width 471 height 834
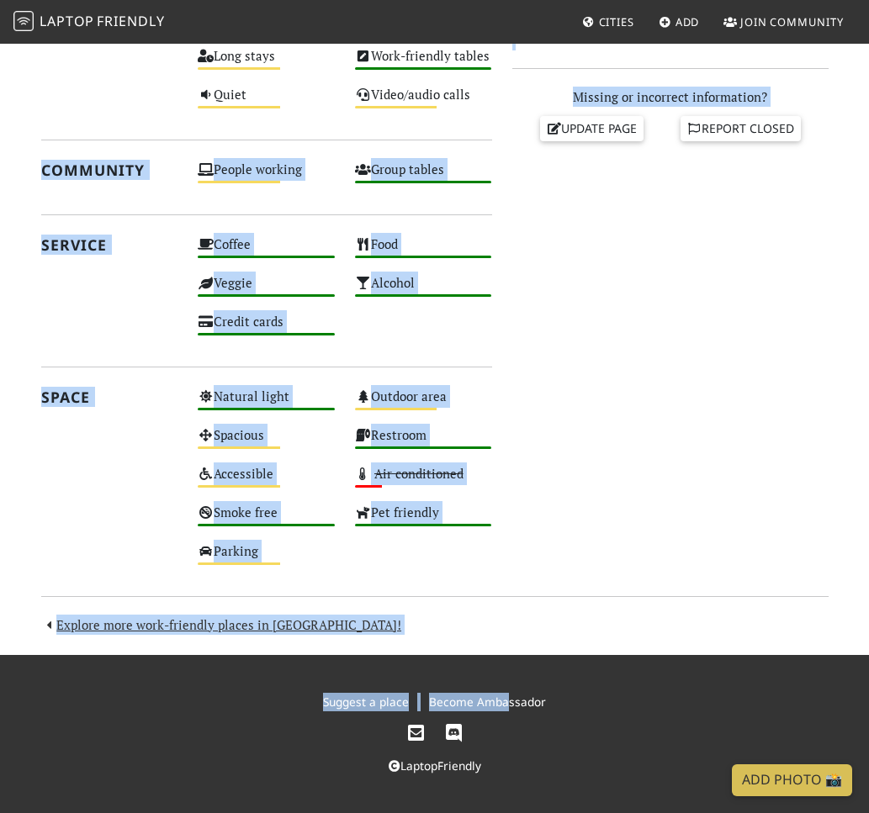
drag, startPoint x: 39, startPoint y: 159, endPoint x: 503, endPoint y: 688, distance: 703.9
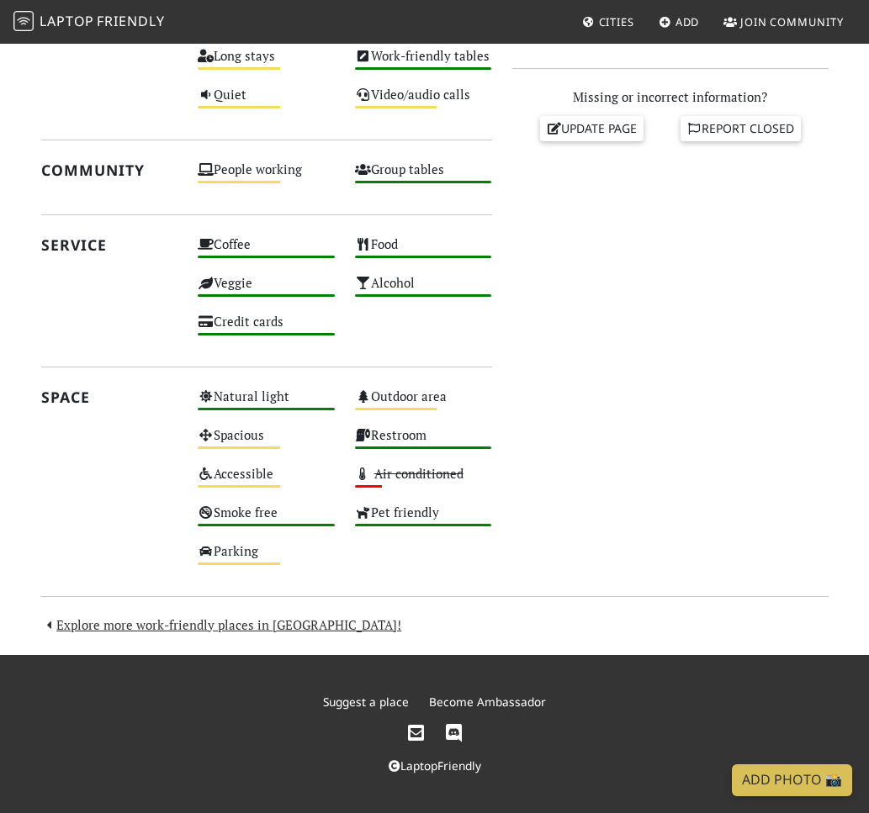
click at [525, 767] on div "LaptopFriendly" at bounding box center [435, 766] width 770 height 19
drag, startPoint x: 520, startPoint y: 771, endPoint x: 20, endPoint y: 151, distance: 796.9
click at [20, 151] on section "[DATE] Visits: 1 Vibes: 0 📸 Been here There are no public reactions yet. Review…" at bounding box center [434, 190] width 869 height 930
drag, startPoint x: 28, startPoint y: 167, endPoint x: 693, endPoint y: 806, distance: 922.7
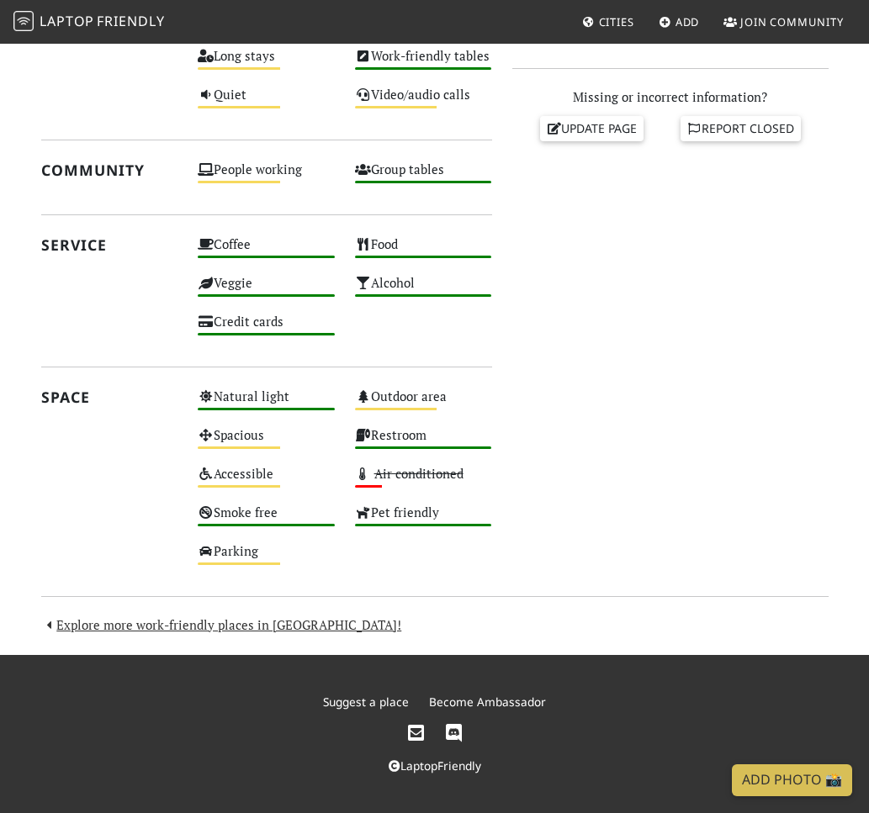
click at [581, 785] on footer "Suggest a place Become Ambassador LaptopFriendly" at bounding box center [434, 734] width 869 height 158
drag, startPoint x: 524, startPoint y: 786, endPoint x: 50, endPoint y: 101, distance: 833.2
click at [50, 101] on div "Productivity" at bounding box center [109, 64] width 157 height 116
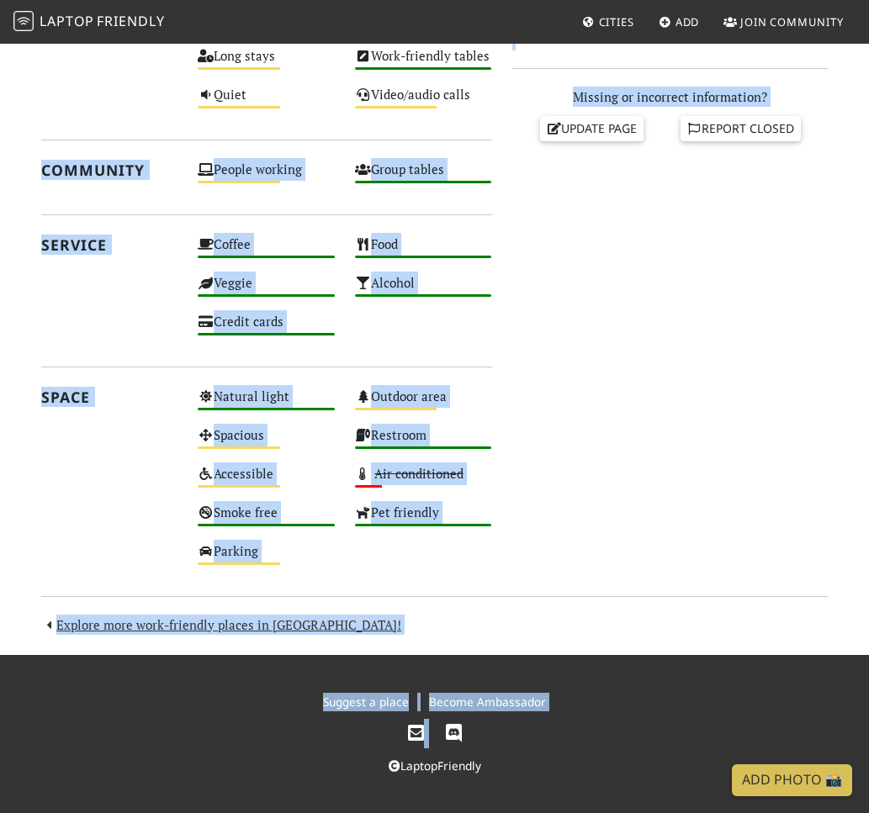
drag, startPoint x: 40, startPoint y: 171, endPoint x: 388, endPoint y: 806, distance: 724.3
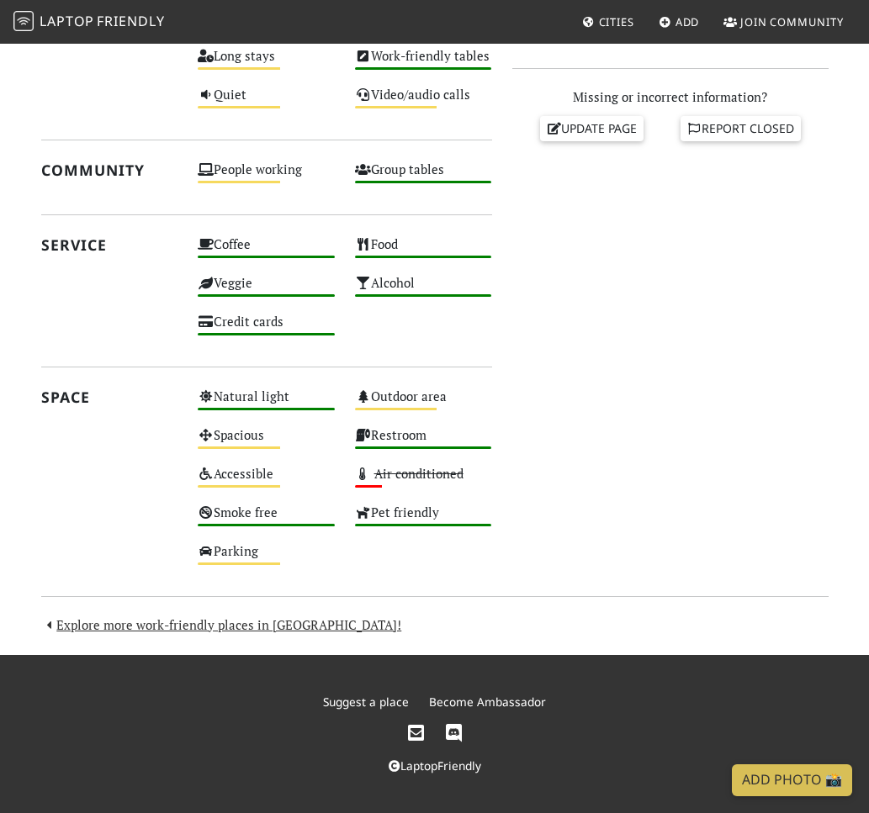
click at [525, 785] on footer "Suggest a place Become Ambassador LaptopFriendly" at bounding box center [434, 734] width 869 height 158
drag, startPoint x: 525, startPoint y: 785, endPoint x: 34, endPoint y: 144, distance: 807.5
click at [34, 144] on div "[DATE] Visits: 1 Vibes: 0 📸 Been here There are no public reactions yet. Review…" at bounding box center [266, 162] width 471 height 834
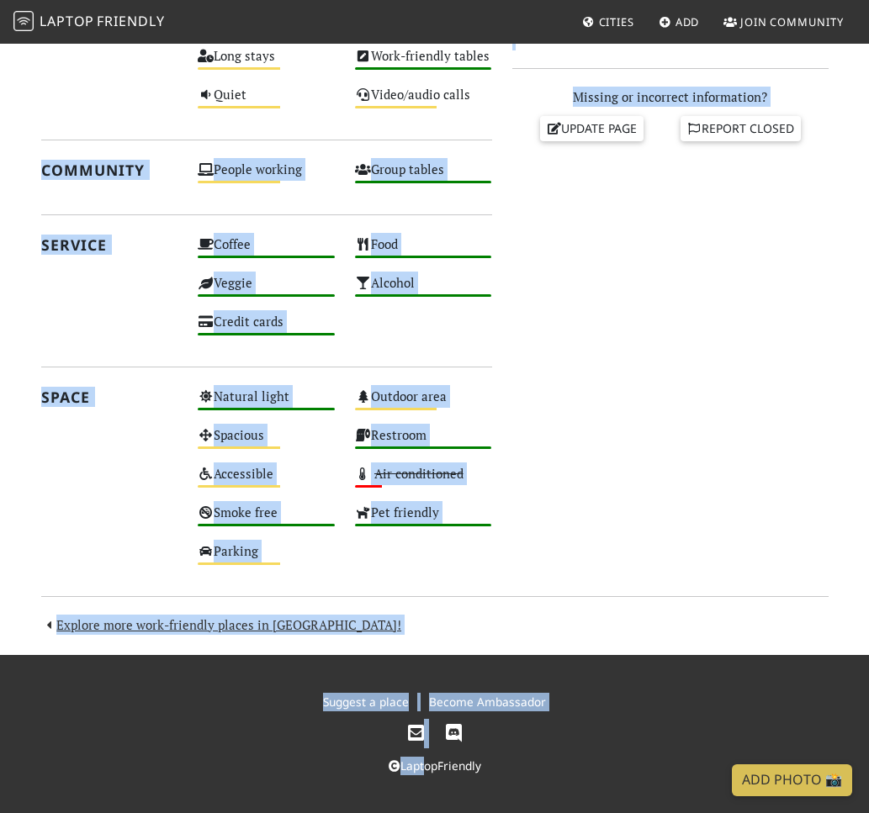
drag, startPoint x: 34, startPoint y: 169, endPoint x: 422, endPoint y: 806, distance: 746.0
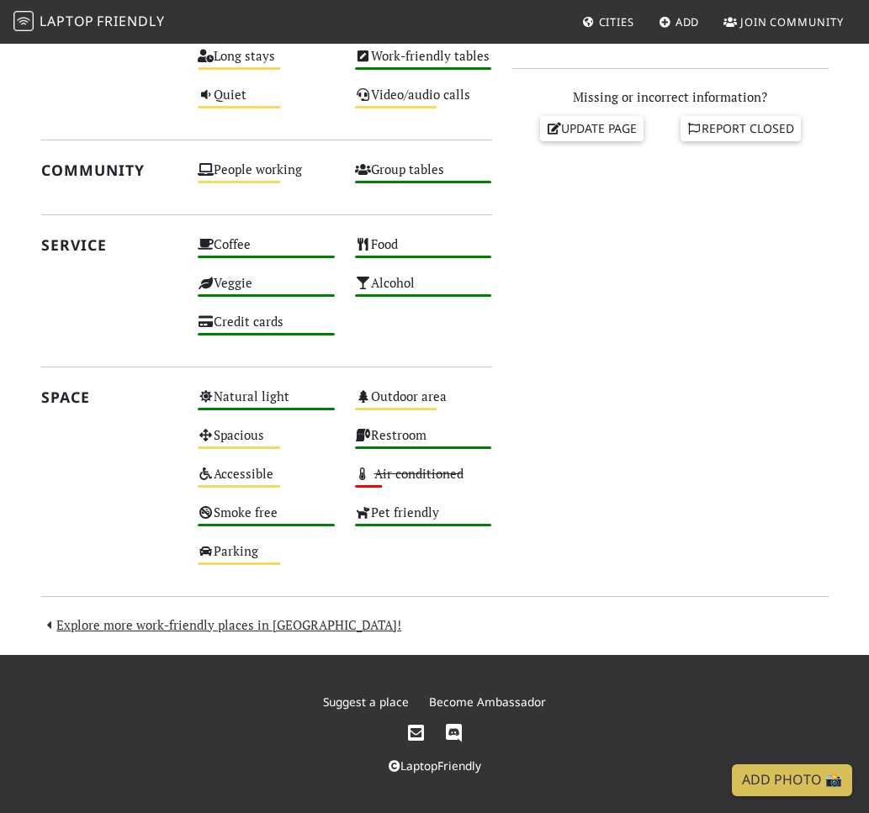
click at [557, 790] on footer "Suggest a place Become Ambassador LaptopFriendly" at bounding box center [434, 734] width 869 height 158
drag, startPoint x: 557, startPoint y: 790, endPoint x: 41, endPoint y: 170, distance: 806.3
click at [41, 170] on h2 "Community" at bounding box center [109, 170] width 137 height 18
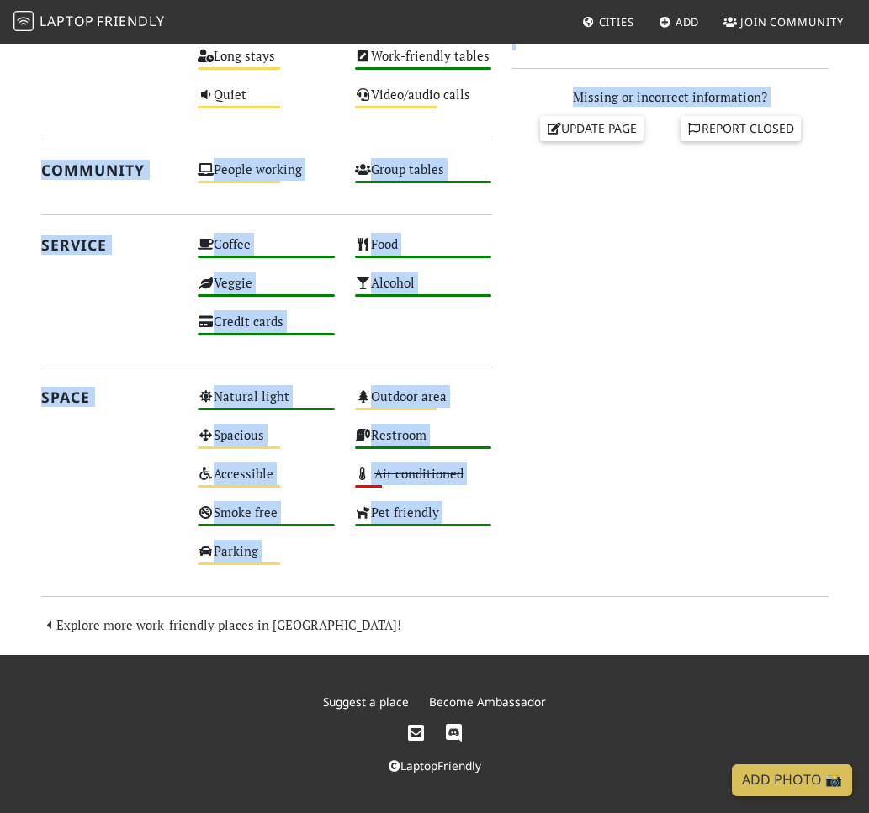
drag, startPoint x: 41, startPoint y: 170, endPoint x: 755, endPoint y: 516, distance: 793.0
click at [755, 516] on div "[DATE] Visits: 1 Vibes: 0 📸 Been here There are no public reactions yet. Review…" at bounding box center [434, 162] width 807 height 834
click at [755, 516] on div "Do you like working from here? Mon Open 24 hours Tue Open 24 hours Wed Open 24 …" at bounding box center [670, 162] width 336 height 834
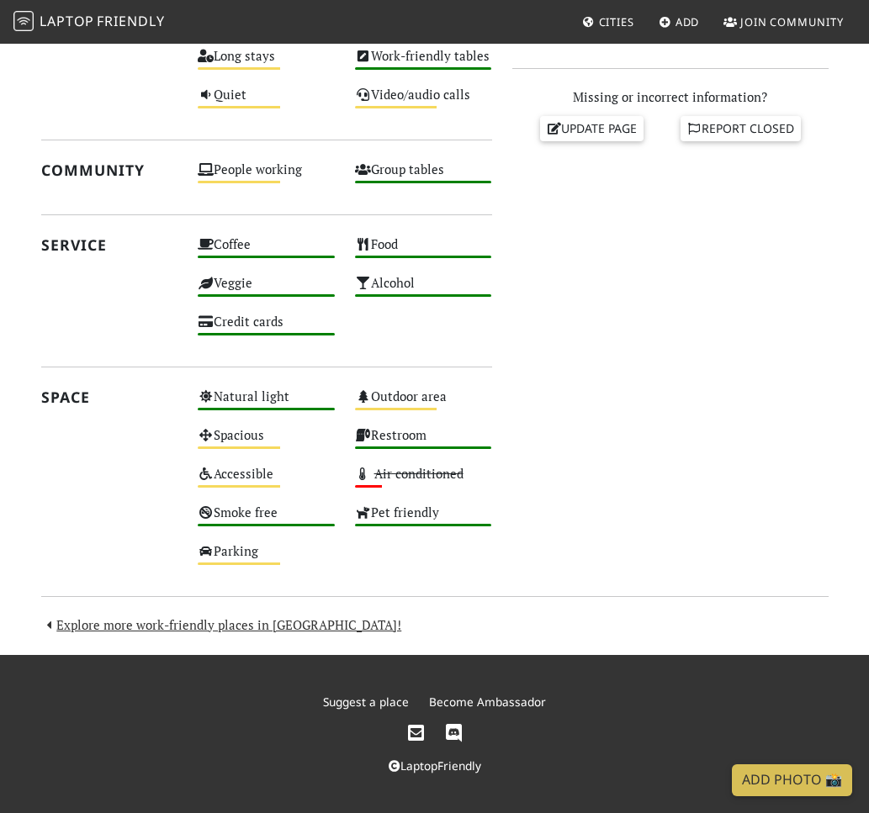
click at [755, 516] on div "Do you like working from here? Mon Open 24 hours Tue Open 24 hours Wed Open 24 …" at bounding box center [670, 162] width 336 height 834
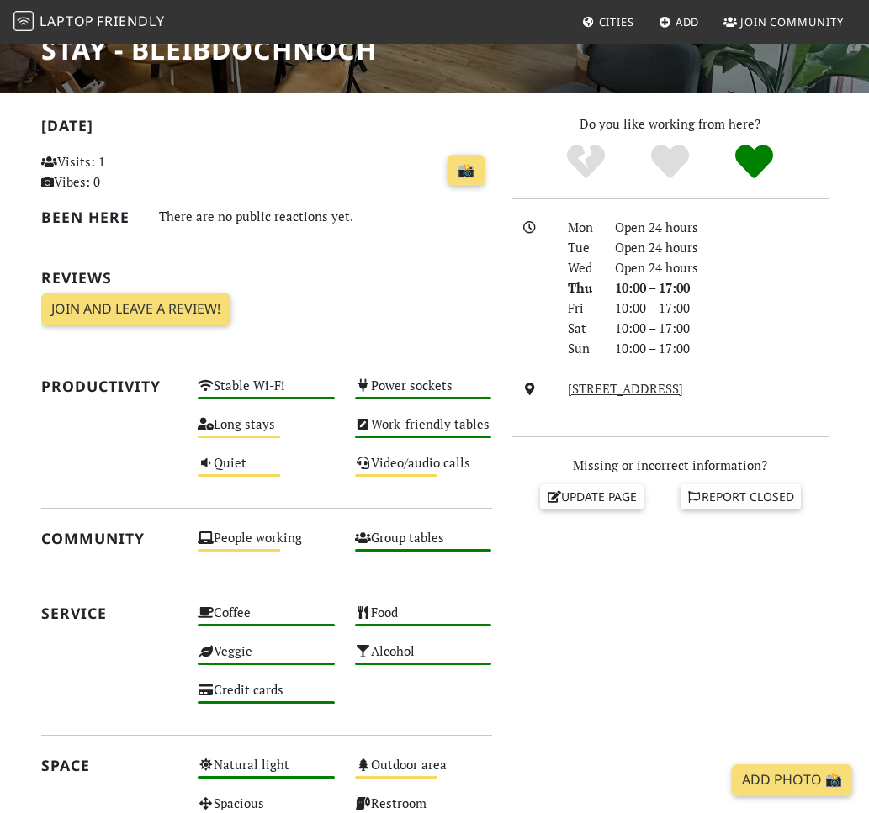
scroll to position [0, 0]
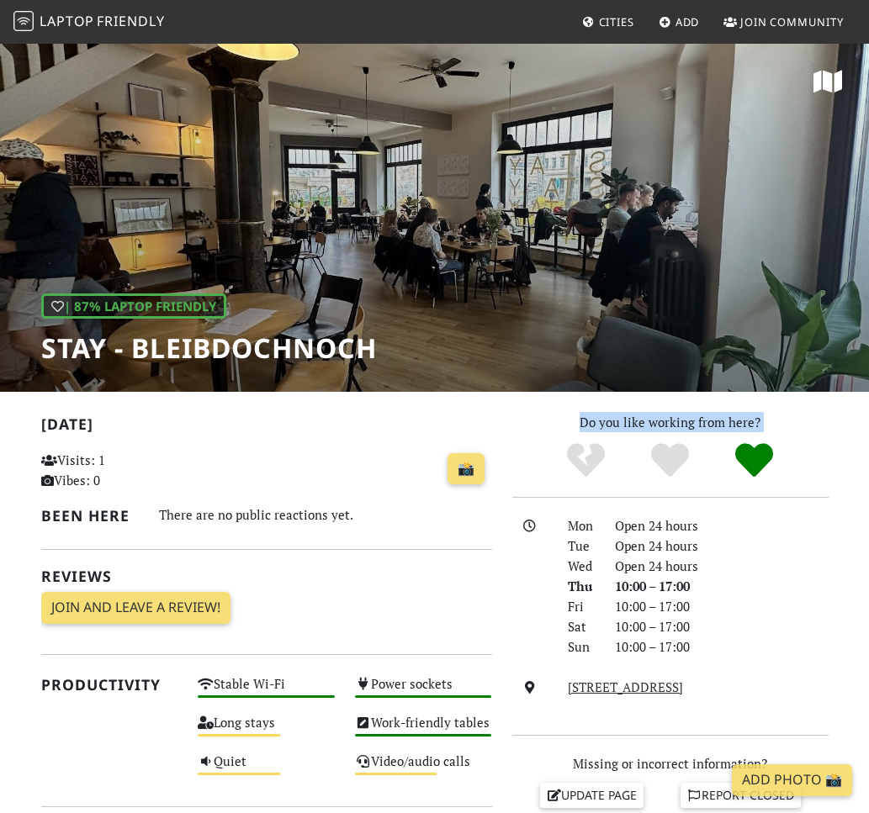
drag, startPoint x: 578, startPoint y: 409, endPoint x: 840, endPoint y: 466, distance: 268.6
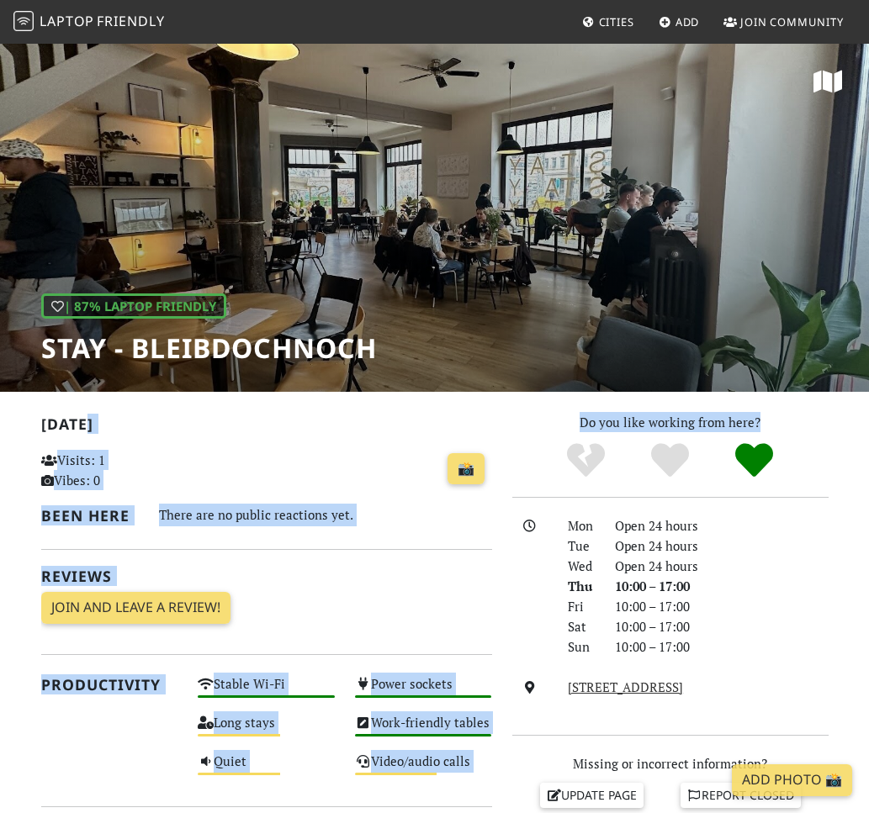
drag, startPoint x: 783, startPoint y: 424, endPoint x: 478, endPoint y: 436, distance: 305.6
click at [478, 436] on div "[DATE] Visits: 1 Vibes: 0 📸 Been here There are no public reactions yet. Review…" at bounding box center [434, 829] width 807 height 834
click at [478, 436] on h2 "[DATE]" at bounding box center [266, 428] width 451 height 24
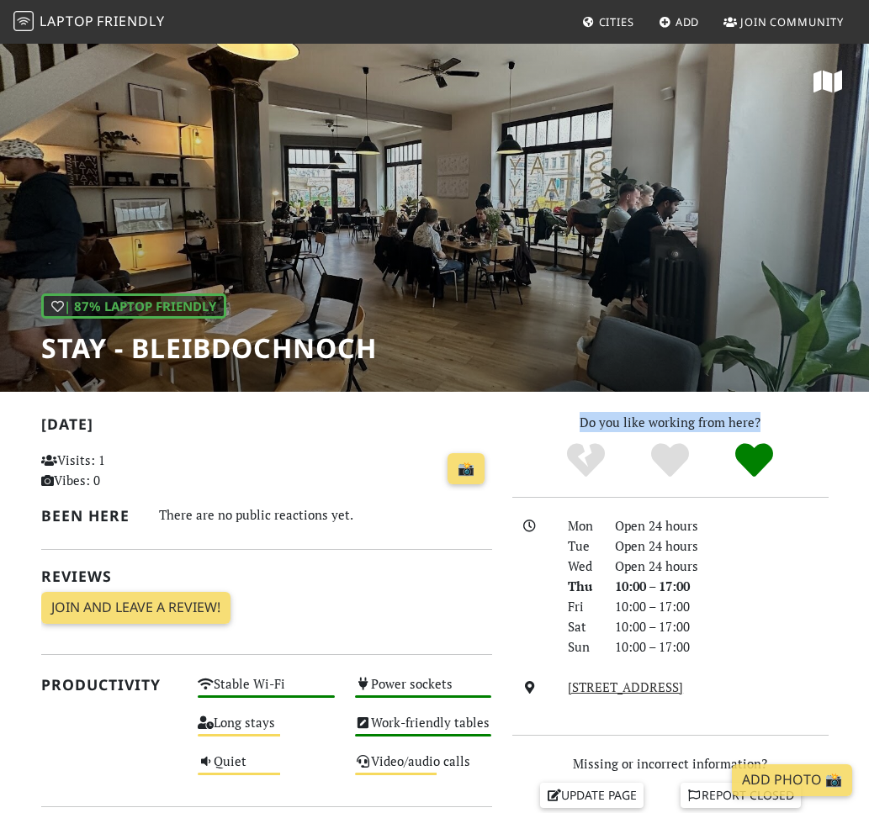
drag, startPoint x: 554, startPoint y: 403, endPoint x: 792, endPoint y: 423, distance: 238.9
click at [792, 423] on p "Do you like working from here?" at bounding box center [670, 422] width 316 height 20
click at [752, 423] on p "Do you like working from here?" at bounding box center [670, 422] width 316 height 20
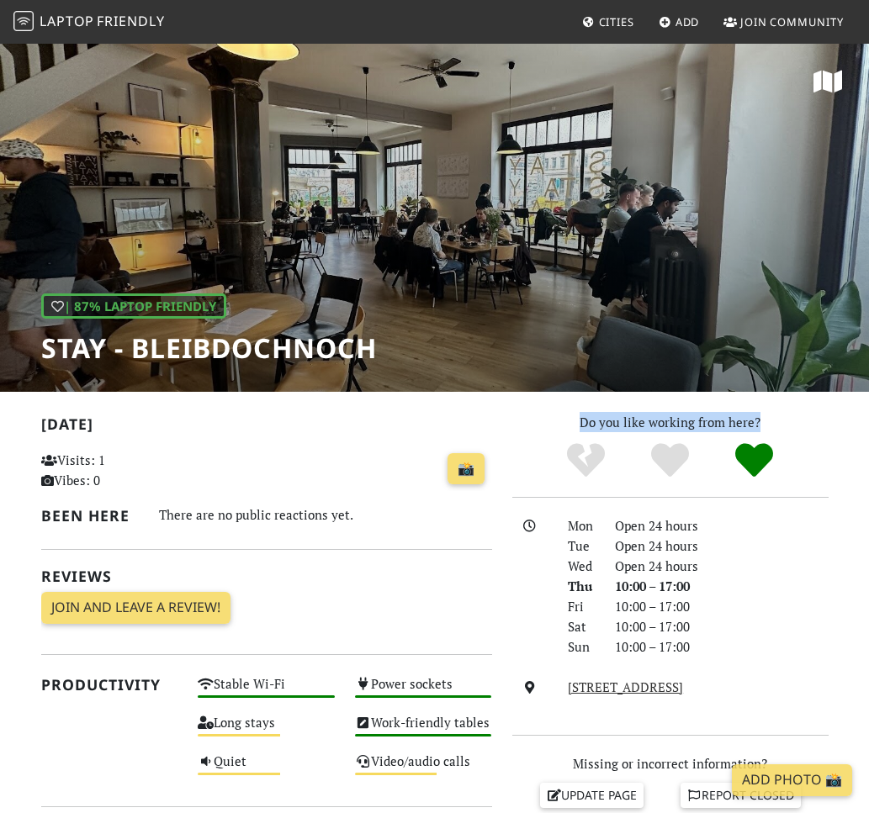
click at [752, 423] on p "Do you like working from here?" at bounding box center [670, 422] width 316 height 20
click at [709, 423] on p "Do you like working from here?" at bounding box center [670, 422] width 316 height 20
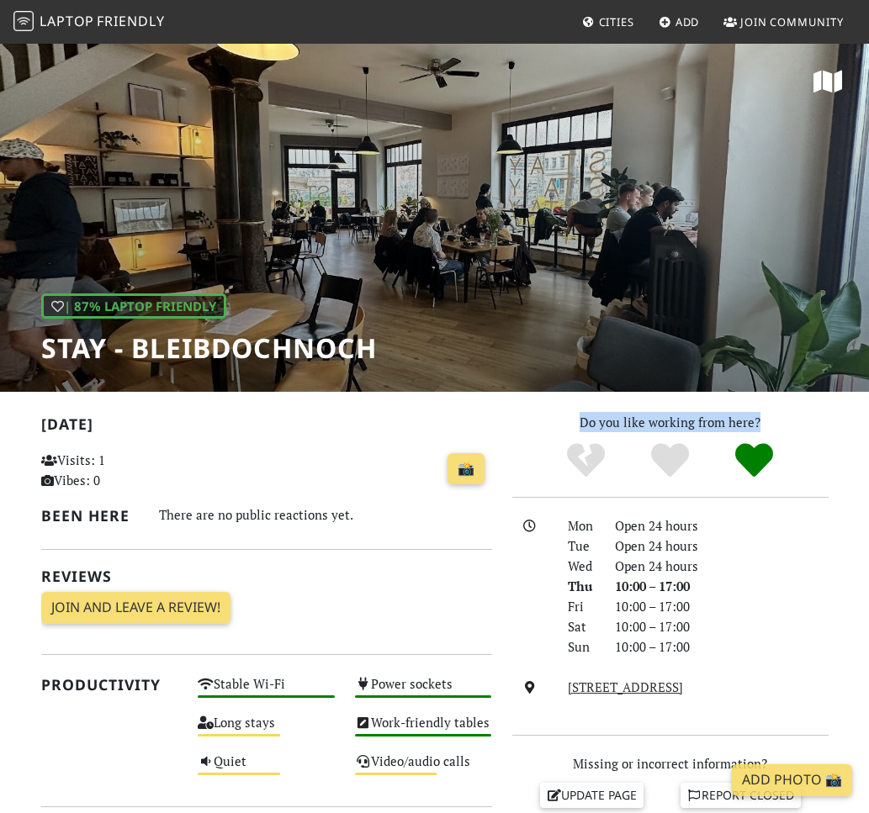
click at [709, 423] on p "Do you like working from here?" at bounding box center [670, 422] width 316 height 20
click at [674, 428] on p "Do you like working from here?" at bounding box center [670, 422] width 316 height 20
click at [634, 421] on p "Do you like working from here?" at bounding box center [670, 422] width 316 height 20
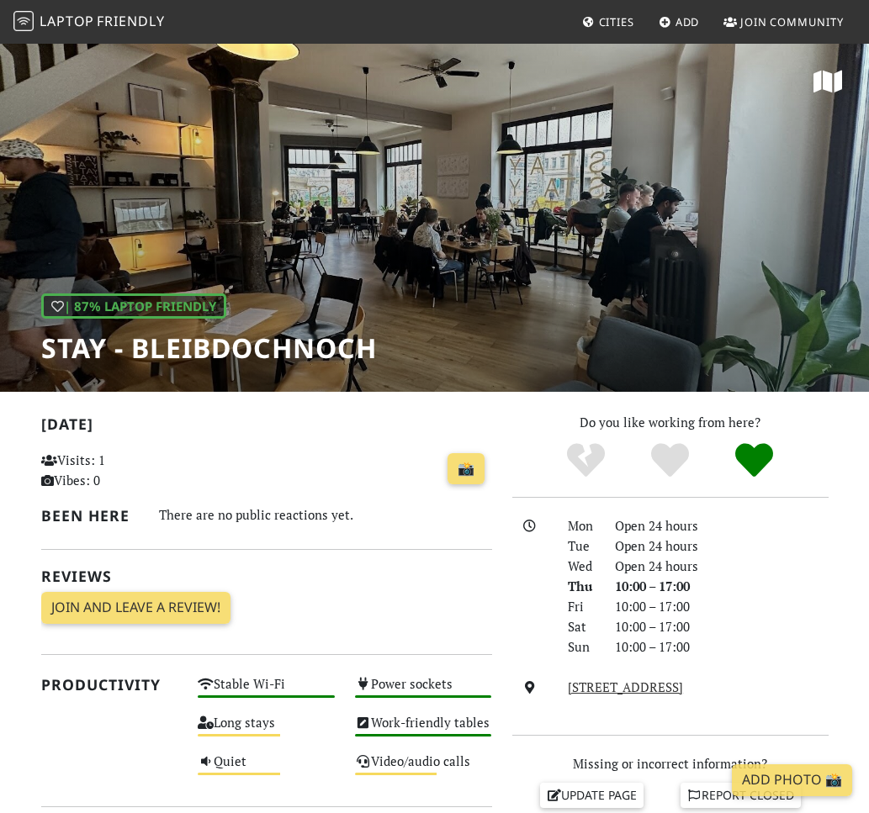
click at [665, 426] on p "Do you like working from here?" at bounding box center [670, 422] width 316 height 20
click at [712, 426] on p "Do you like working from here?" at bounding box center [670, 422] width 316 height 20
click at [741, 423] on p "Do you like working from here?" at bounding box center [670, 422] width 316 height 20
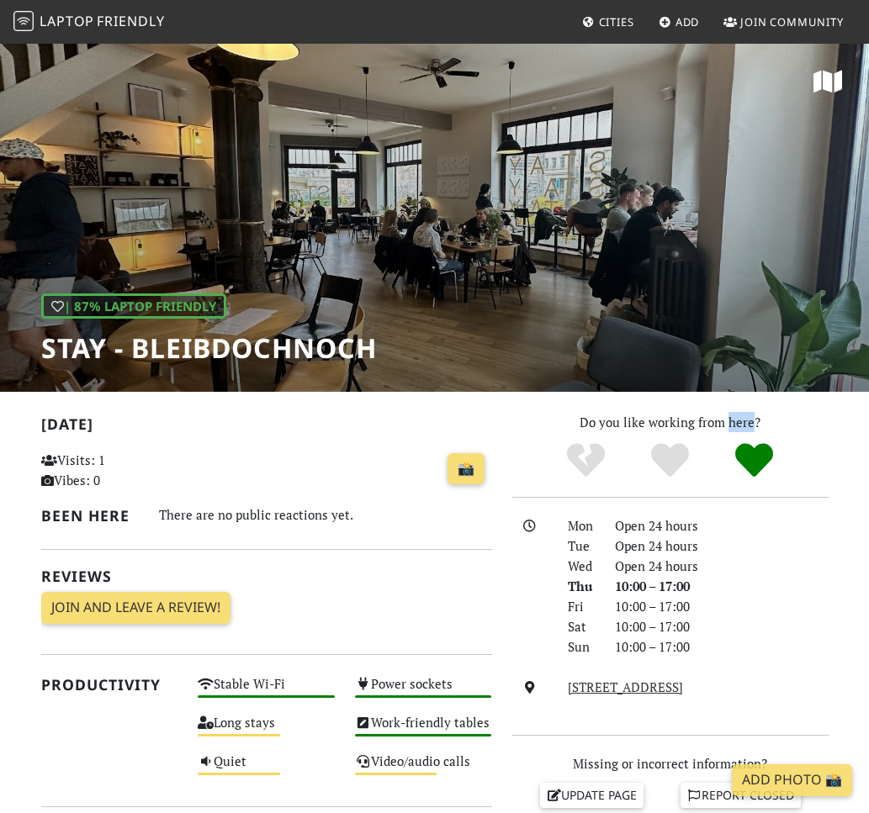
click at [741, 423] on p "Do you like working from here?" at bounding box center [670, 422] width 316 height 20
click at [595, 425] on p "Do you like working from here?" at bounding box center [670, 422] width 316 height 20
click at [612, 421] on p "Do you like working from here?" at bounding box center [670, 422] width 316 height 20
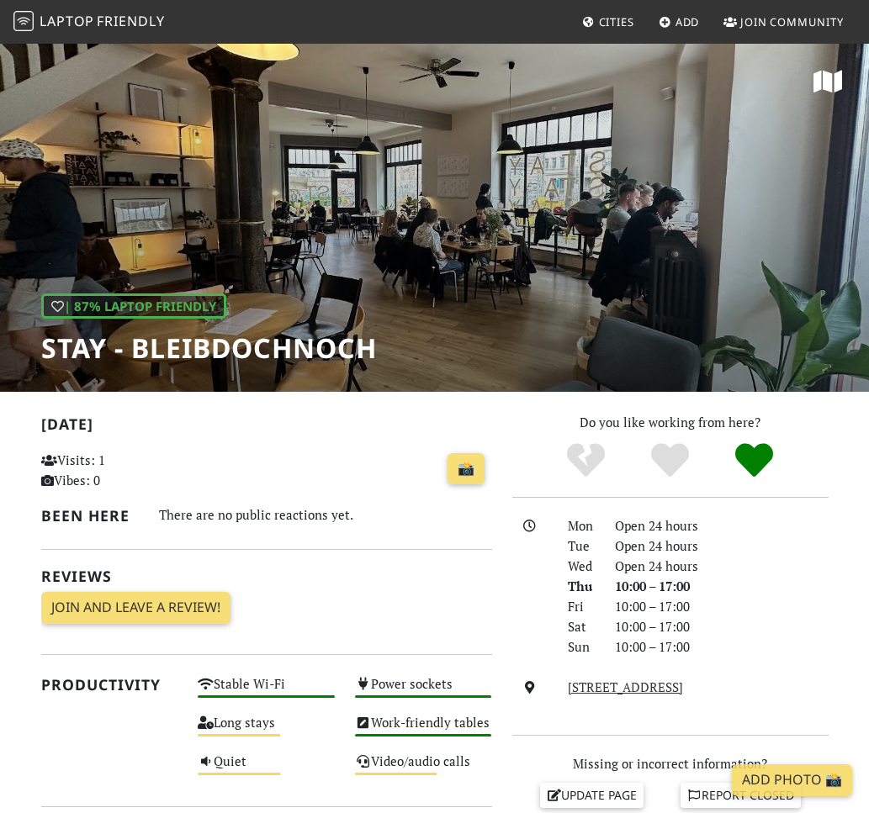
click at [633, 426] on p "Do you like working from here?" at bounding box center [670, 422] width 316 height 20
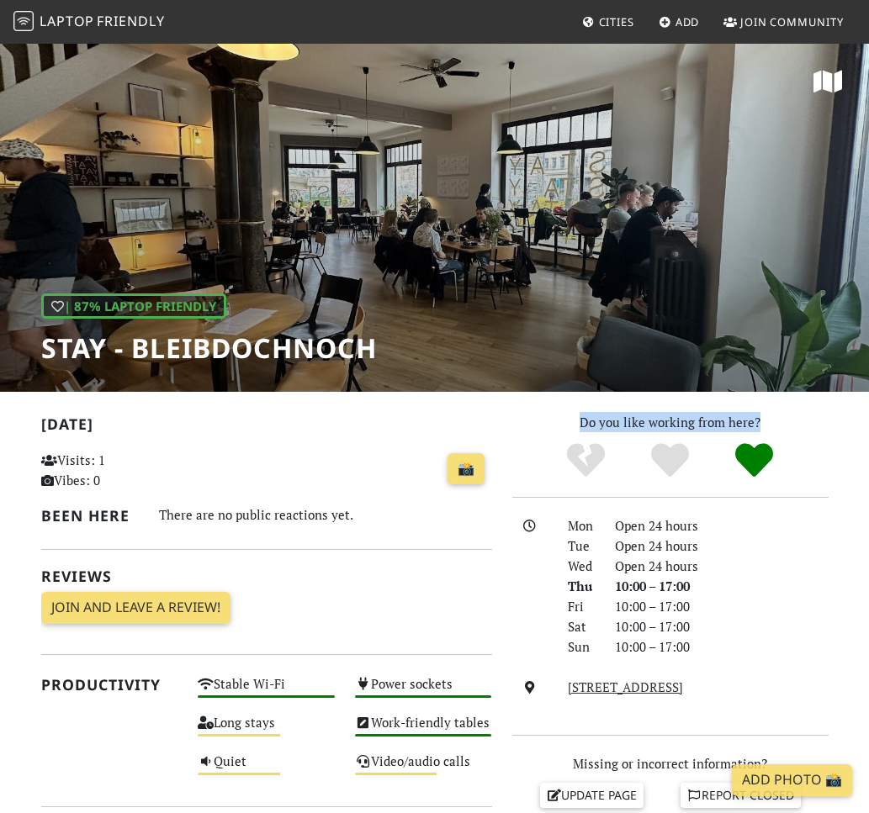
click at [633, 426] on p "Do you like working from here?" at bounding box center [670, 422] width 316 height 20
click at [821, 453] on div at bounding box center [670, 461] width 336 height 38
click at [838, 490] on div "Do you like working from here? Mon Open 24 hours Tue Open 24 hours Wed Open 24 …" at bounding box center [670, 829] width 336 height 834
click at [819, 603] on div "10:00 – 17:00" at bounding box center [722, 606] width 234 height 20
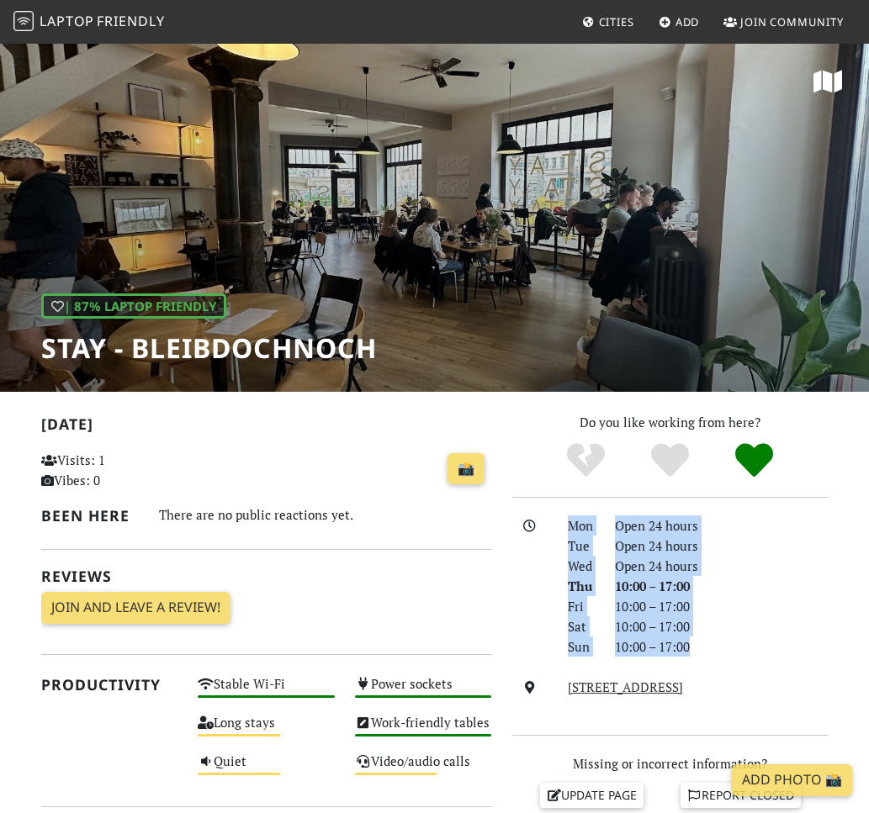
drag, startPoint x: 841, startPoint y: 643, endPoint x: 569, endPoint y: 482, distance: 315.6
click at [569, 482] on div "Do you like working from here? Mon Open 24 hours Tue Open 24 hours Wed Open 24 …" at bounding box center [670, 829] width 336 height 834
drag, startPoint x: 524, startPoint y: 407, endPoint x: 792, endPoint y: 709, distance: 403.4
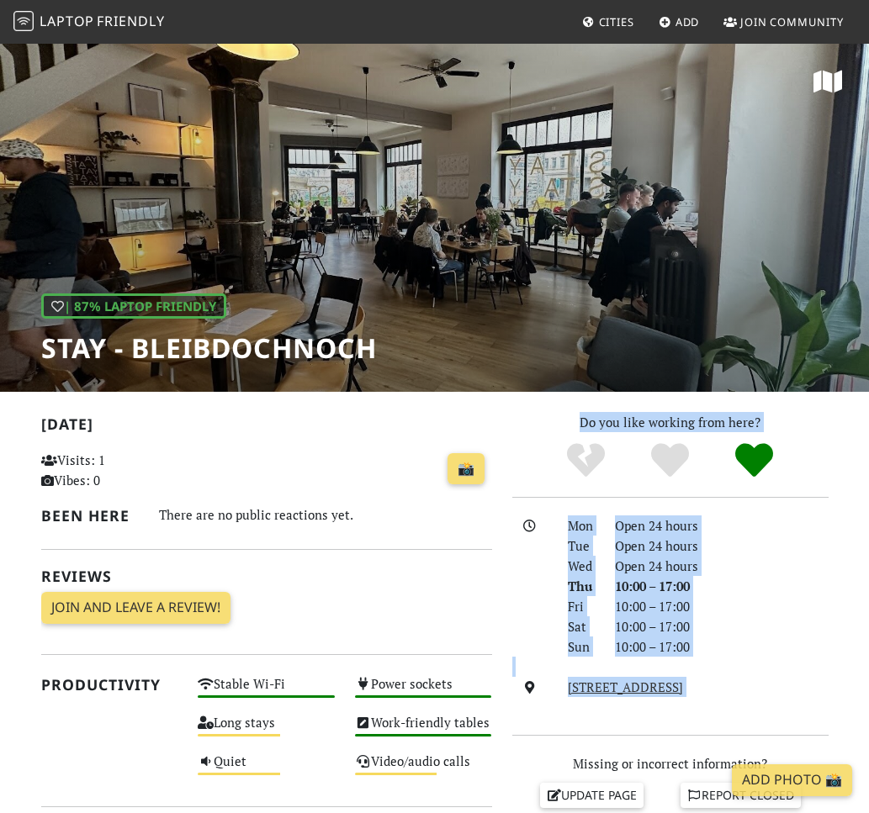
click at [792, 709] on div "Mon Open 24 hours Tue Open 24 hours Wed Open 24 hours Thu 10:00 – 17:00 Fri 10:…" at bounding box center [670, 617] width 316 height 202
drag, startPoint x: 792, startPoint y: 709, endPoint x: 547, endPoint y: 441, distance: 363.2
click at [547, 441] on div "Do you like working from here? Mon Open 24 hours Tue Open 24 hours Wed Open 24 …" at bounding box center [670, 829] width 336 height 834
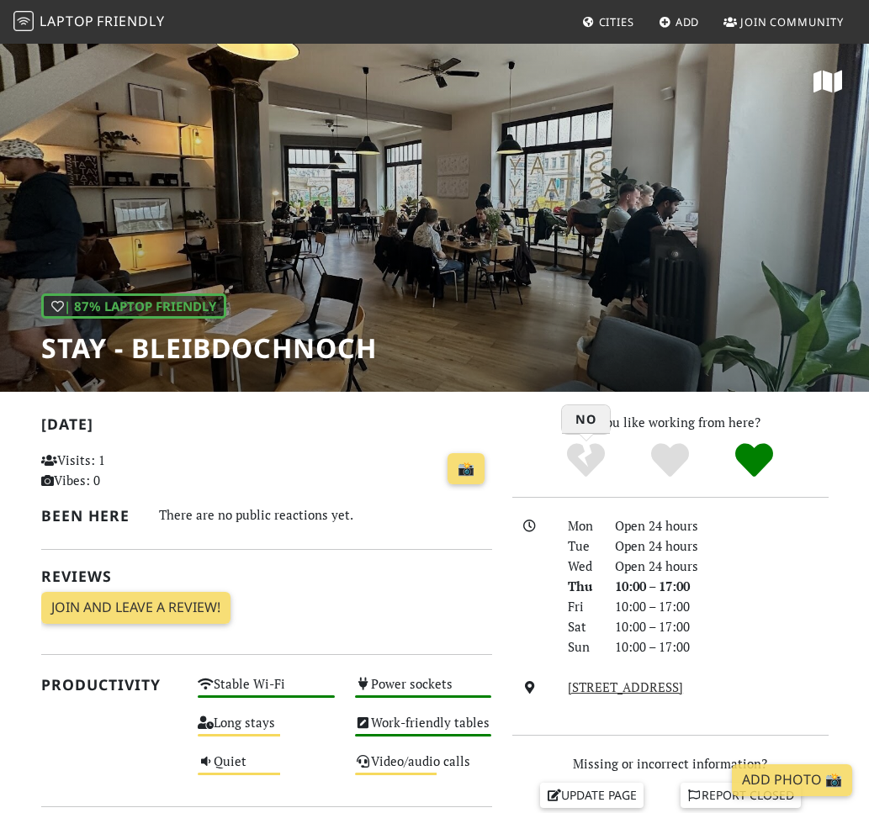
click at [547, 442] on div "No" at bounding box center [586, 461] width 84 height 38
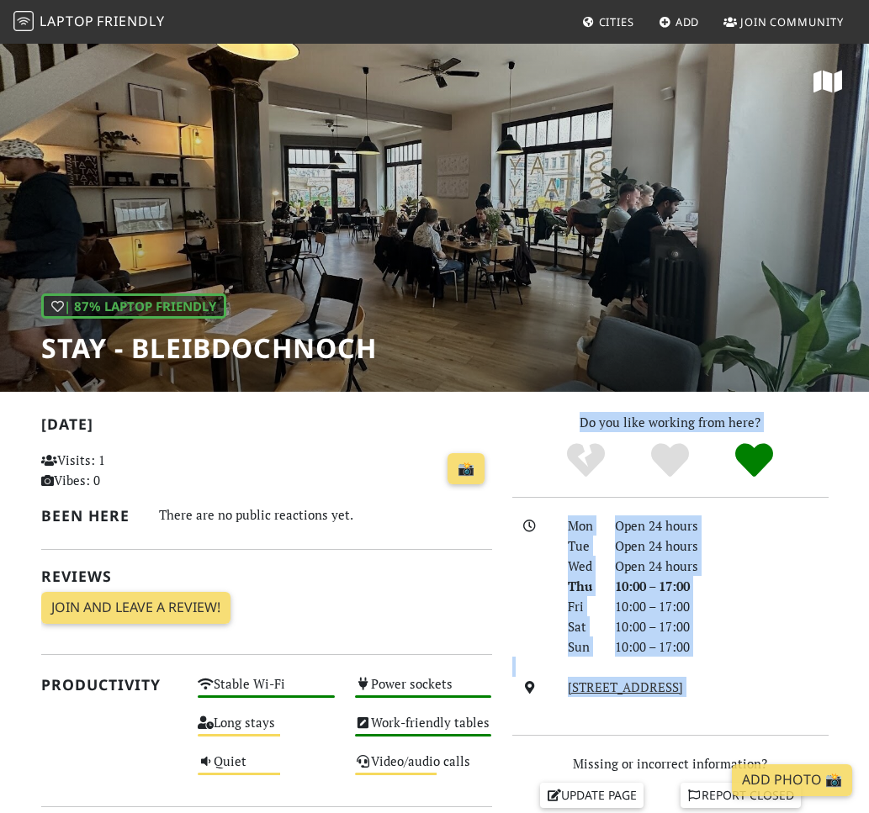
drag, startPoint x: 539, startPoint y: 422, endPoint x: 871, endPoint y: 707, distance: 437.8
click at [868, 707] on html "Laptop Friendly Cities Add Join Community | 87% Laptop Friendly STAY - bleibdoc…" at bounding box center [434, 406] width 869 height 813
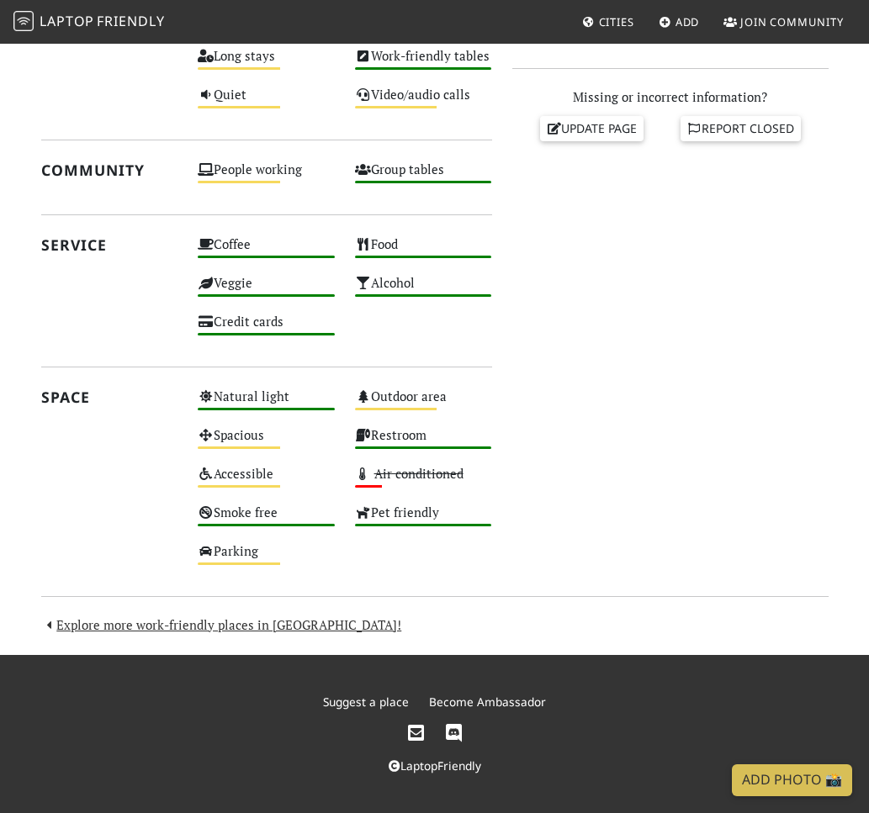
click at [735, 516] on div "Do you like working from here? Mon Open 24 hours Tue Open 24 hours Wed Open 24 …" at bounding box center [670, 162] width 336 height 834
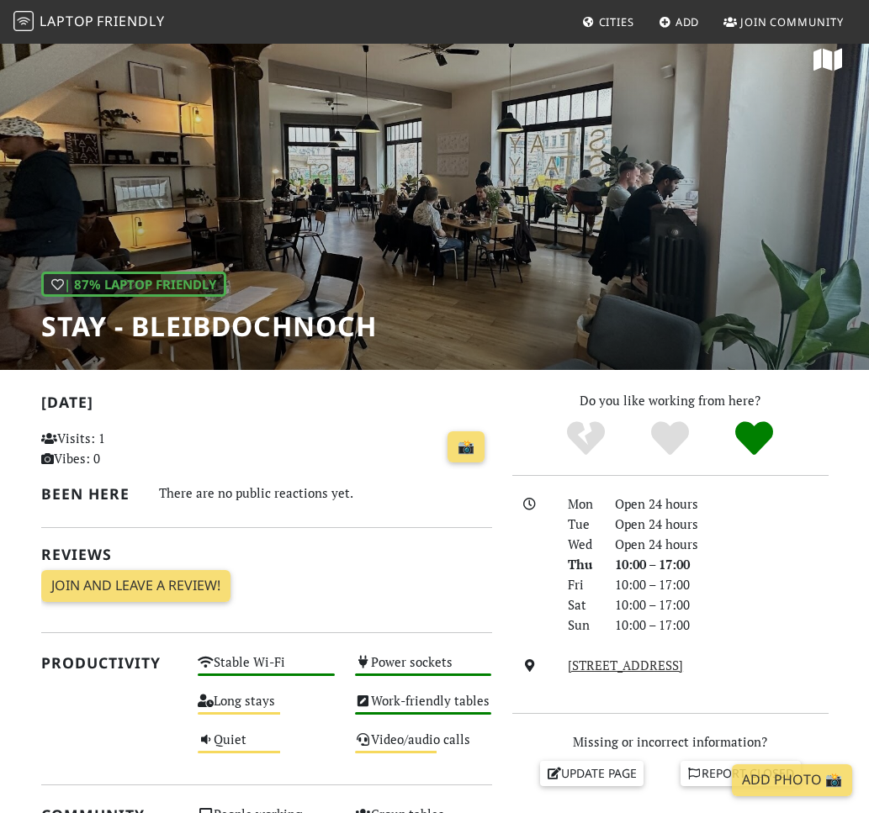
scroll to position [0, 0]
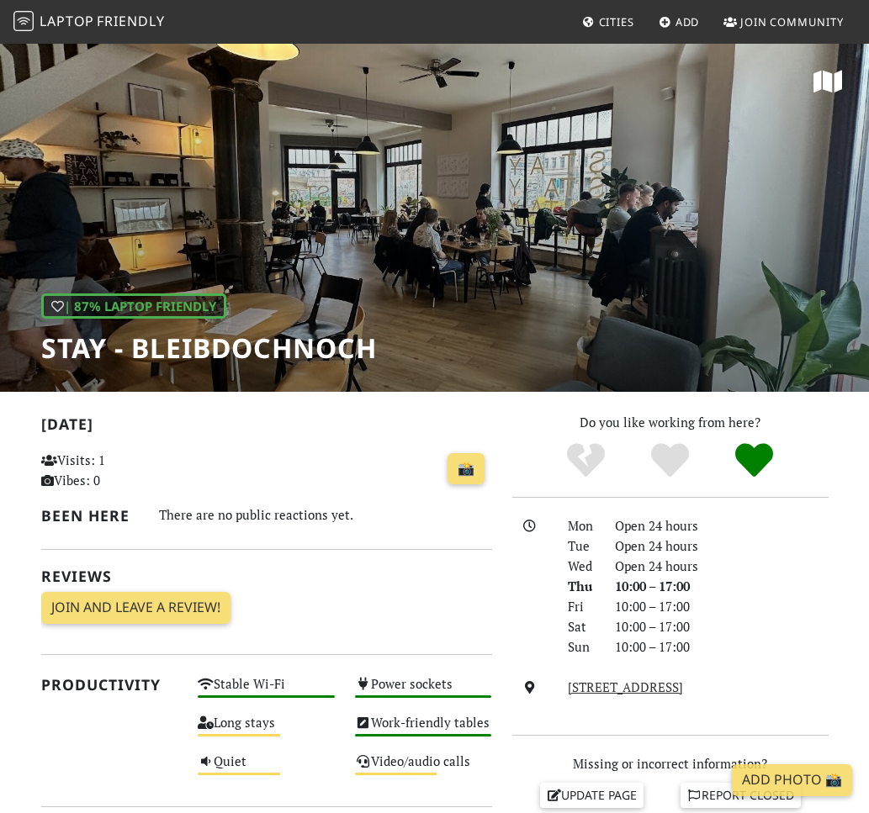
click at [336, 214] on div "| 87% Laptop Friendly STAY - bleibdochnoch" at bounding box center [434, 217] width 869 height 350
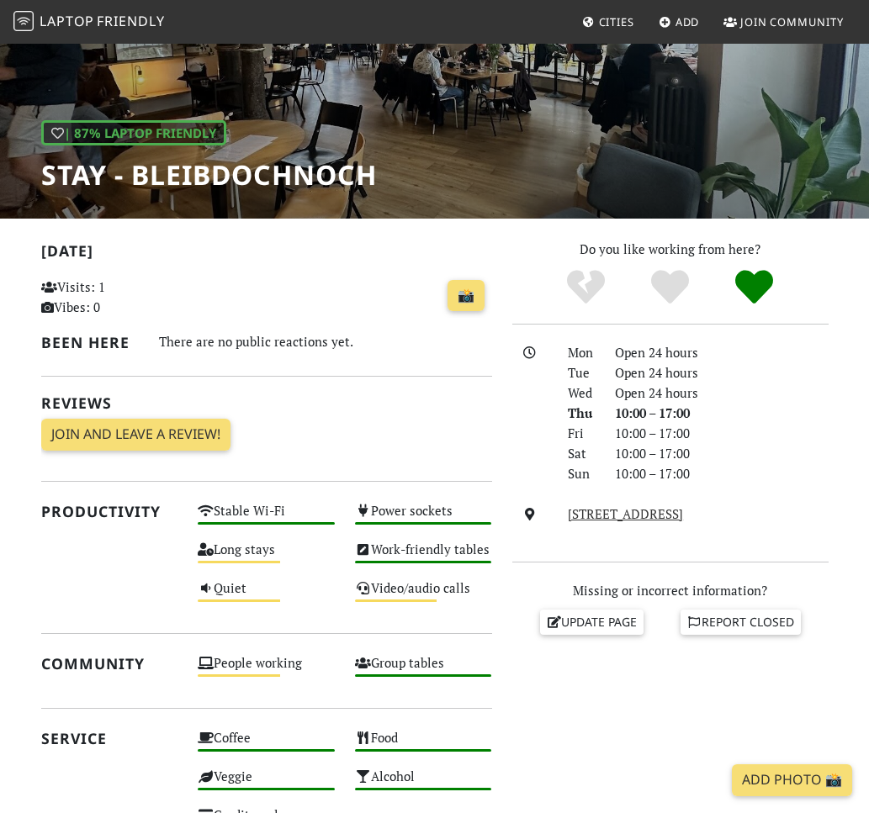
scroll to position [175, 0]
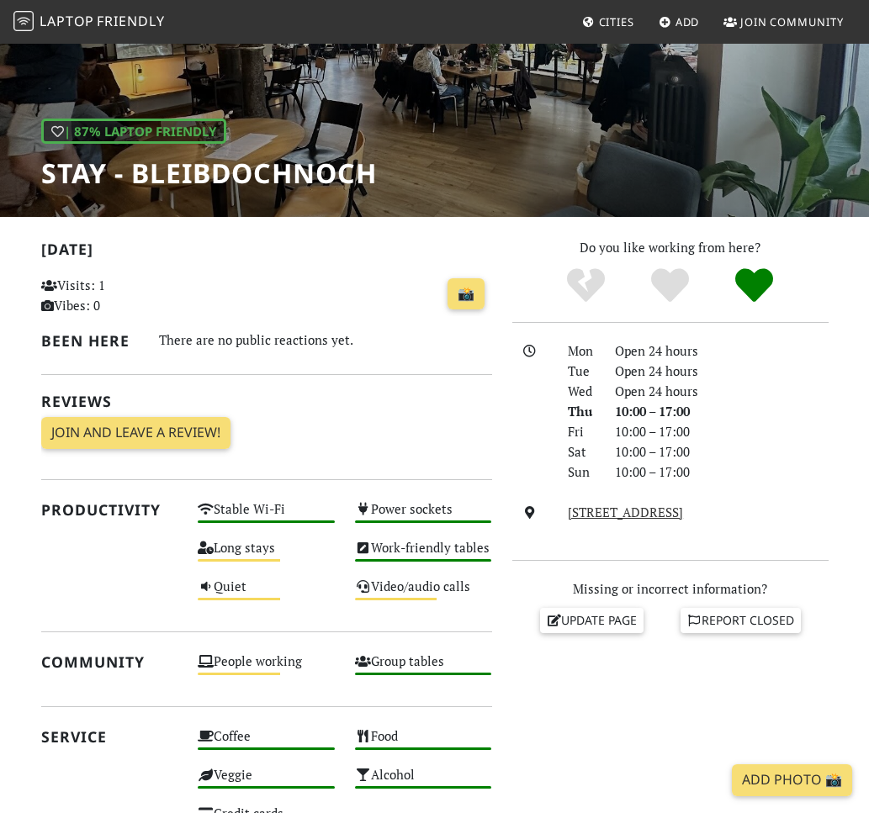
click at [512, 323] on div "Do you like working from here? Mon Open 24 hours Tue Open 24 hours Wed Open 24 …" at bounding box center [670, 654] width 336 height 834
drag, startPoint x: 554, startPoint y: 232, endPoint x: 819, endPoint y: 351, distance: 290.3
click at [819, 351] on section "[DATE] Visits: 1 Vibes: 0 📸 Been here There are no public reactions yet. Review…" at bounding box center [434, 682] width 869 height 930
click at [819, 351] on div "Open 24 hours" at bounding box center [722, 351] width 234 height 20
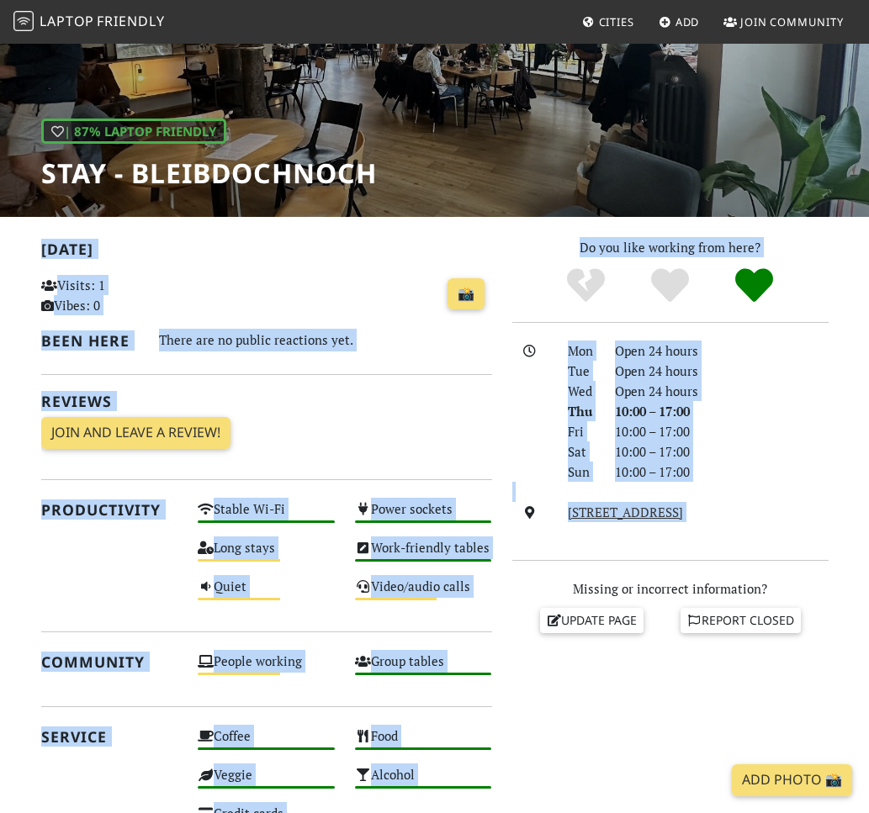
drag, startPoint x: 818, startPoint y: 536, endPoint x: 557, endPoint y: 223, distance: 407.3
click at [557, 223] on section "[DATE] Visits: 1 Vibes: 0 📸 Been here There are no public reactions yet. Review…" at bounding box center [434, 682] width 869 height 930
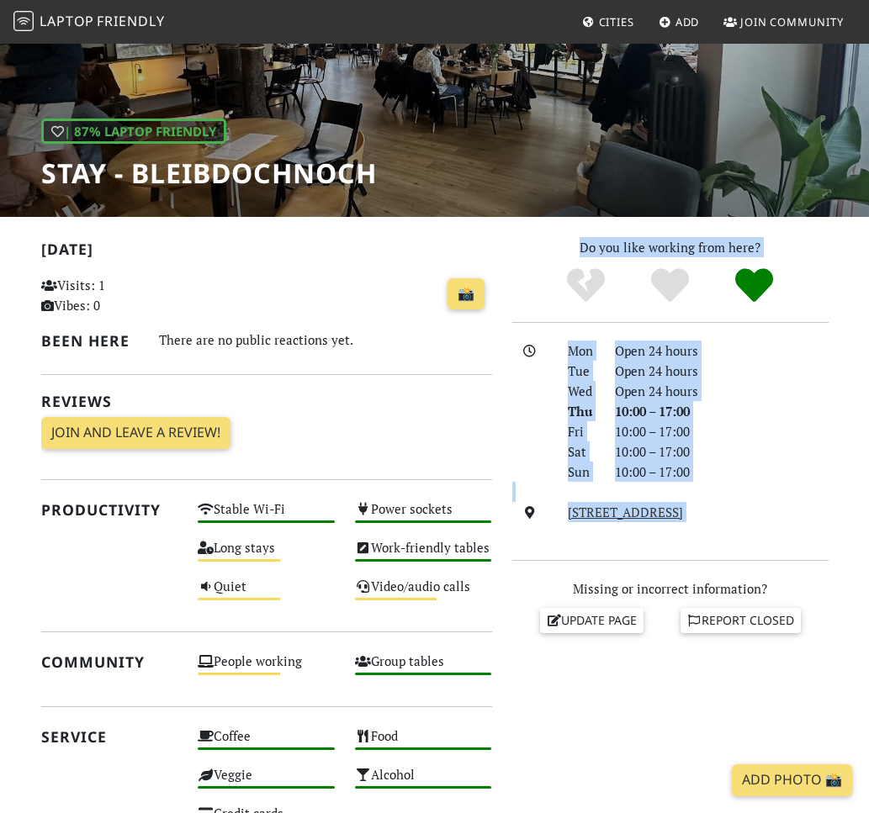
click at [557, 223] on section "[DATE] Visits: 1 Vibes: 0 📸 Been here There are no public reactions yet. Review…" at bounding box center [434, 682] width 869 height 930
drag, startPoint x: 565, startPoint y: 236, endPoint x: 771, endPoint y: 558, distance: 381.7
click at [771, 558] on div "Do you like working from here? Mon Open 24 hours Tue Open 24 hours Wed Open 24 …" at bounding box center [670, 654] width 336 height 834
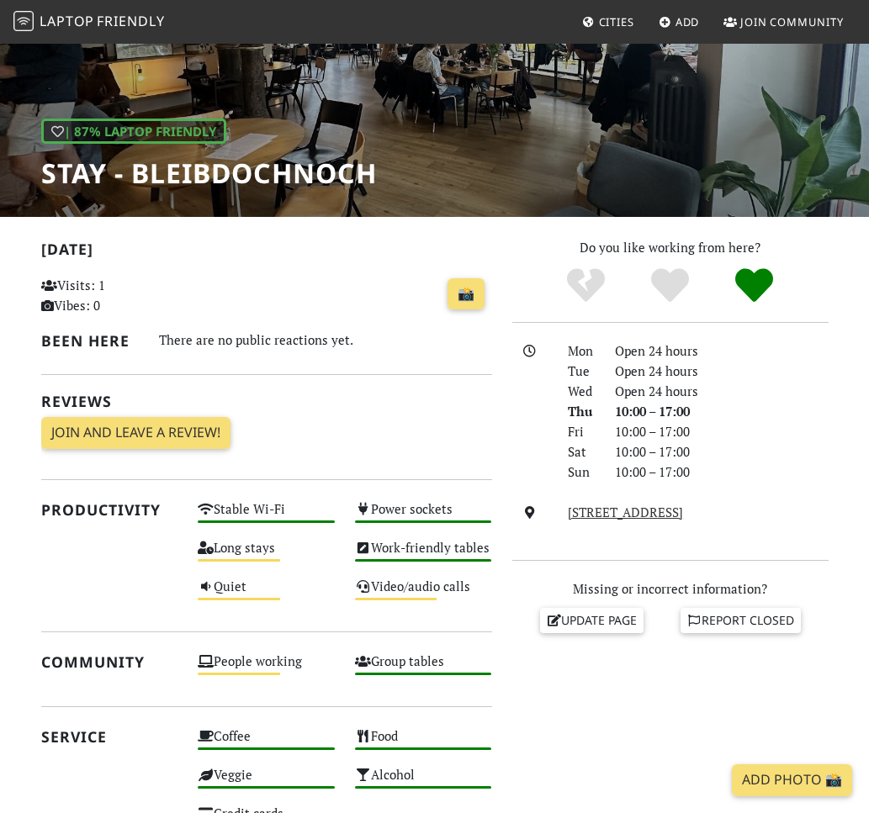
click at [771, 558] on div "Do you like working from here? Mon Open 24 hours Tue Open 24 hours Wed Open 24 …" at bounding box center [670, 654] width 336 height 834
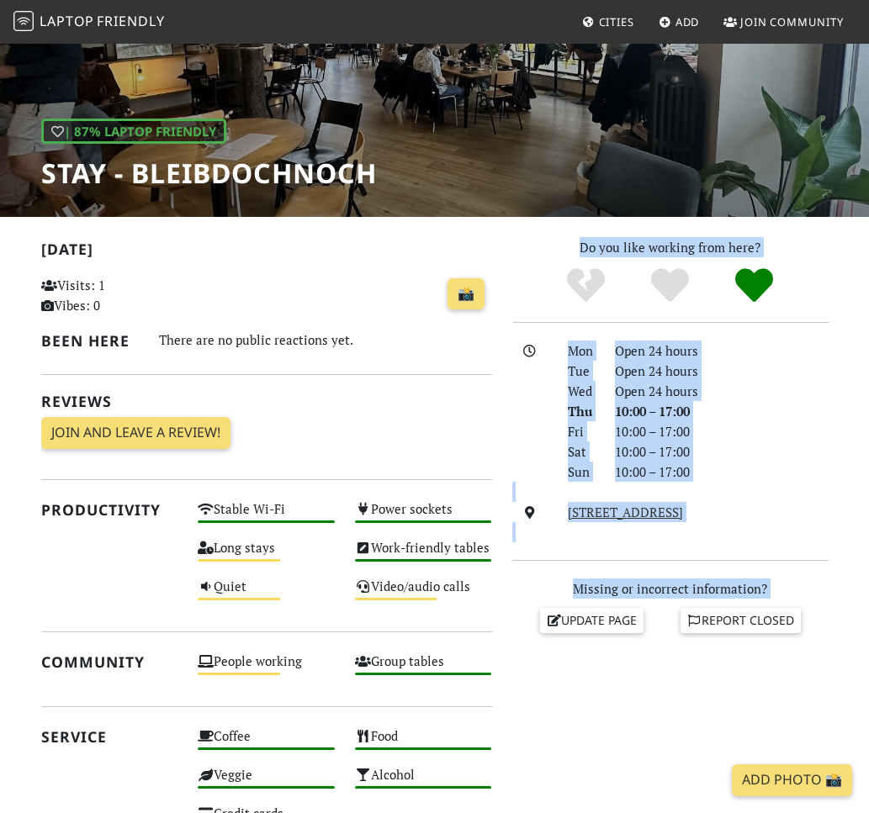
drag, startPoint x: 830, startPoint y: 651, endPoint x: 544, endPoint y: 233, distance: 506.5
click at [544, 233] on section "[DATE] Visits: 1 Vibes: 0 📸 Been here There are no public reactions yet. Review…" at bounding box center [434, 682] width 869 height 930
drag, startPoint x: 544, startPoint y: 233, endPoint x: 820, endPoint y: 666, distance: 513.6
click at [820, 666] on section "[DATE] Visits: 1 Vibes: 0 📸 Been here There are no public reactions yet. Review…" at bounding box center [434, 682] width 869 height 930
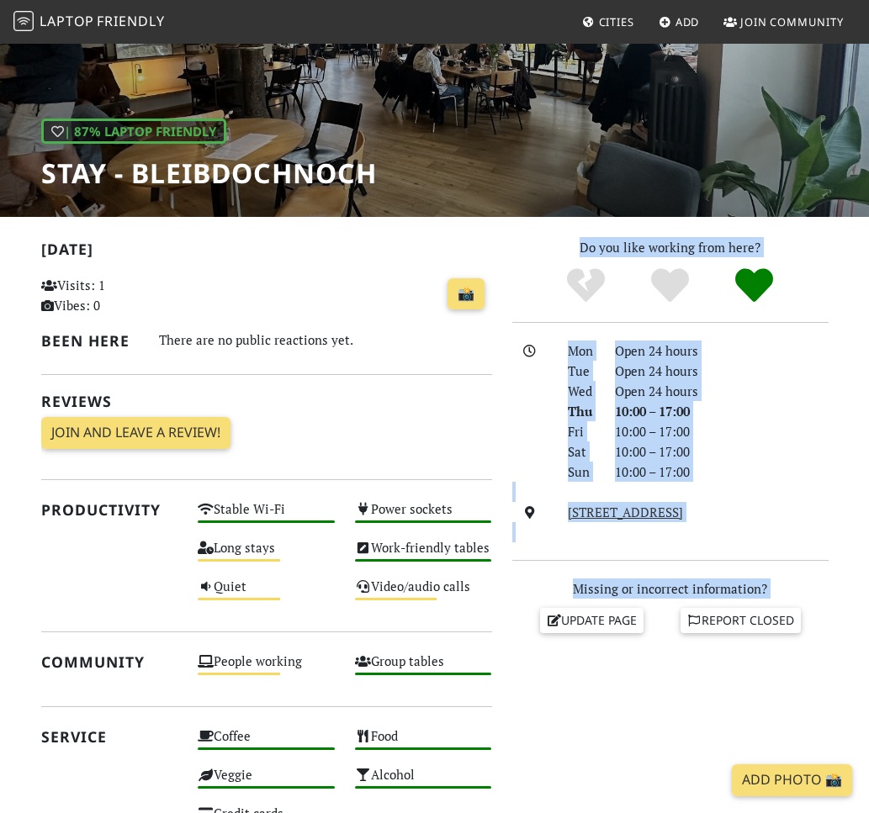
click at [820, 666] on div "Do you like working from here? Mon Open 24 hours Tue Open 24 hours Wed Open 24 …" at bounding box center [670, 654] width 336 height 834
drag, startPoint x: 820, startPoint y: 666, endPoint x: 559, endPoint y: 230, distance: 507.8
click at [559, 230] on section "[DATE] Visits: 1 Vibes: 0 📸 Been here There are no public reactions yet. Review…" at bounding box center [434, 682] width 869 height 930
drag, startPoint x: 559, startPoint y: 230, endPoint x: 807, endPoint y: 618, distance: 460.4
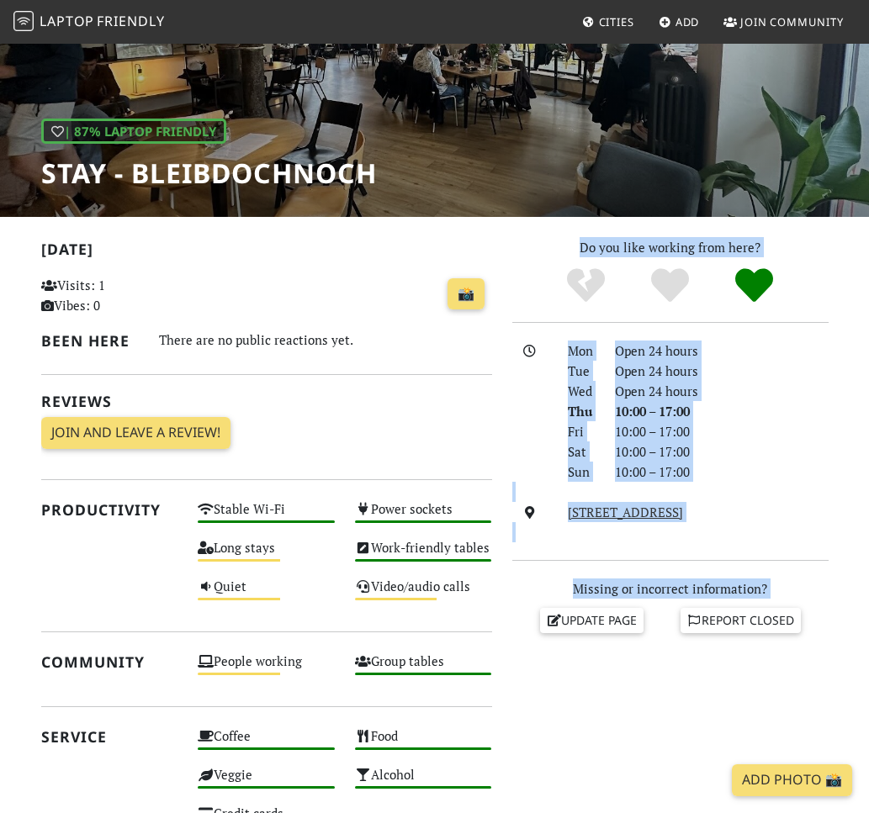
click at [807, 618] on section "[DATE] Visits: 1 Vibes: 0 📸 Been here There are no public reactions yet. Review…" at bounding box center [434, 682] width 869 height 930
click at [807, 618] on div "Report closed" at bounding box center [740, 620] width 140 height 25
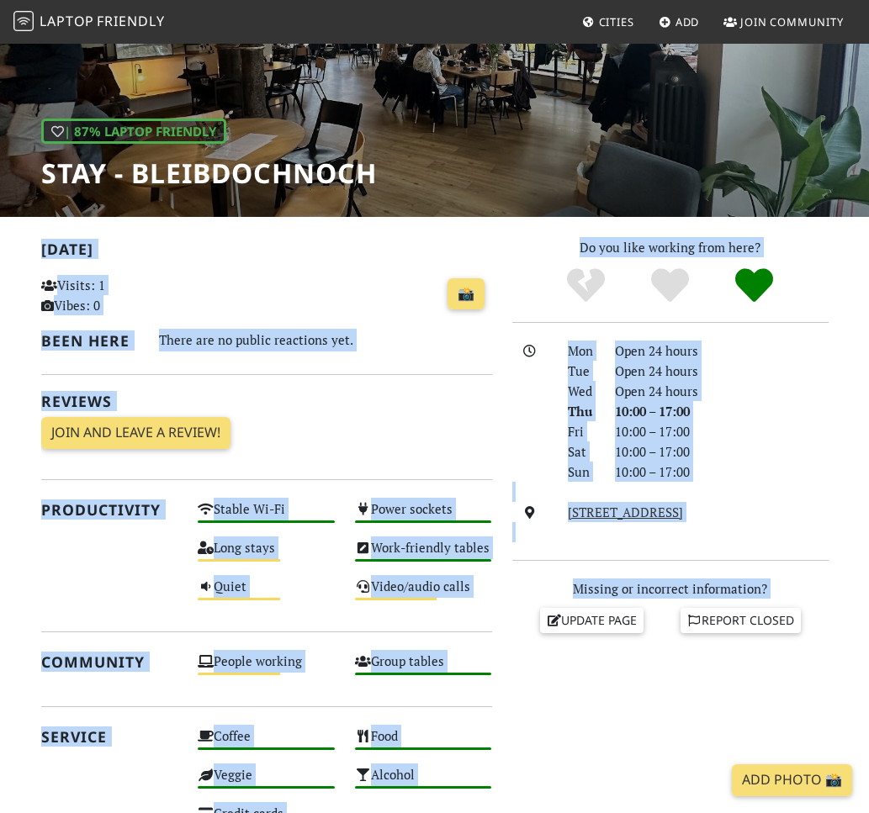
drag, startPoint x: 823, startPoint y: 647, endPoint x: 525, endPoint y: 225, distance: 516.0
click at [525, 225] on section "[DATE] Visits: 1 Vibes: 0 📸 Been here There are no public reactions yet. Review…" at bounding box center [434, 682] width 869 height 930
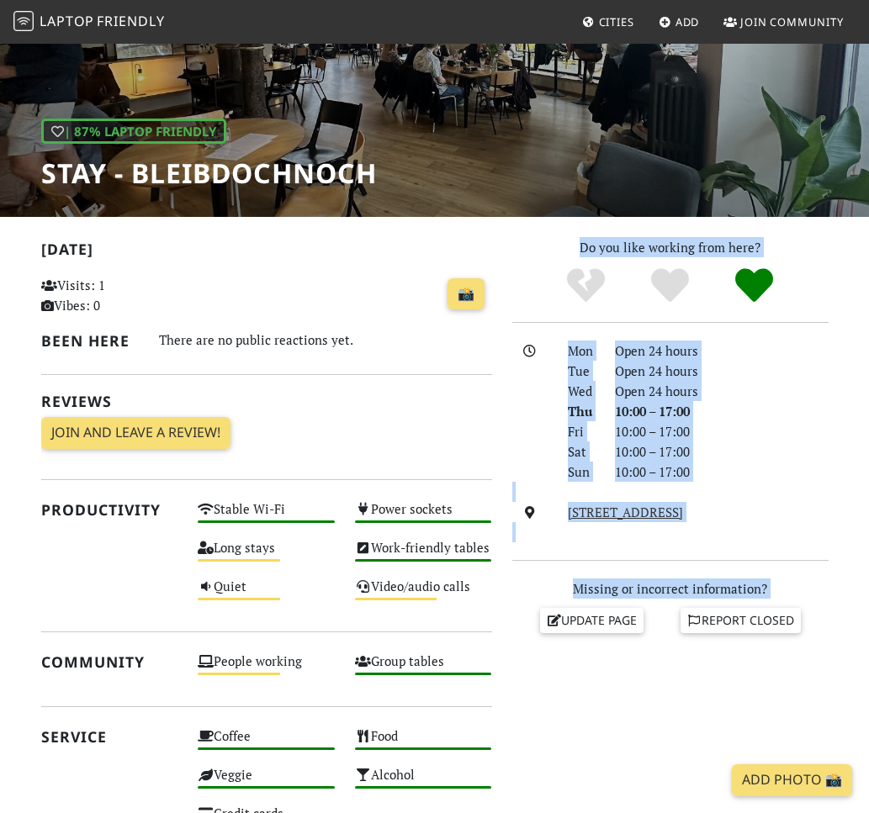
click at [525, 225] on section "[DATE] Visits: 1 Vibes: 0 📸 Been here There are no public reactions yet. Review…" at bounding box center [434, 682] width 869 height 930
drag, startPoint x: 525, startPoint y: 225, endPoint x: 829, endPoint y: 679, distance: 546.1
click at [829, 679] on section "[DATE] Visits: 1 Vibes: 0 📸 Been here There are no public reactions yet. Review…" at bounding box center [434, 682] width 869 height 930
click at [829, 679] on div "Do you like working from here? Mon Open 24 hours Tue Open 24 hours Wed Open 24 …" at bounding box center [670, 654] width 336 height 834
drag, startPoint x: 829, startPoint y: 679, endPoint x: 534, endPoint y: 235, distance: 533.3
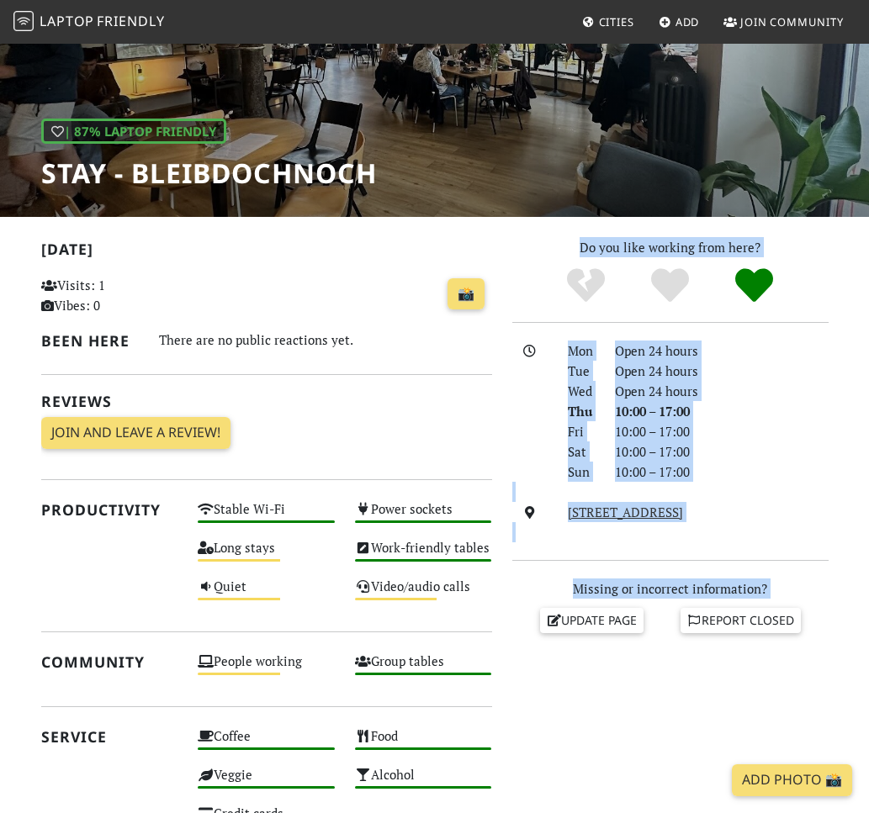
click at [534, 235] on section "[DATE] Visits: 1 Vibes: 0 📸 Been here There are no public reactions yet. Review…" at bounding box center [434, 682] width 869 height 930
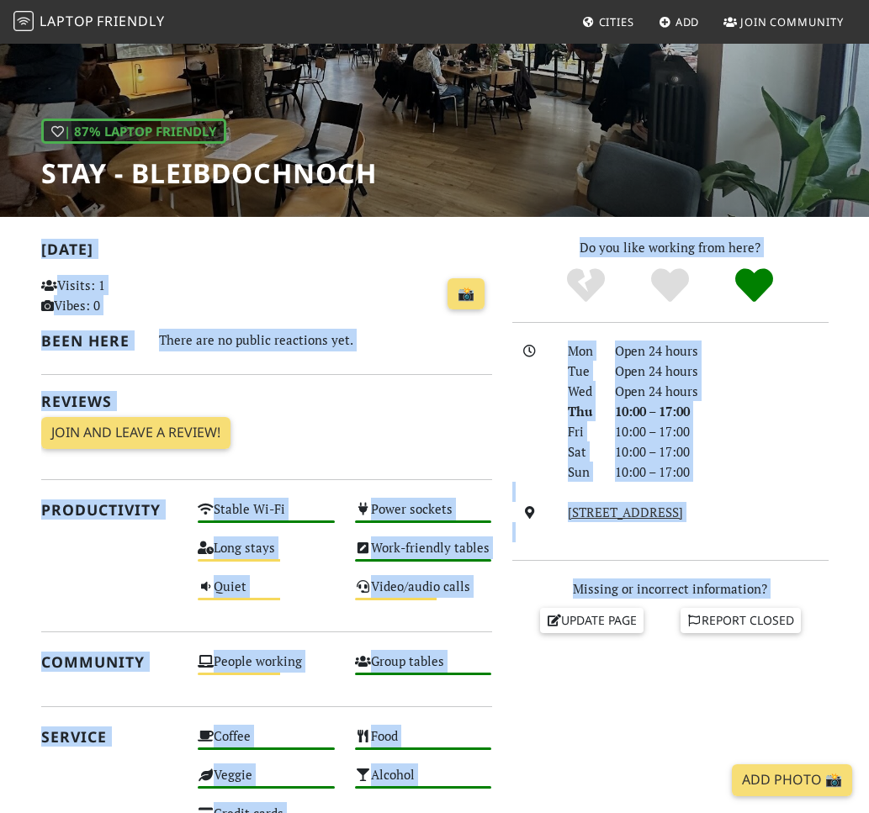
drag, startPoint x: 20, startPoint y: 239, endPoint x: 638, endPoint y: 658, distance: 746.1
click at [638, 658] on section "[DATE] Visits: 1 Vibes: 0 📸 Been here There are no public reactions yet. Review…" at bounding box center [434, 682] width 869 height 930
click at [862, 689] on section "[DATE] Visits: 1 Vibes: 0 📸 Been here There are no public reactions yet. Review…" at bounding box center [434, 682] width 869 height 930
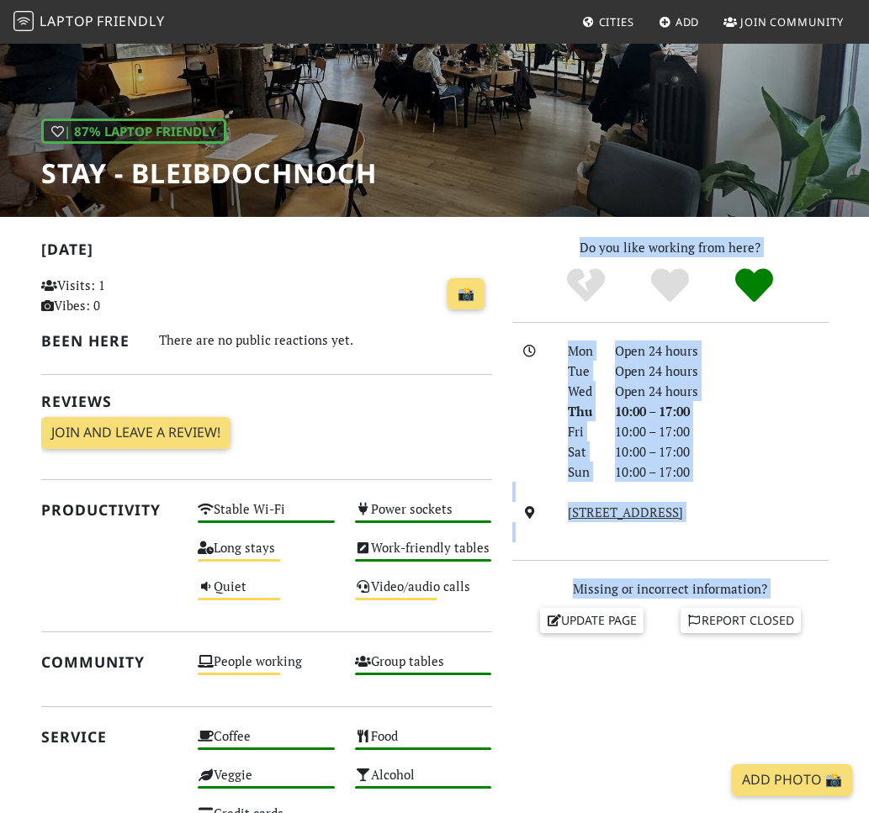
drag, startPoint x: 840, startPoint y: 666, endPoint x: 574, endPoint y: 249, distance: 495.1
click at [574, 249] on section "[DATE] Visits: 1 Vibes: 0 📸 Been here There are no public reactions yet. Review…" at bounding box center [434, 682] width 869 height 930
click at [574, 249] on p "Do you like working from here?" at bounding box center [670, 247] width 316 height 20
drag, startPoint x: 574, startPoint y: 249, endPoint x: 838, endPoint y: 661, distance: 489.5
click at [838, 661] on div "Do you like working from here? Mon Open 24 hours Tue Open 24 hours Wed Open 24 …" at bounding box center [670, 654] width 336 height 834
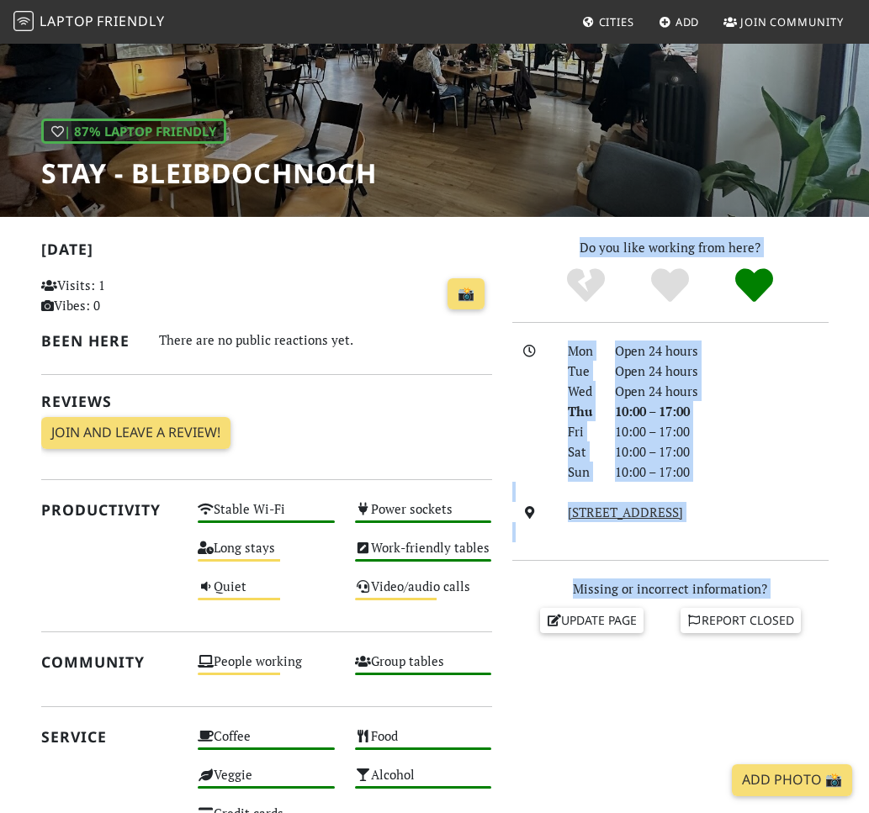
click at [838, 661] on div "Do you like working from here? Mon Open 24 hours Tue Open 24 hours Wed Open 24 …" at bounding box center [670, 654] width 336 height 834
drag, startPoint x: 802, startPoint y: 638, endPoint x: 531, endPoint y: 250, distance: 473.0
click at [531, 250] on div "Do you like working from here? Mon Open 24 hours Tue Open 24 hours Wed Open 24 …" at bounding box center [670, 654] width 336 height 834
click at [531, 250] on p "Do you like working from here?" at bounding box center [670, 247] width 316 height 20
drag, startPoint x: 560, startPoint y: 249, endPoint x: 819, endPoint y: 686, distance: 508.4
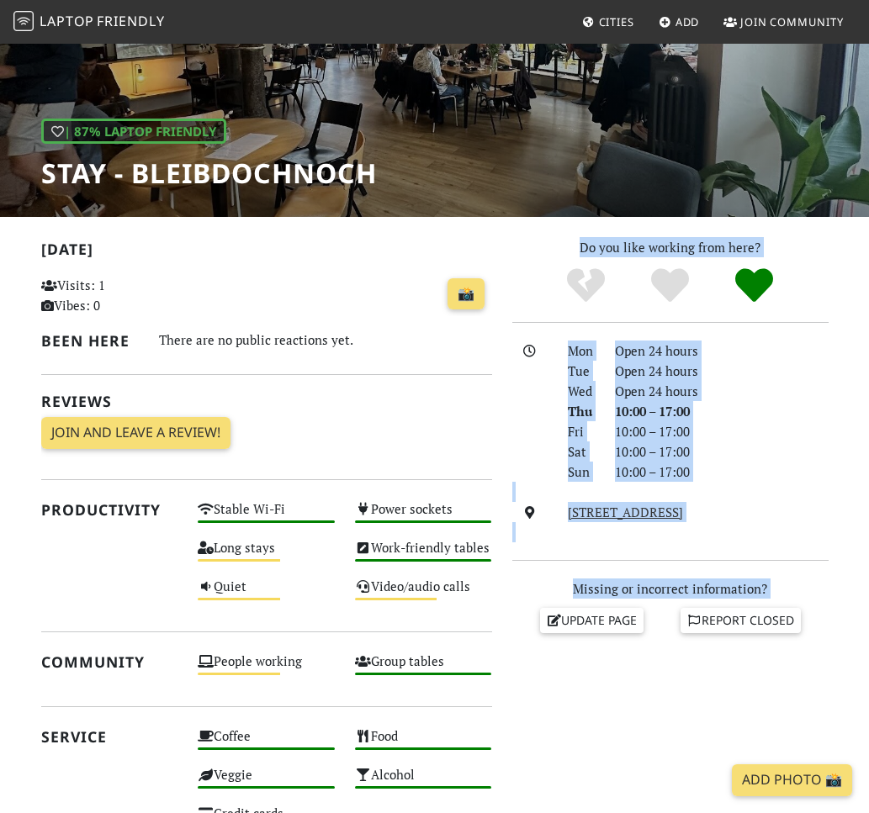
click at [819, 686] on div "Do you like working from here? Mon Open 24 hours Tue Open 24 hours Wed Open 24 …" at bounding box center [670, 654] width 336 height 834
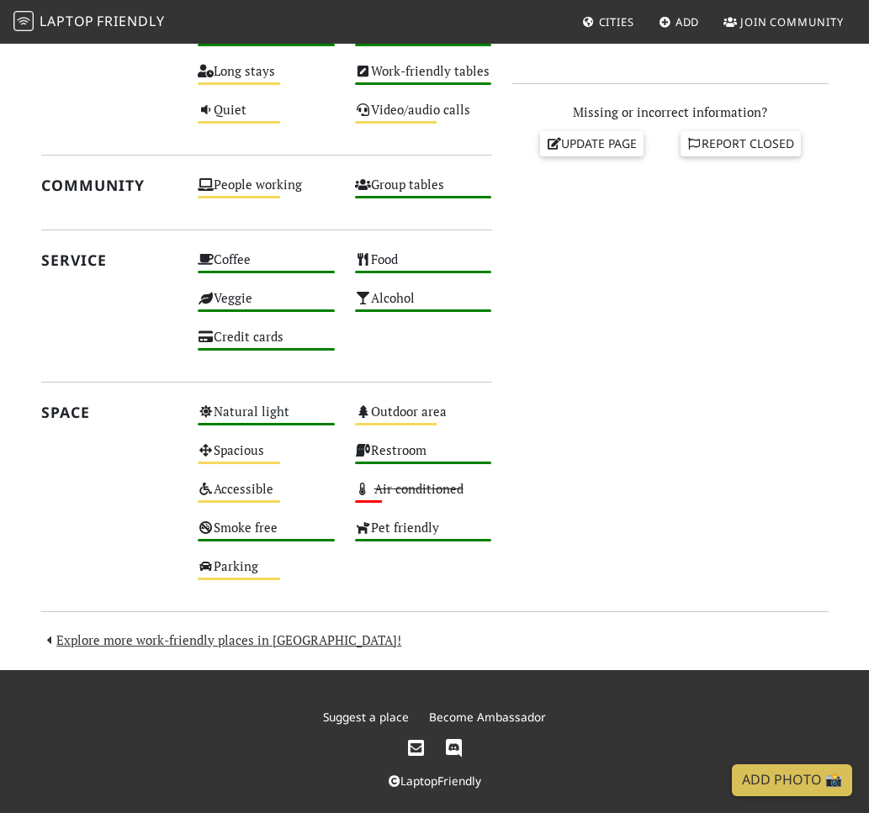
scroll to position [667, 0]
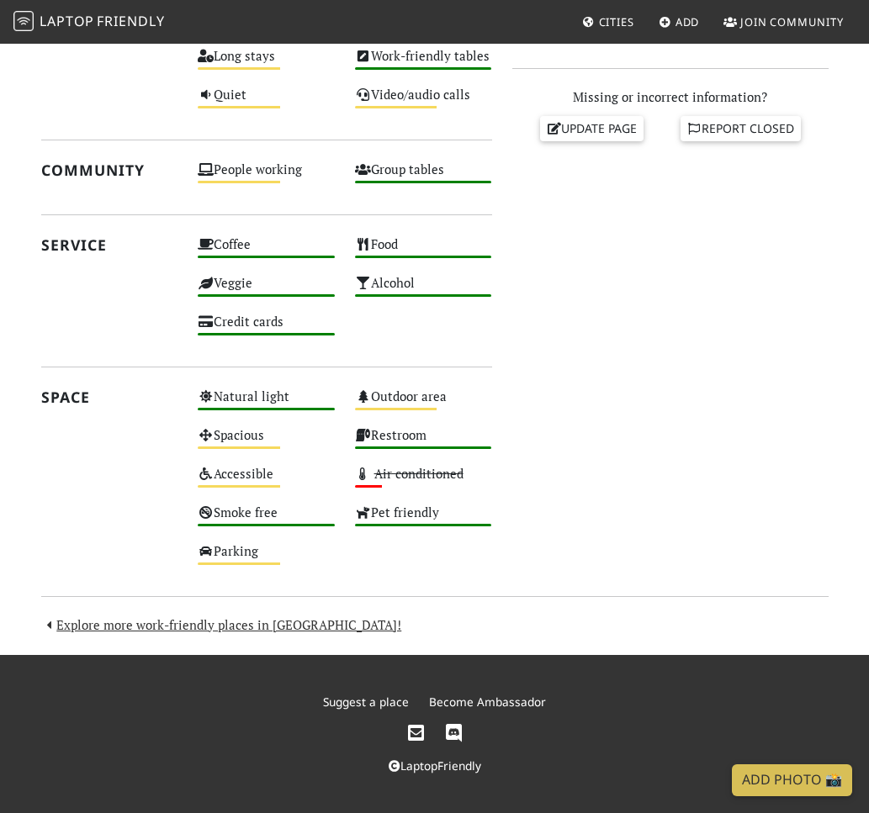
click at [809, 657] on footer "Suggest a place Become Ambassador LaptopFriendly" at bounding box center [434, 734] width 869 height 158
click at [818, 631] on div "[DATE] Visits: 1 Vibes: 0 📸 Been here There are no public reactions yet. Review…" at bounding box center [434, 190] width 807 height 890
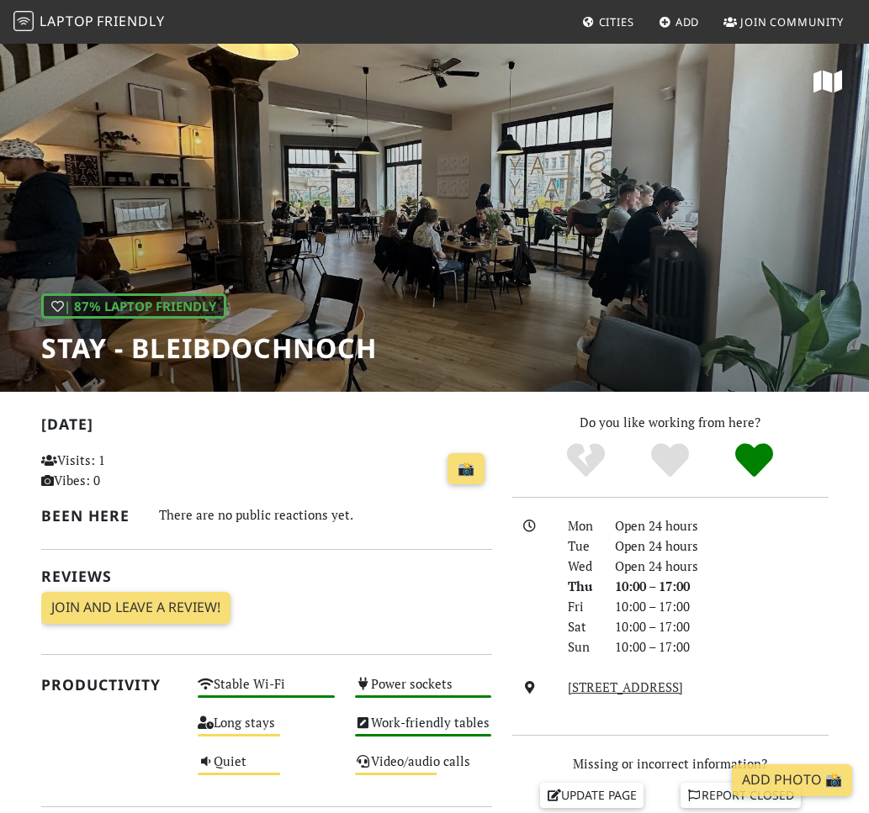
click at [778, 606] on div "10:00 – 17:00" at bounding box center [722, 606] width 234 height 20
click at [512, 513] on div "Do you like working from here? Mon Open 24 hours Tue Open 24 hours Wed Open 24 …" at bounding box center [668, 829] width 336 height 834
